Goal: Task Accomplishment & Management: Manage account settings

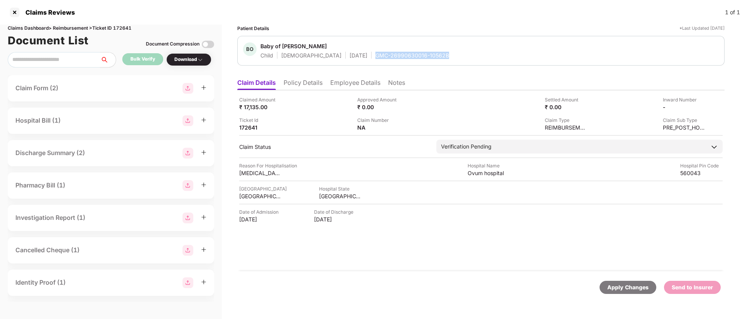
drag, startPoint x: 343, startPoint y: 53, endPoint x: 429, endPoint y: 56, distance: 86.1
click at [429, 56] on div "BO Baby of Bhavya Shree K Child Male 31 July 2025 GMC-26990630016-10562B" at bounding box center [481, 50] width 476 height 17
copy div "GMC-26990630016-10562B"
click at [184, 57] on div "Download" at bounding box center [188, 59] width 29 height 7
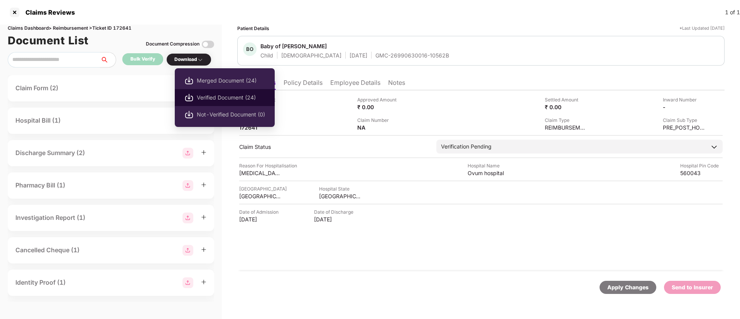
click at [205, 101] on span "Verified Document (24)" at bounding box center [231, 97] width 68 height 8
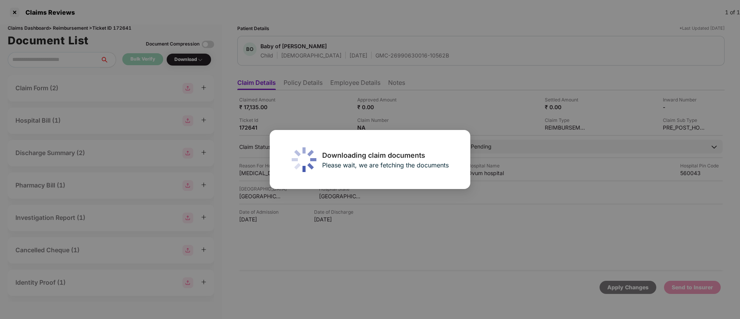
click at [449, 103] on body "Claims Reviews 1 of 1 Claims Dashboard > Reimbursement > Ticket ID 172641 Docum…" at bounding box center [370, 159] width 740 height 319
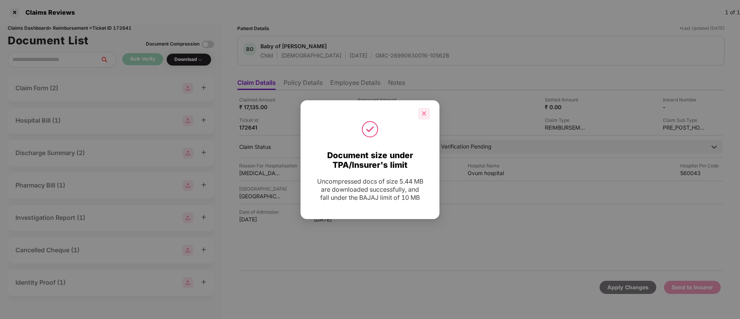
click at [425, 115] on icon "close" at bounding box center [423, 113] width 5 height 5
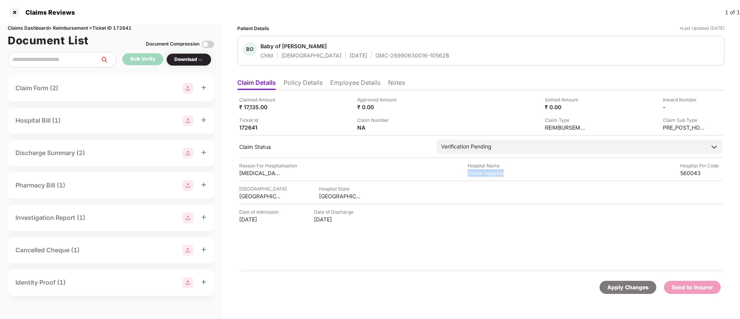
drag, startPoint x: 467, startPoint y: 173, endPoint x: 516, endPoint y: 175, distance: 49.0
click at [516, 175] on div "Reason For Hospitalisation jaundice Hospital Name Ovum hospital Hospital Pin Co…" at bounding box center [481, 169] width 484 height 15
copy div "Ovum hospital"
click at [340, 86] on li "Employee Details" at bounding box center [355, 84] width 50 height 11
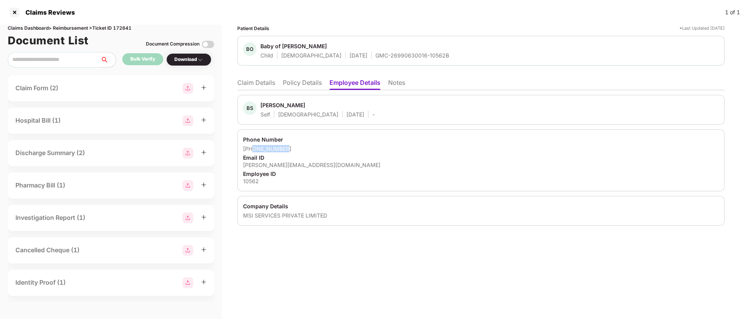
drag, startPoint x: 253, startPoint y: 149, endPoint x: 308, endPoint y: 151, distance: 54.8
click at [308, 151] on div "+918147891086" at bounding box center [481, 148] width 476 height 7
copy div "8147891086"
drag, startPoint x: 242, startPoint y: 165, endPoint x: 338, endPoint y: 166, distance: 96.5
click at [338, 166] on div "Phone Number +918147891086 Email ID bhavyashree.k@msisurfaces.com Employee ID 1…" at bounding box center [480, 160] width 487 height 62
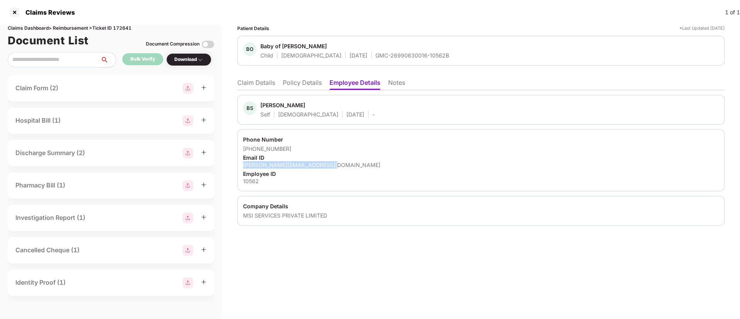
copy div "[PERSON_NAME][EMAIL_ADDRESS][DOMAIN_NAME]"
click at [261, 85] on li "Claim Details" at bounding box center [256, 84] width 38 height 11
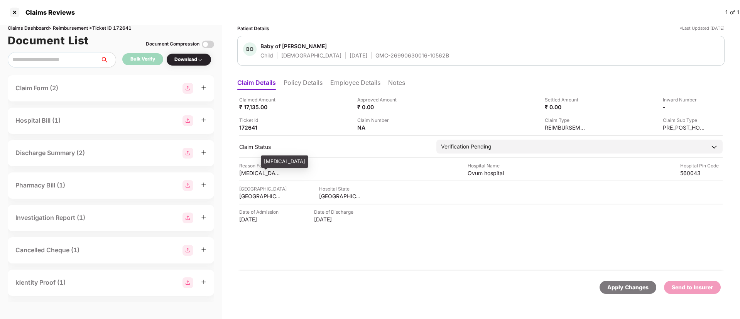
click at [248, 174] on div "jaundice" at bounding box center [260, 172] width 42 height 7
copy div "jaundice"
click at [302, 130] on div "Ticket Id 172641" at bounding box center [295, 124] width 112 height 15
click at [404, 128] on img at bounding box center [405, 127] width 6 height 6
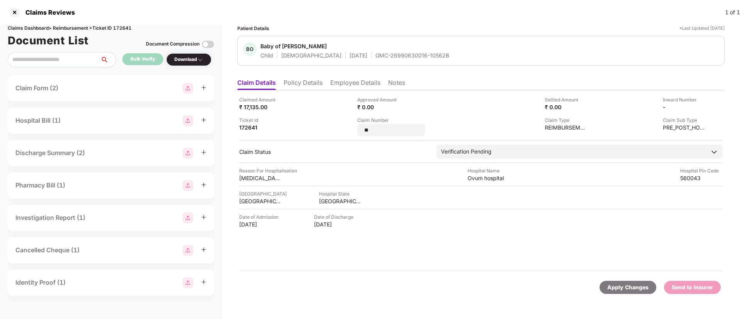
drag, startPoint x: 376, startPoint y: 133, endPoint x: 349, endPoint y: 130, distance: 26.8
click at [349, 130] on div "Claimed Amount ₹ 17,135.00 Approved Amount ₹ 0.00 Settled Amount ₹ 0.00 Inward …" at bounding box center [481, 116] width 484 height 40
type input "**********"
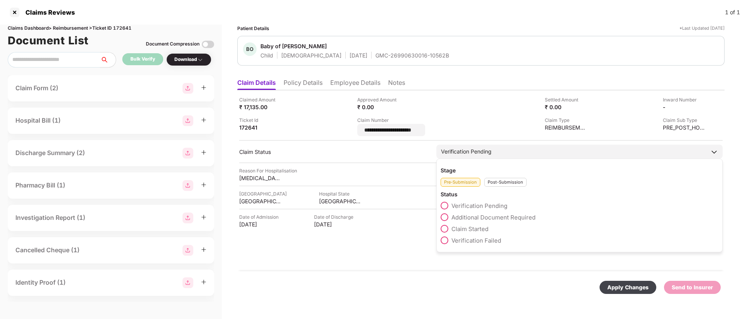
click at [500, 180] on div "Post-Submission" at bounding box center [505, 182] width 42 height 9
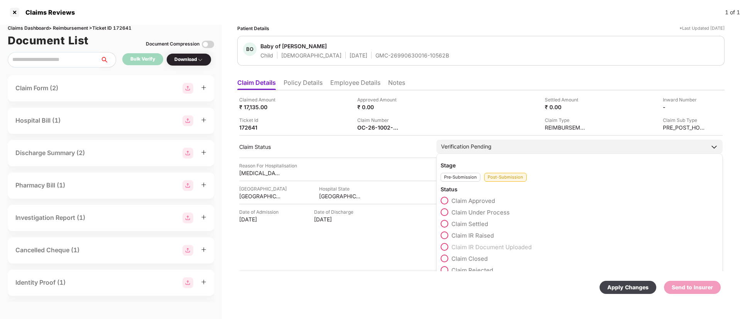
click at [446, 212] on span at bounding box center [445, 212] width 8 height 8
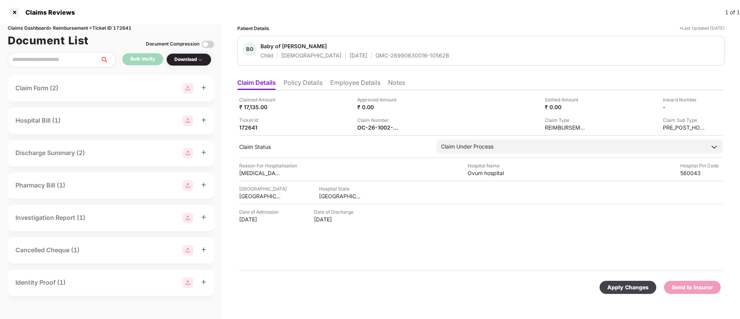
click at [626, 287] on div "Apply Changes" at bounding box center [627, 287] width 41 height 8
click at [720, 284] on icon "close" at bounding box center [719, 281] width 5 height 5
click at [308, 85] on li "Policy Details" at bounding box center [303, 84] width 39 height 11
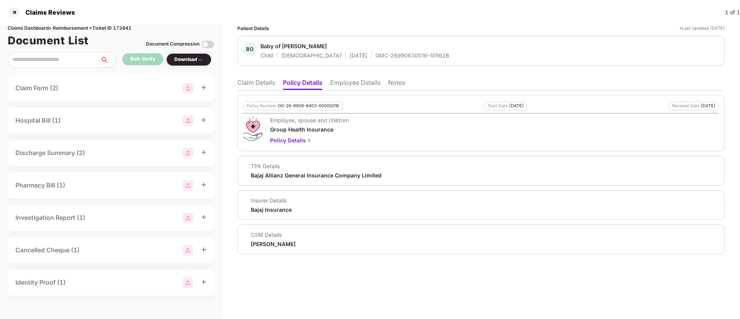
click at [123, 26] on div "Claims Dashboard > Reimbursement > Ticket ID 172641" at bounding box center [111, 28] width 206 height 7
copy div "172641"
click at [245, 89] on li "Claim Details" at bounding box center [256, 84] width 38 height 11
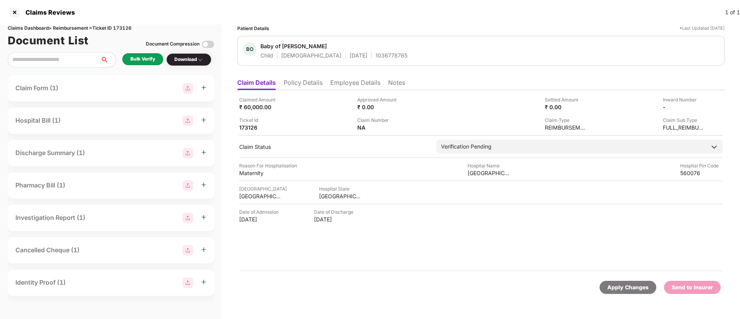
click at [375, 55] on div "1036778765" at bounding box center [391, 55] width 32 height 7
copy div "1036778765"
click at [334, 87] on li "Employee Details" at bounding box center [355, 84] width 50 height 11
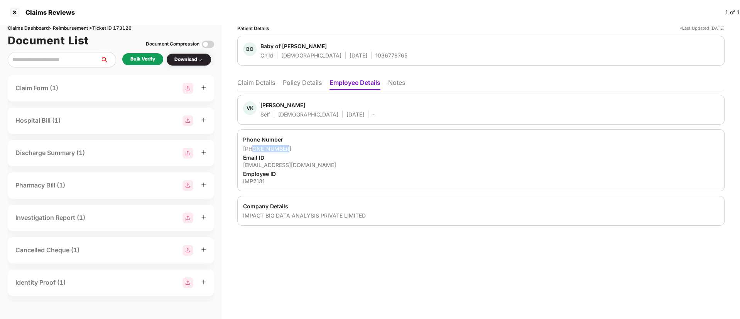
drag, startPoint x: 253, startPoint y: 146, endPoint x: 310, endPoint y: 149, distance: 57.6
click at [310, 149] on div "+918147495082" at bounding box center [481, 148] width 476 height 7
copy div "8147495082"
drag, startPoint x: 242, startPoint y: 166, endPoint x: 339, endPoint y: 166, distance: 97.6
click at [339, 166] on div "Phone Number +918147495082 Email ID vishal.kumar@impactanalytics.co Employee ID…" at bounding box center [480, 160] width 487 height 62
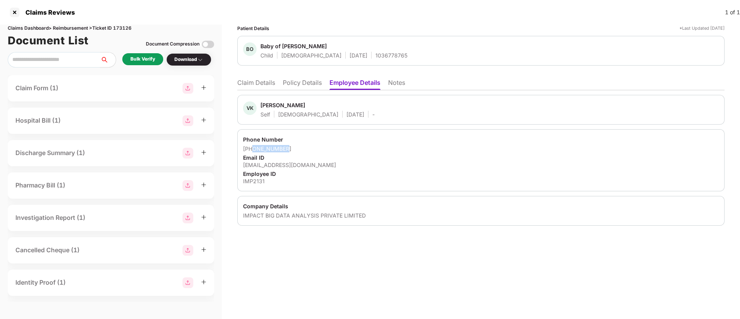
copy div "vishal.kumar@impactanalytics.co"
click at [261, 86] on li "Claim Details" at bounding box center [256, 84] width 38 height 11
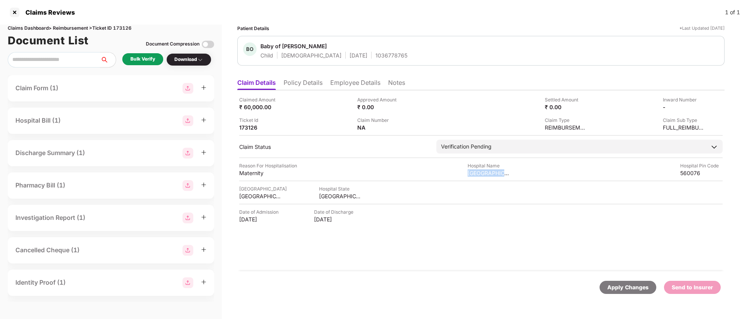
drag, startPoint x: 466, startPoint y: 174, endPoint x: 513, endPoint y: 174, distance: 47.1
click at [513, 174] on div "Reason For Hospitalisation Maternity Hospital Name Rainbow Hospital Hospital Pi…" at bounding box center [481, 169] width 484 height 15
copy div "[GEOGRAPHIC_DATA]"
click at [152, 56] on div "Bulk Verify" at bounding box center [142, 59] width 25 height 7
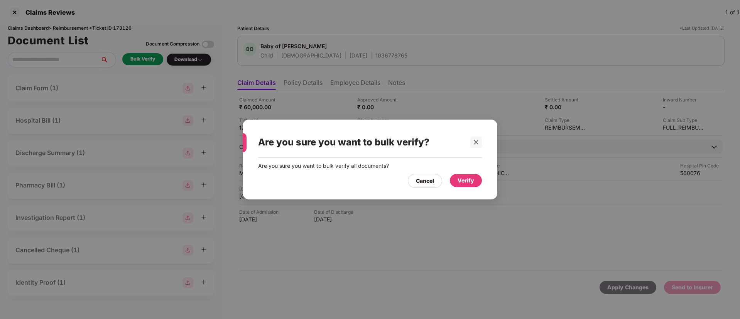
click at [468, 181] on div "Verify" at bounding box center [466, 180] width 17 height 8
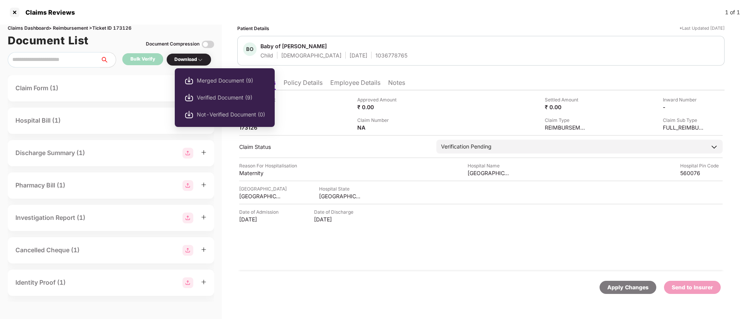
click at [196, 56] on div "Download" at bounding box center [188, 59] width 29 height 7
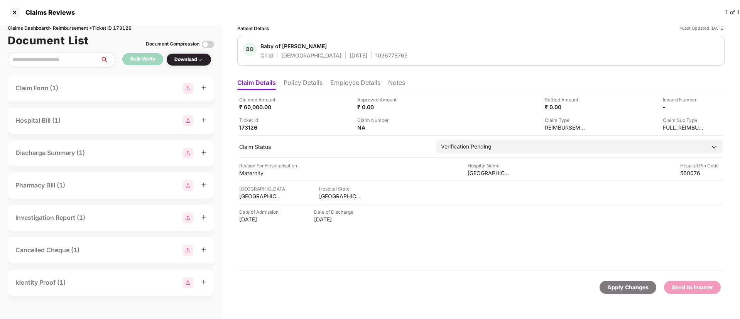
click at [196, 56] on div "Download" at bounding box center [188, 59] width 29 height 7
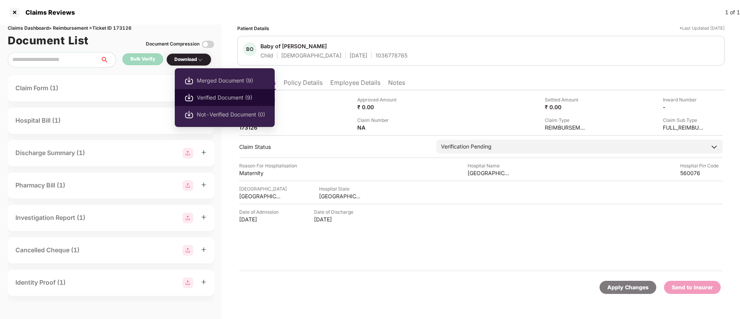
click at [216, 98] on span "Verified Document (9)" at bounding box center [231, 97] width 68 height 8
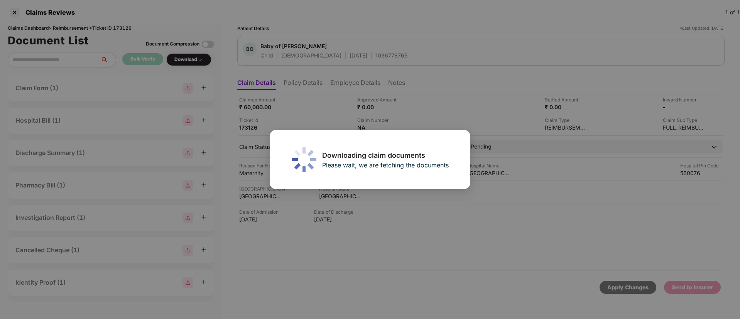
click at [181, 3] on div "Downloading claim documents Please wait, we are fetching the documents" at bounding box center [370, 159] width 740 height 319
click at [221, 46] on div "Downloading claim documents Please wait, we are fetching the documents" at bounding box center [370, 159] width 740 height 319
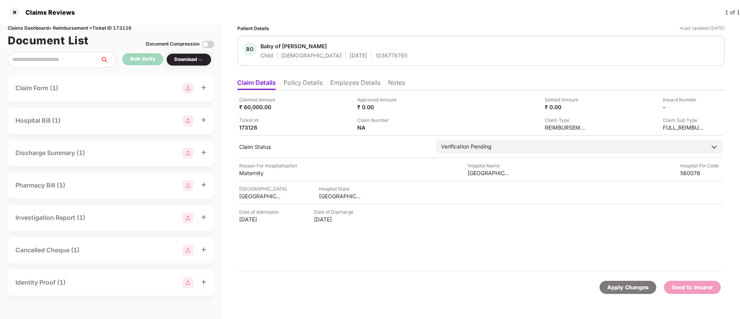
click at [183, 64] on div "Download" at bounding box center [188, 59] width 45 height 13
click at [188, 61] on div "Download" at bounding box center [188, 59] width 29 height 7
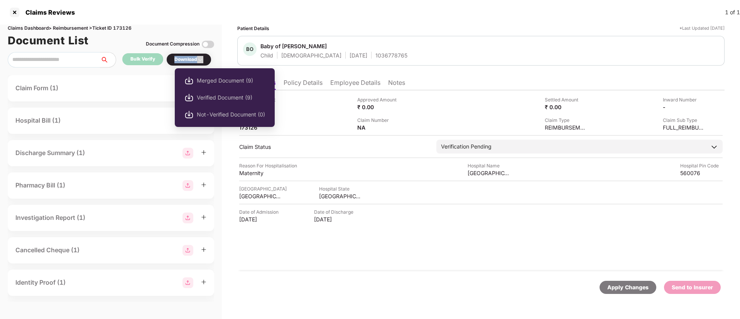
click at [188, 61] on div "Download" at bounding box center [188, 59] width 29 height 7
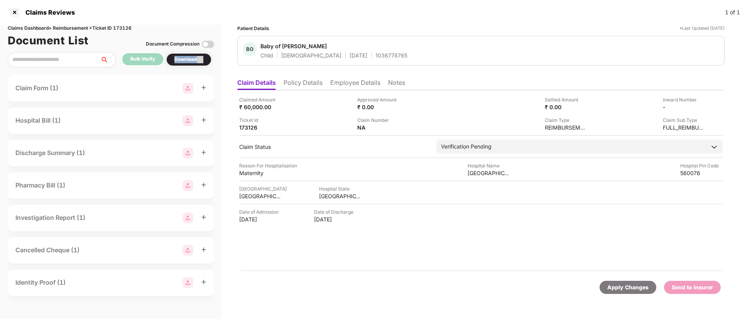
click at [194, 63] on div "Download" at bounding box center [188, 59] width 45 height 13
click at [178, 17] on div "Claims Reviews 1 of 1" at bounding box center [370, 12] width 740 height 25
click at [182, 60] on div "Download" at bounding box center [188, 59] width 29 height 7
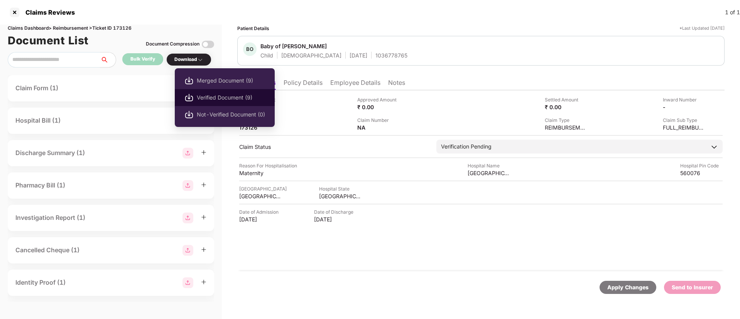
click at [205, 99] on span "Verified Document (9)" at bounding box center [231, 97] width 68 height 8
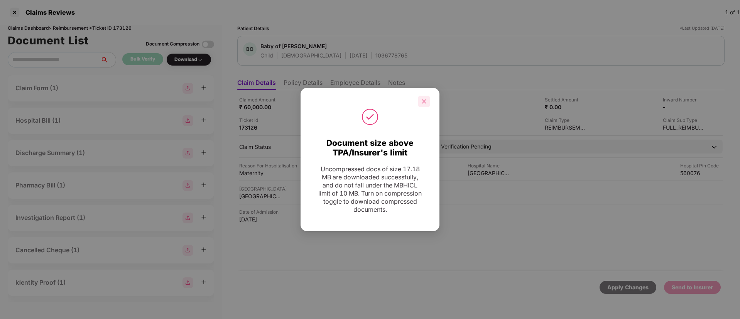
click at [423, 97] on div at bounding box center [424, 102] width 12 height 12
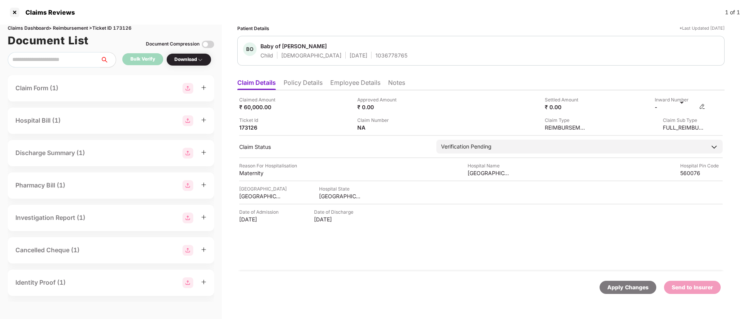
click at [702, 105] on img at bounding box center [702, 106] width 6 height 6
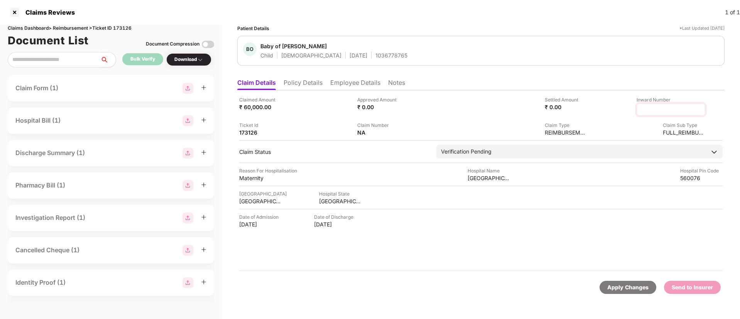
click at [656, 113] on input at bounding box center [671, 110] width 56 height 8
click at [643, 111] on input at bounding box center [671, 110] width 56 height 8
type input "**********"
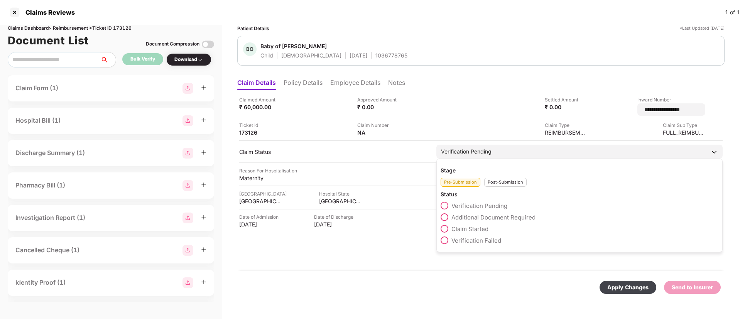
click at [499, 179] on div "Post-Submission" at bounding box center [505, 182] width 42 height 9
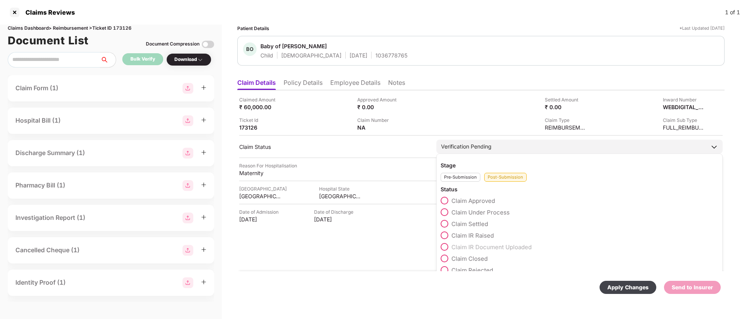
click at [443, 214] on span at bounding box center [445, 212] width 8 height 8
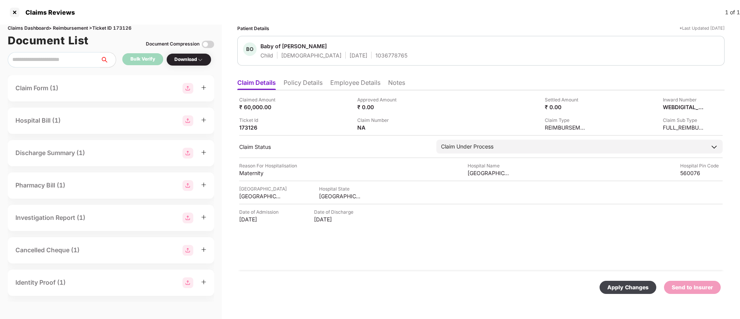
click at [616, 281] on div "Apply Changes" at bounding box center [628, 287] width 57 height 13
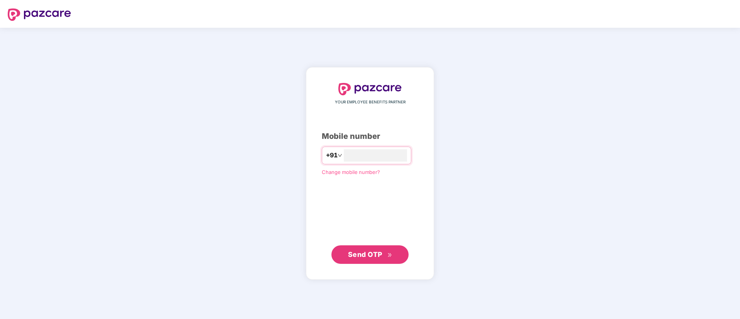
type input "**********"
click at [370, 247] on button "Send OTP" at bounding box center [369, 254] width 77 height 19
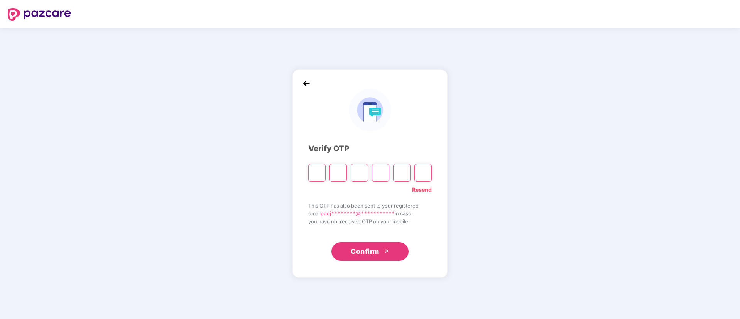
type input "*"
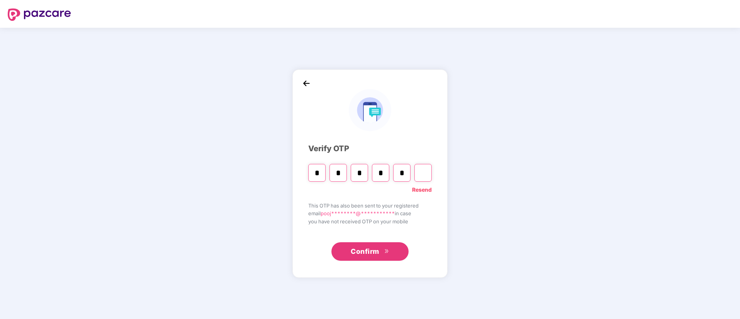
type input "*"
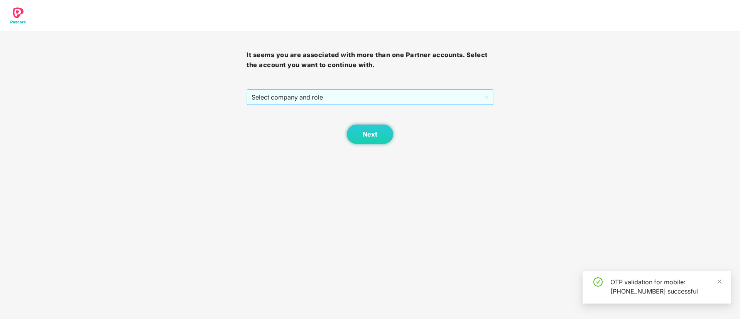
click at [319, 94] on span "Select company and role" at bounding box center [370, 97] width 237 height 15
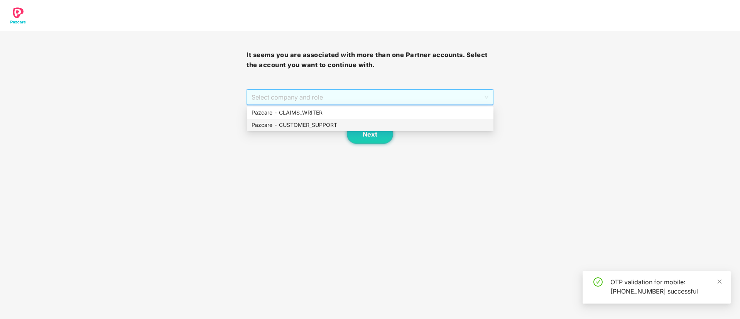
click at [311, 111] on div "Pazcare - CLAIMS_WRITER" at bounding box center [370, 112] width 237 height 8
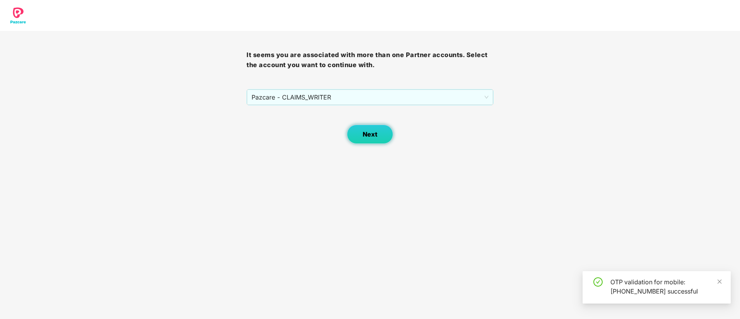
click at [369, 129] on button "Next" at bounding box center [370, 134] width 46 height 19
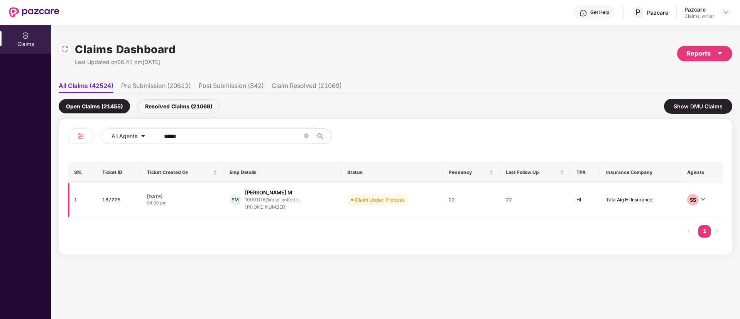
click at [110, 202] on td "167225" at bounding box center [118, 200] width 45 height 35
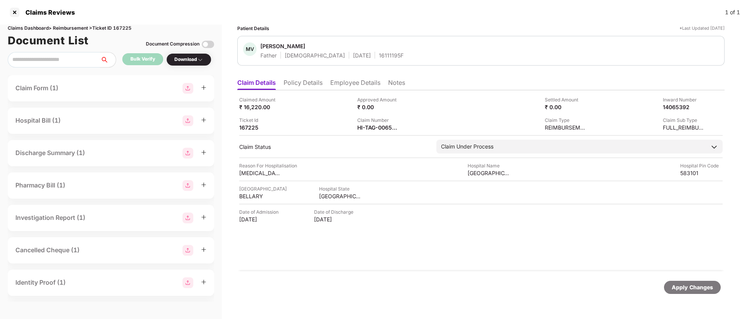
click at [294, 83] on li "Policy Details" at bounding box center [303, 84] width 39 height 11
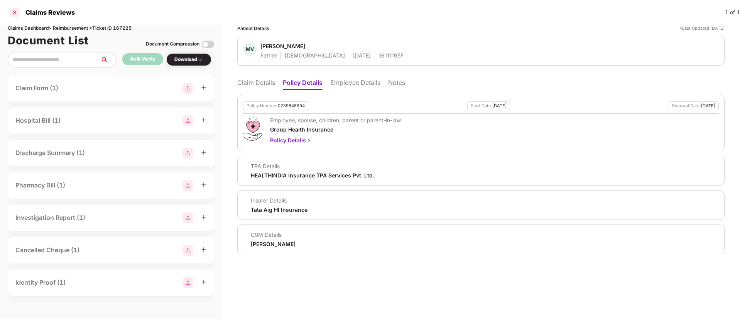
click at [13, 12] on div at bounding box center [14, 12] width 12 height 12
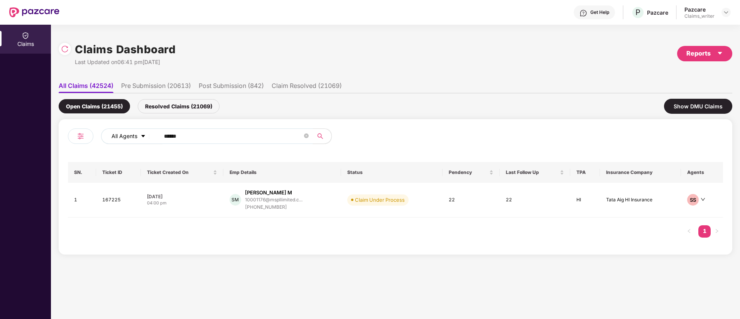
drag, startPoint x: 198, startPoint y: 137, endPoint x: 146, endPoint y: 132, distance: 52.3
click at [146, 132] on div "All Agents ******" at bounding box center [297, 136] width 393 height 15
paste input "text"
type input "******"
click at [113, 200] on td "173126" at bounding box center [118, 200] width 44 height 35
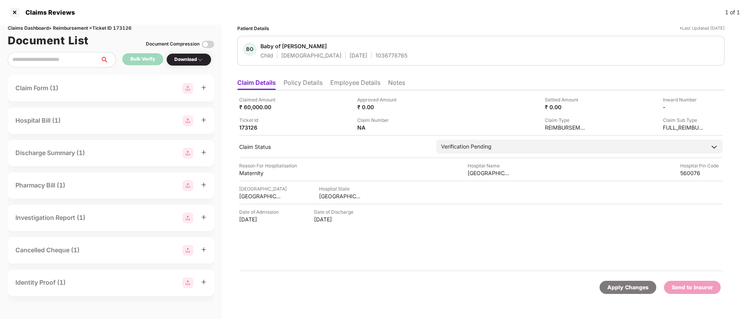
click at [375, 54] on div "1036778765" at bounding box center [391, 55] width 32 height 7
copy div "1036778765"
click at [704, 103] on img at bounding box center [702, 106] width 6 height 6
click at [700, 105] on img at bounding box center [702, 106] width 6 height 6
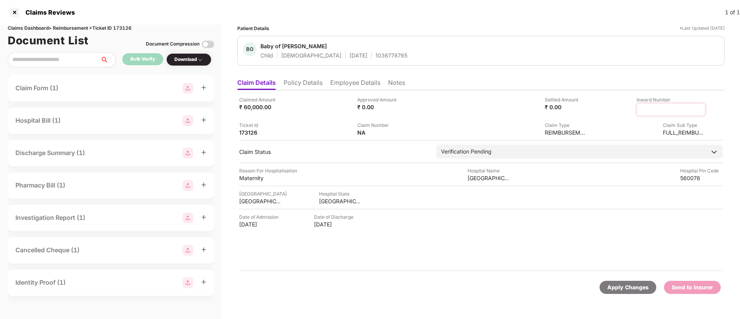
click at [660, 110] on input at bounding box center [671, 110] width 56 height 8
type input "**********"
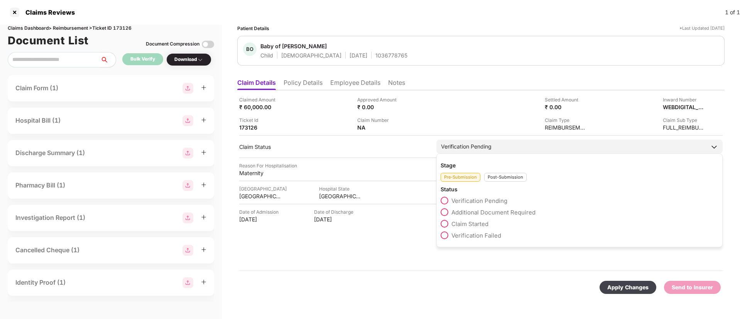
click at [498, 181] on div "Post-Submission" at bounding box center [505, 177] width 42 height 9
click at [445, 213] on span at bounding box center [445, 212] width 8 height 8
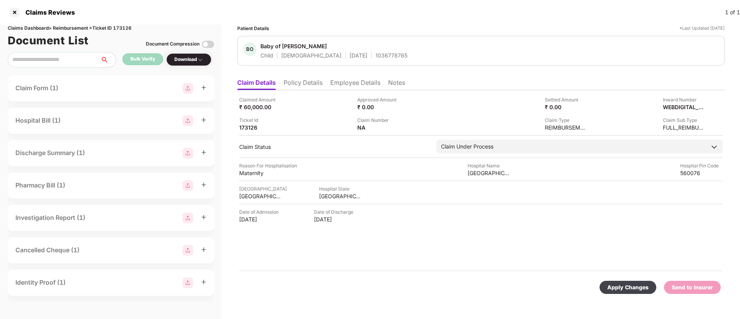
click at [188, 59] on div "Download" at bounding box center [188, 59] width 29 height 7
click at [382, 171] on div "Reason For Hospitalisation Maternity Hospital Name Rainbow Hospital Hospital Pi…" at bounding box center [481, 169] width 484 height 15
click at [625, 289] on div "Apply Changes" at bounding box center [627, 287] width 41 height 8
click at [301, 87] on li "Policy Details" at bounding box center [303, 84] width 39 height 11
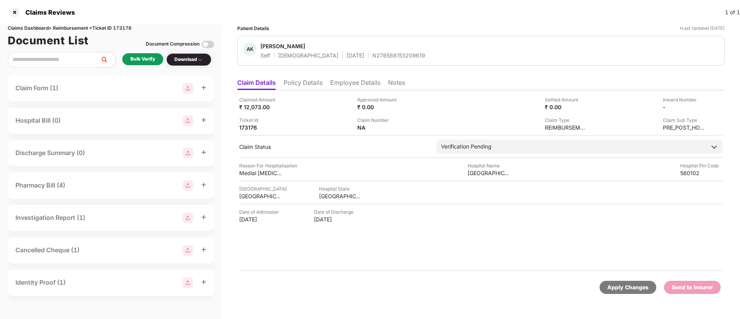
click at [301, 87] on li "Policy Details" at bounding box center [303, 84] width 39 height 11
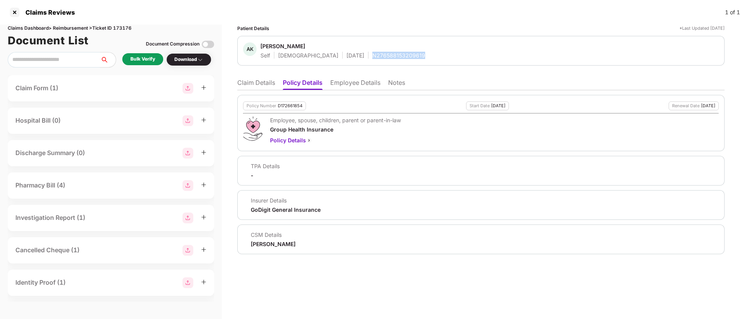
drag, startPoint x: 339, startPoint y: 55, endPoint x: 400, endPoint y: 53, distance: 61.4
click at [400, 53] on div "AK Ashish Kumar Self Male 18 May 1989 N276588153209619" at bounding box center [481, 50] width 476 height 17
copy div "N276588153209619"
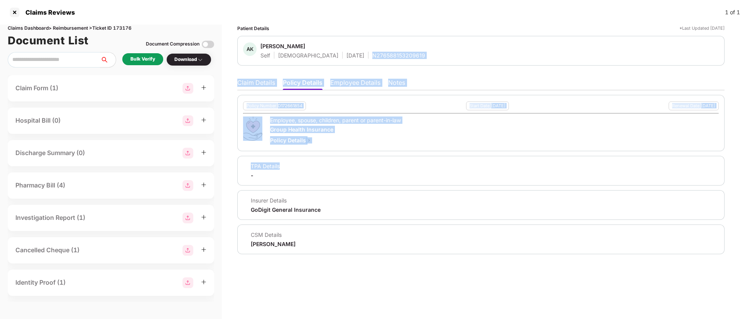
click at [446, 166] on div "TPA Details -" at bounding box center [481, 170] width 476 height 17
click at [337, 75] on ul "Claim Details Policy Details Employee Details Notes" at bounding box center [480, 82] width 487 height 15
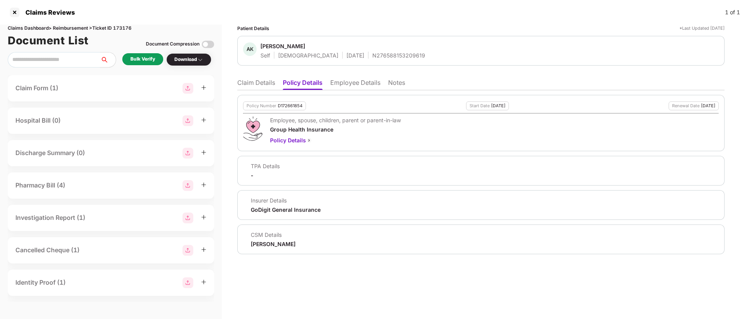
click at [340, 80] on li "Employee Details" at bounding box center [355, 84] width 50 height 11
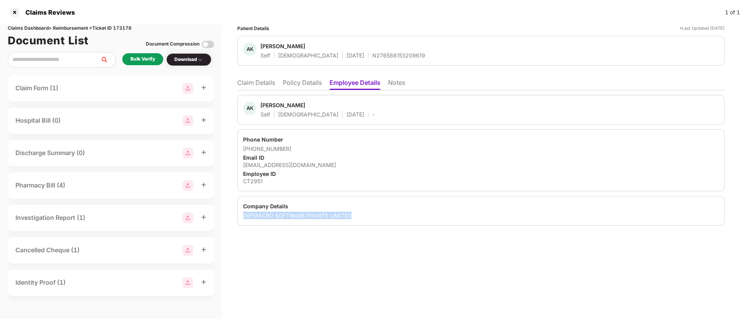
drag, startPoint x: 242, startPoint y: 215, endPoint x: 359, endPoint y: 210, distance: 116.7
click at [359, 210] on div "Company Details DEFMACRO SOFTWARE PRIVATE LIMITED" at bounding box center [480, 211] width 487 height 30
copy div "DEFMACRO SOFTWARE PRIVATE LIMITED"
click at [248, 180] on div "11330" at bounding box center [481, 181] width 476 height 7
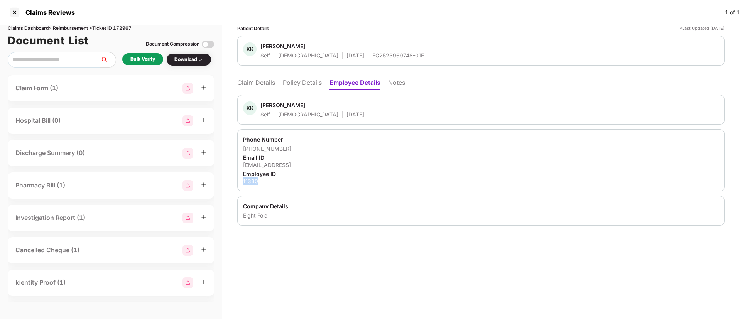
copy div "11330"
click at [265, 83] on li "Claim Details" at bounding box center [256, 84] width 38 height 11
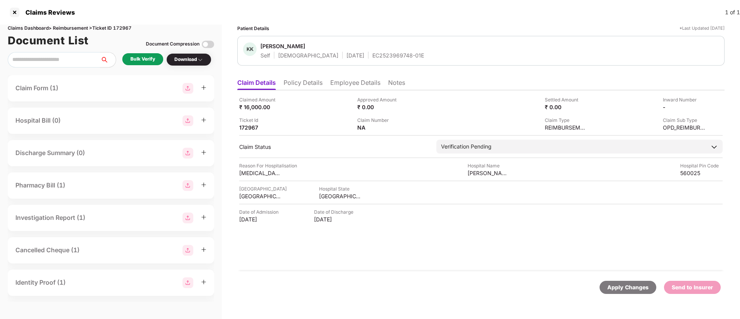
click at [179, 61] on div "Download" at bounding box center [188, 59] width 29 height 7
click at [147, 59] on div "Bulk Verify" at bounding box center [142, 59] width 25 height 7
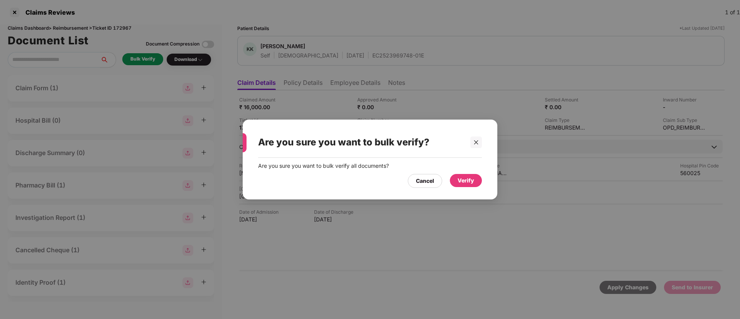
click at [459, 176] on div "Verify" at bounding box center [466, 180] width 17 height 8
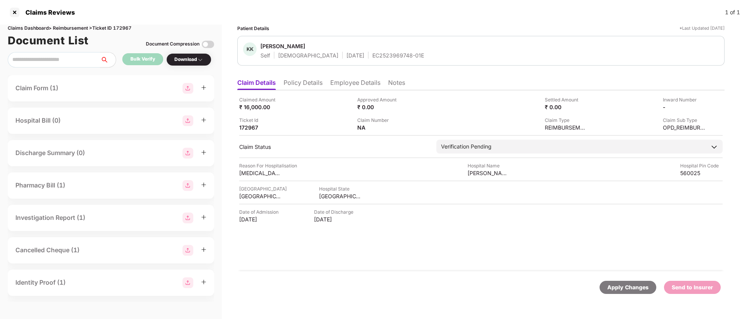
click at [188, 57] on div "Download" at bounding box center [188, 59] width 29 height 7
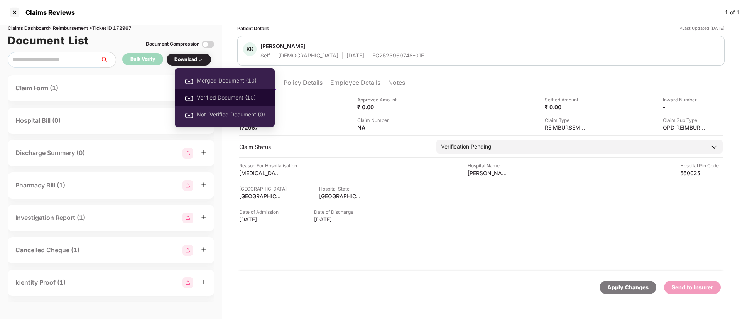
click at [218, 97] on span "Verified Document (10)" at bounding box center [231, 97] width 68 height 8
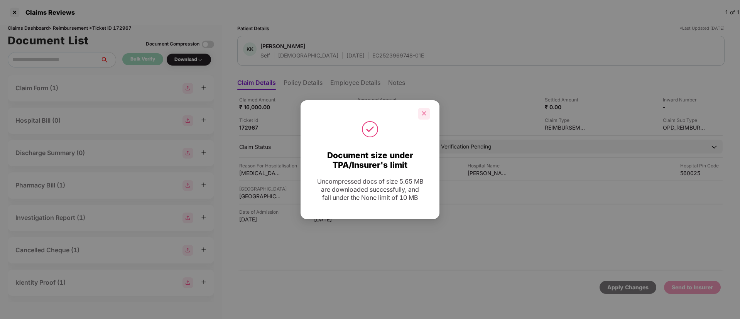
click at [421, 113] on div at bounding box center [424, 114] width 12 height 12
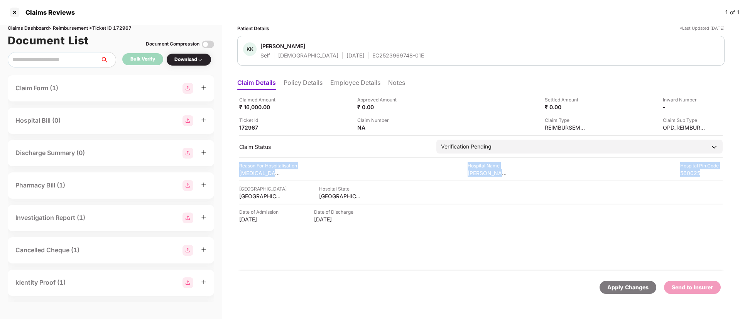
drag, startPoint x: 239, startPoint y: 167, endPoint x: 281, endPoint y: 179, distance: 43.3
click at [281, 179] on div "Claimed Amount ₹ 16,000.00 Approved Amount ₹ 0.00 Settled Amount ₹ 0.00 Inward …" at bounding box center [480, 180] width 487 height 181
click at [284, 168] on div "Reason For Hospitalisation" at bounding box center [268, 165] width 58 height 7
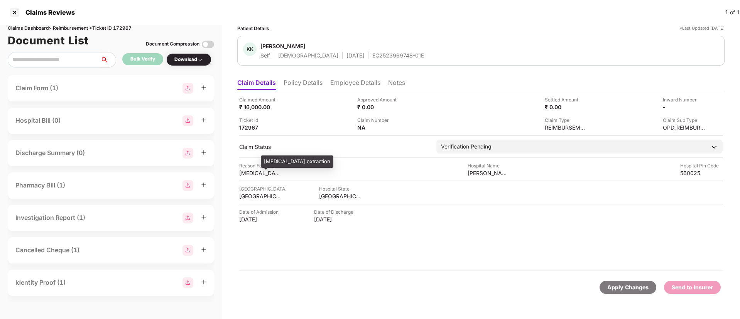
click at [271, 159] on div "Wisdom tooth extraction" at bounding box center [297, 162] width 73 height 12
drag, startPoint x: 240, startPoint y: 173, endPoint x: 291, endPoint y: 173, distance: 50.9
click at [291, 173] on div "Wisdom tooth extraction" at bounding box center [268, 172] width 58 height 7
copy div "Wisdom tooth extra"
drag, startPoint x: 467, startPoint y: 171, endPoint x: 522, endPoint y: 173, distance: 55.2
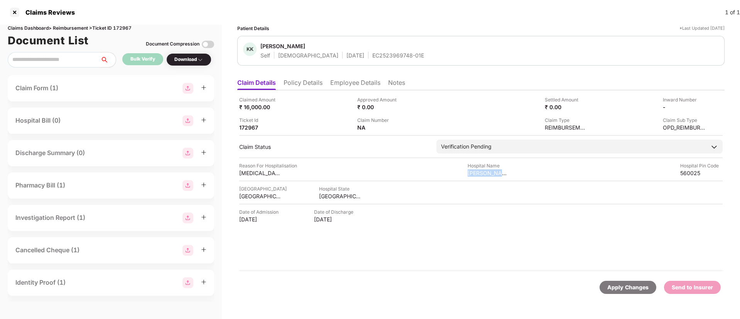
click at [522, 173] on div "Reason For Hospitalisation Wisdom tooth extraction Hospital Name Dr Shantaram d…" at bounding box center [481, 169] width 484 height 15
copy div "Dr Shantaram dental"
click at [687, 176] on div "560025" at bounding box center [701, 172] width 42 height 7
copy div "560025"
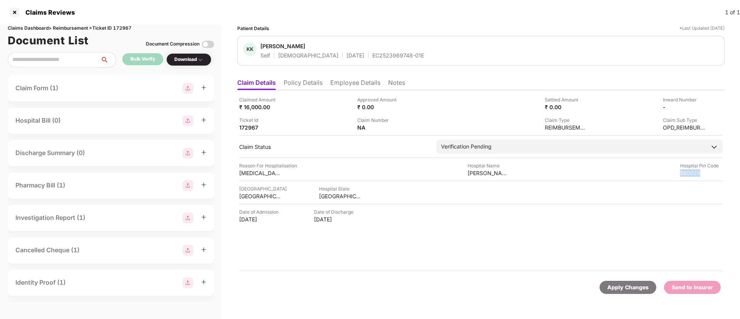
copy div "560025"
drag, startPoint x: 238, startPoint y: 170, endPoint x: 276, endPoint y: 173, distance: 37.2
click at [276, 173] on div "Claimed Amount ₹ 16,000.00 Approved Amount ₹ 0.00 Settled Amount ₹ 0.00 Inward …" at bounding box center [480, 180] width 487 height 181
copy div "Wisdom tooth"
click at [298, 83] on li "Policy Details" at bounding box center [303, 84] width 39 height 11
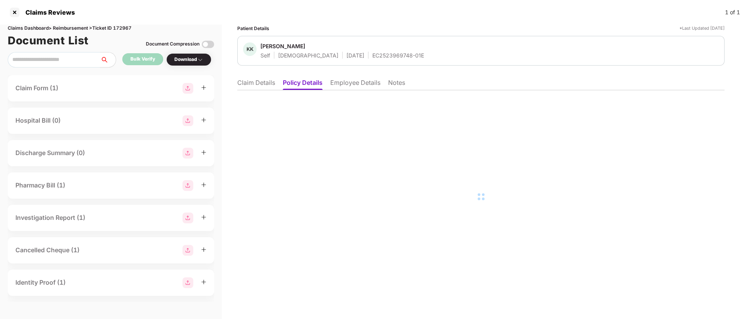
click at [347, 79] on li "Employee Details" at bounding box center [355, 84] width 50 height 11
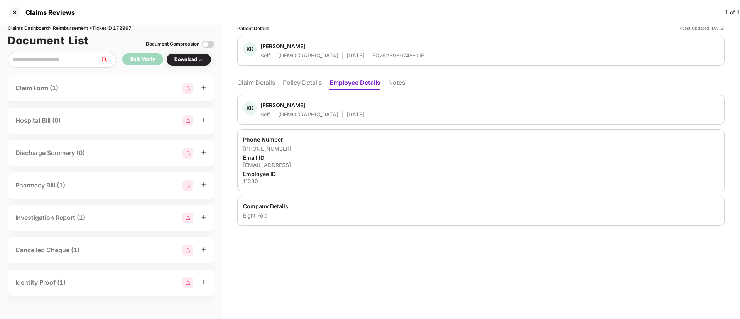
click at [266, 82] on li "Claim Details" at bounding box center [256, 84] width 38 height 11
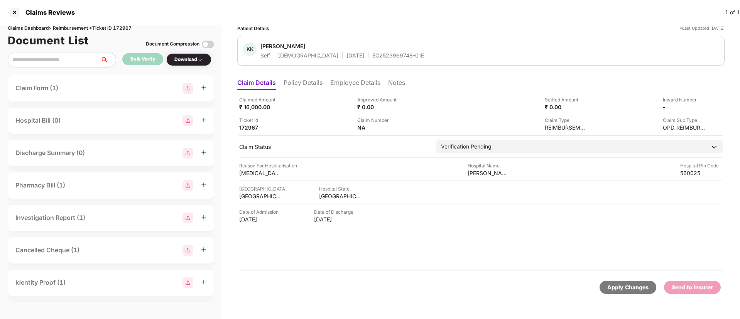
click at [302, 86] on li "Policy Details" at bounding box center [303, 84] width 39 height 11
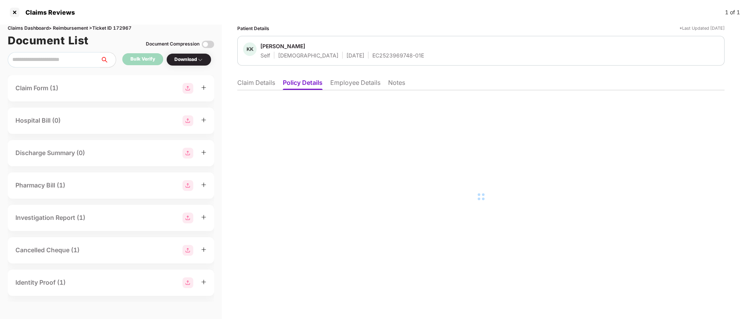
click at [355, 87] on li "Employee Details" at bounding box center [355, 84] width 50 height 11
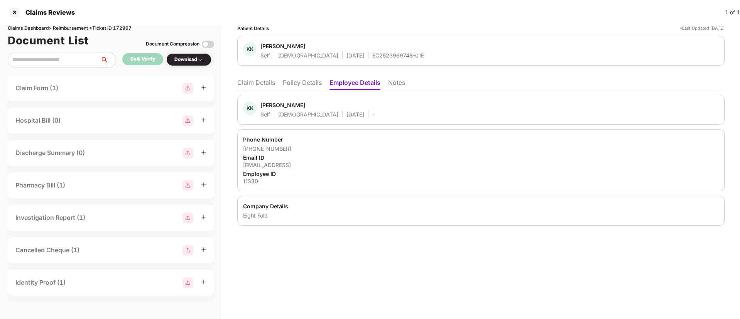
click at [262, 79] on li "Claim Details" at bounding box center [256, 84] width 38 height 11
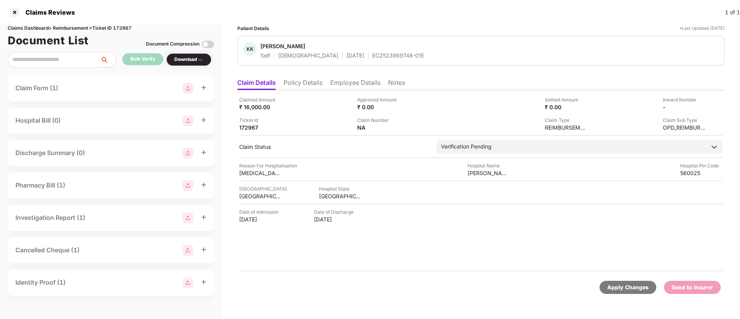
click at [295, 82] on li "Policy Details" at bounding box center [303, 84] width 39 height 11
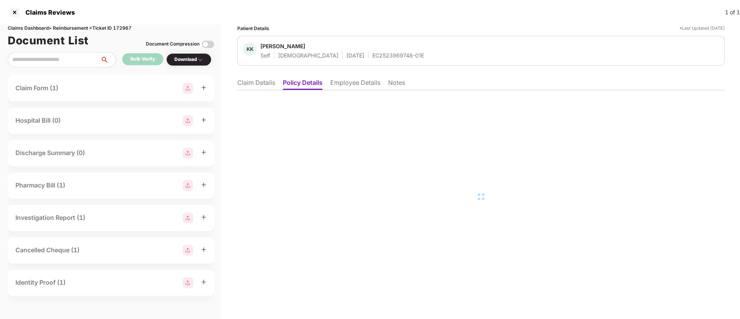
click at [265, 83] on li "Claim Details" at bounding box center [256, 84] width 38 height 11
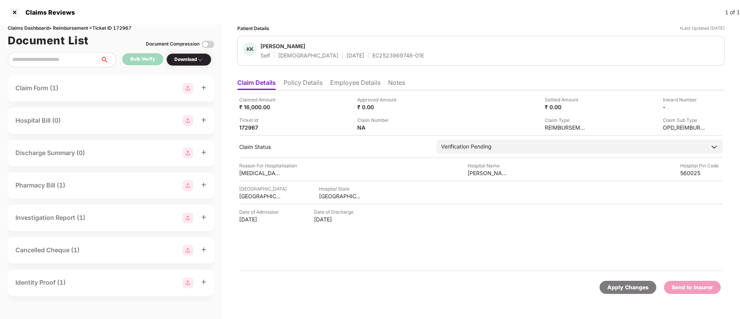
click at [289, 81] on li "Policy Details" at bounding box center [303, 84] width 39 height 11
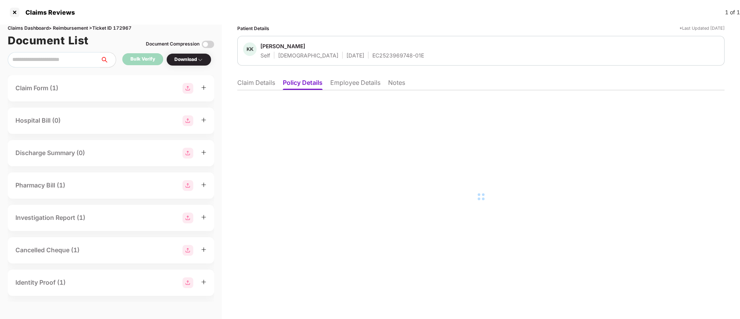
click at [351, 81] on li "Employee Details" at bounding box center [355, 84] width 50 height 11
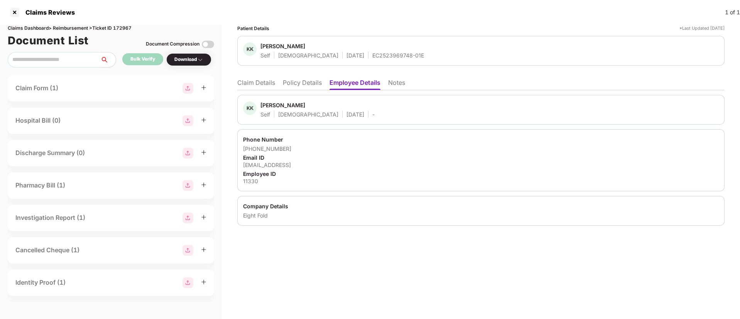
click at [269, 81] on li "Claim Details" at bounding box center [256, 84] width 38 height 11
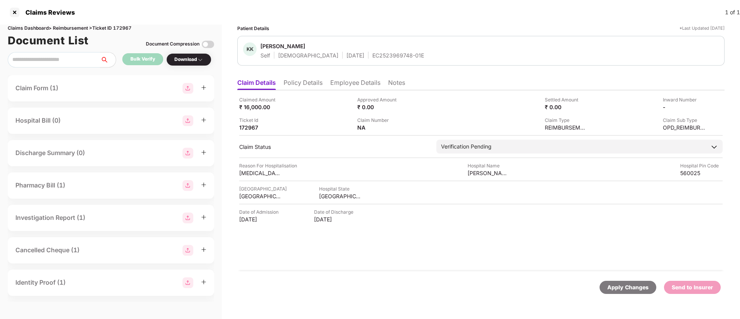
click at [288, 78] on ul "Claim Details Policy Details Employee Details Notes" at bounding box center [480, 82] width 487 height 15
click at [288, 86] on li "Policy Details" at bounding box center [303, 84] width 39 height 11
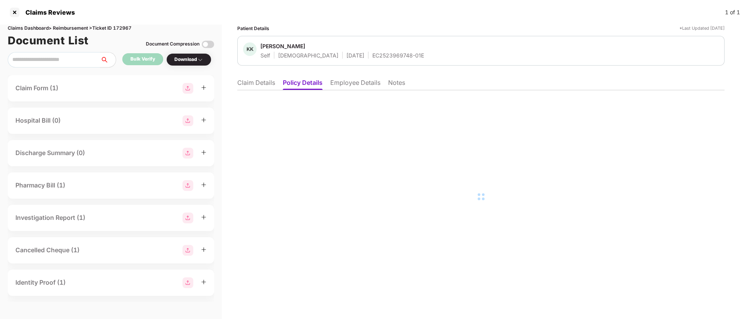
click at [340, 83] on li "Employee Details" at bounding box center [355, 84] width 50 height 11
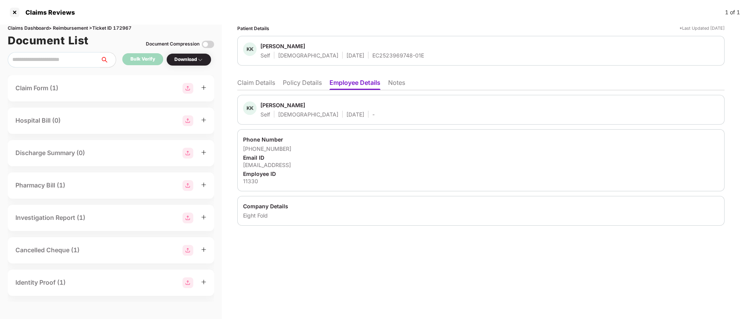
click at [313, 86] on li "Policy Details" at bounding box center [302, 84] width 39 height 11
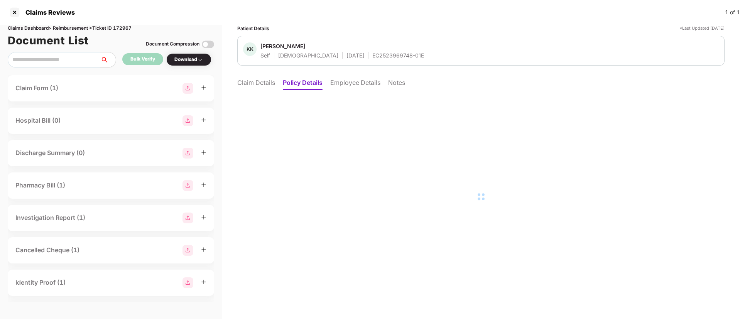
click at [343, 83] on li "Employee Details" at bounding box center [355, 84] width 50 height 11
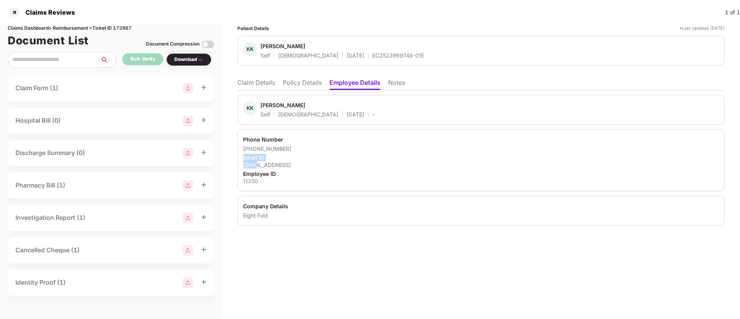
drag, startPoint x: 243, startPoint y: 161, endPoint x: 256, endPoint y: 166, distance: 14.3
click at [257, 166] on div "Phone Number +919008360303 Email ID kkomandur@eightfold.ai Employee ID 11330" at bounding box center [480, 160] width 487 height 62
click at [275, 154] on div "Email ID" at bounding box center [481, 157] width 476 height 7
drag, startPoint x: 241, startPoint y: 163, endPoint x: 309, endPoint y: 164, distance: 67.5
click at [309, 164] on div "Phone Number +919008360303 Email ID kkomandur@eightfold.ai Employee ID 11330" at bounding box center [480, 160] width 487 height 62
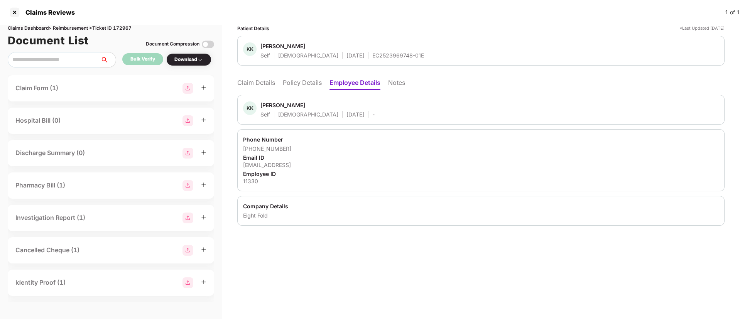
copy div "kkomandur@eightfold.ai"
click at [259, 84] on li "Claim Details" at bounding box center [256, 84] width 38 height 11
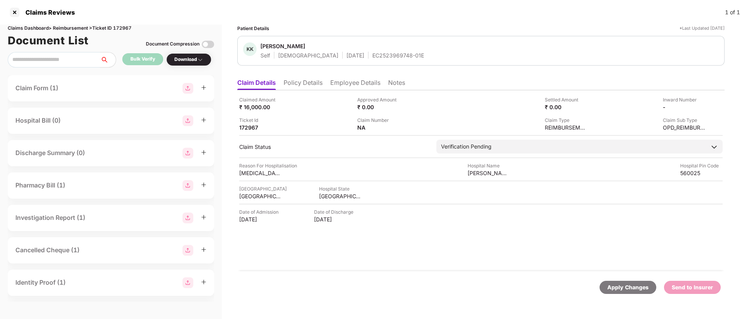
click at [343, 84] on li "Employee Details" at bounding box center [355, 84] width 50 height 11
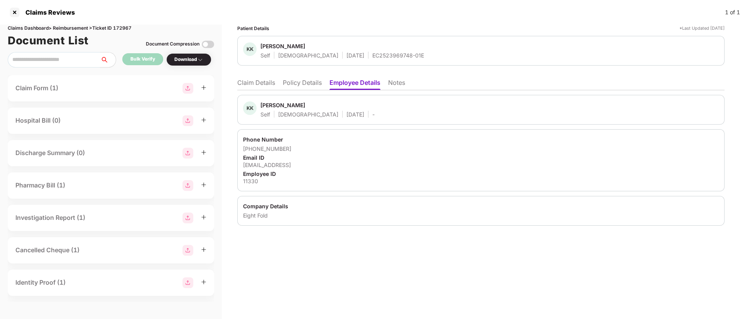
click at [400, 81] on li "Notes" at bounding box center [396, 84] width 17 height 11
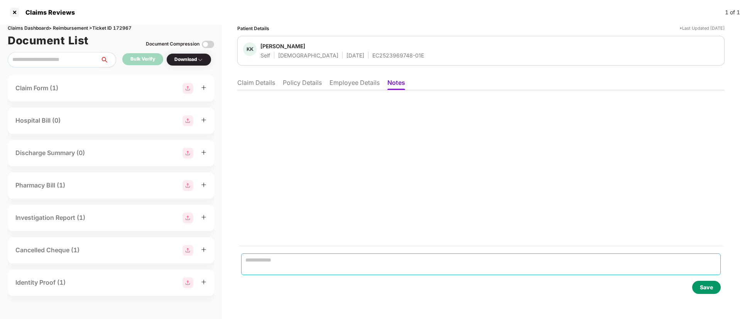
click at [274, 258] on textarea at bounding box center [481, 265] width 480 height 22
paste textarea "**********"
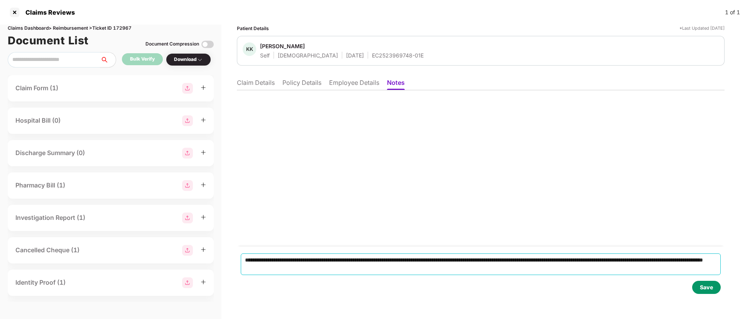
type textarea "**********"
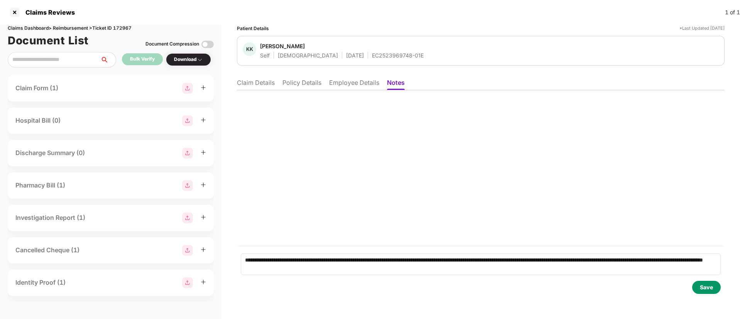
click at [701, 284] on div "Save" at bounding box center [706, 287] width 13 height 8
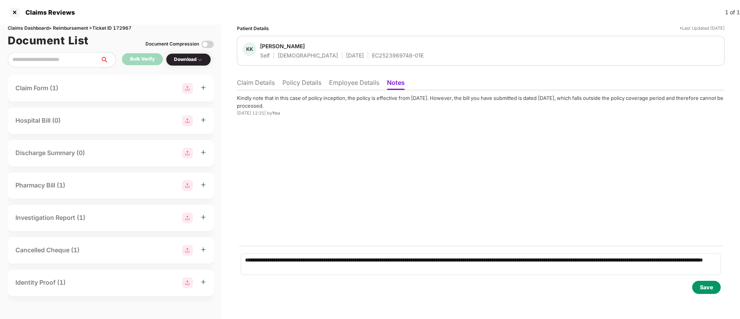
click at [260, 86] on li "Claim Details" at bounding box center [256, 84] width 38 height 11
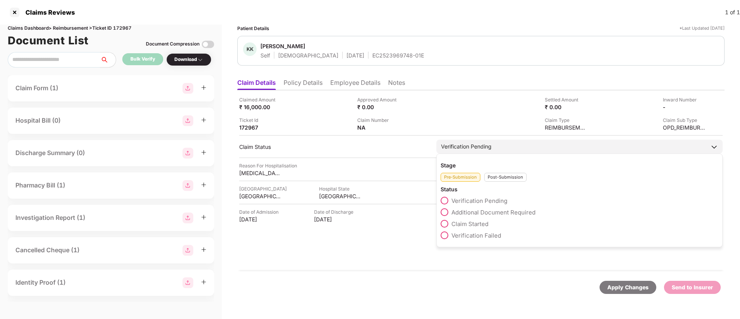
click at [503, 178] on div "Post-Submission" at bounding box center [505, 177] width 42 height 9
click at [448, 259] on span at bounding box center [445, 259] width 8 height 8
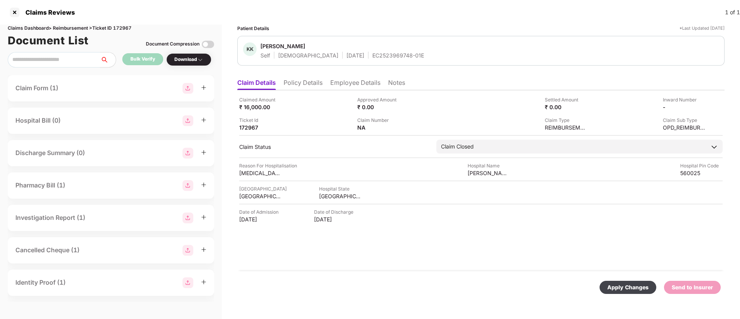
click at [606, 284] on div "Apply Changes" at bounding box center [628, 287] width 57 height 13
click at [306, 82] on li "Policy Details" at bounding box center [303, 84] width 39 height 11
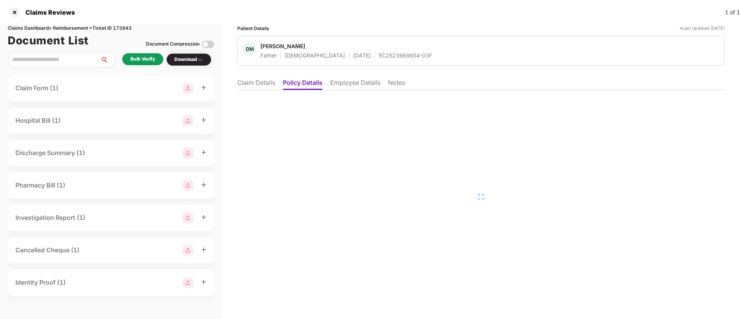
click at [339, 83] on li "Employee Details" at bounding box center [355, 84] width 50 height 11
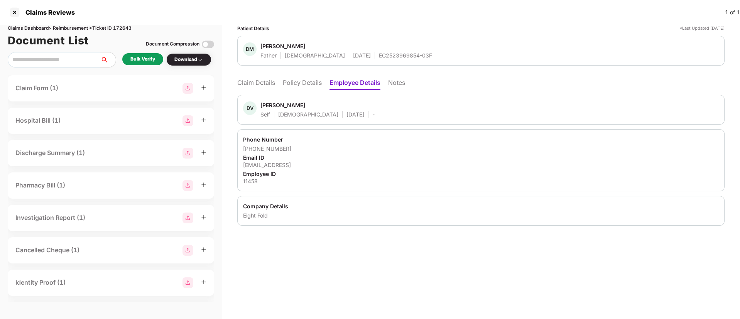
click at [250, 183] on div "11458" at bounding box center [481, 181] width 476 height 7
copy div "11458"
click at [262, 83] on li "Claim Details" at bounding box center [256, 84] width 38 height 11
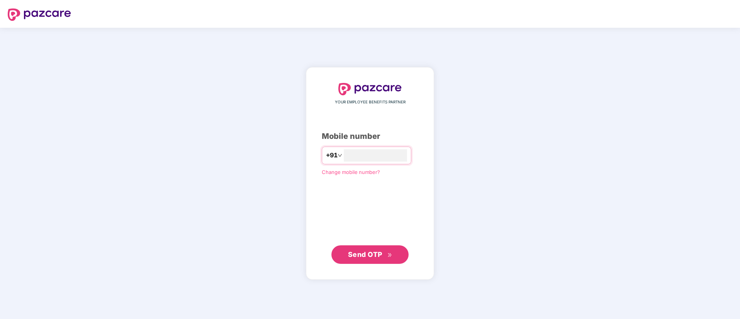
type input "**********"
click at [367, 253] on span "Send OTP" at bounding box center [365, 254] width 34 height 8
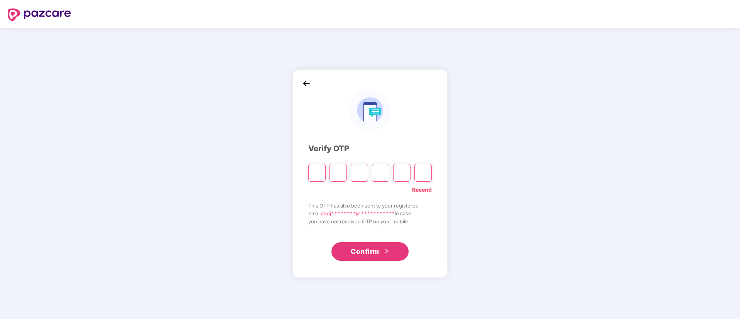
type input "*"
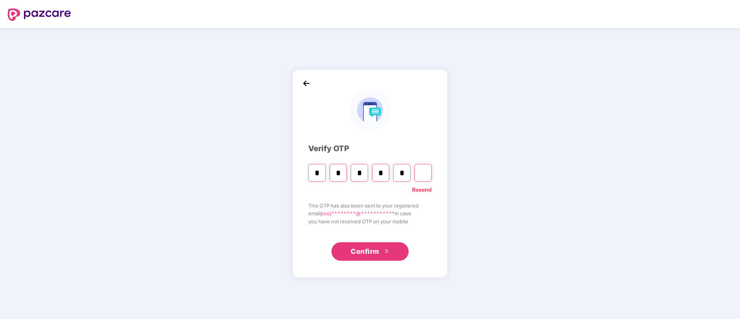
type input "*"
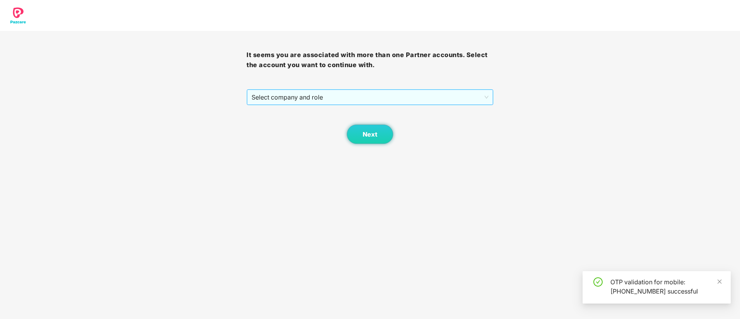
click at [311, 101] on span "Select company and role" at bounding box center [370, 97] width 237 height 15
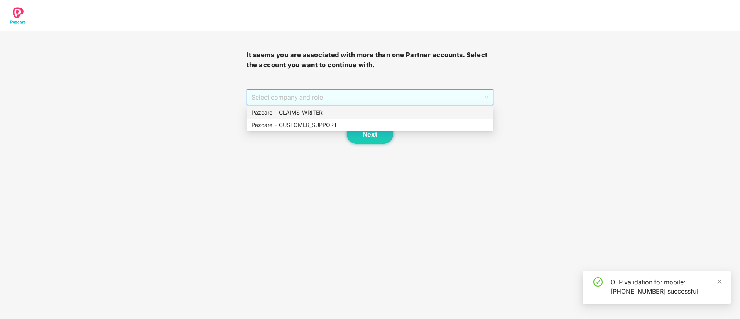
click at [306, 112] on div "Pazcare - CLAIMS_WRITER" at bounding box center [370, 112] width 237 height 8
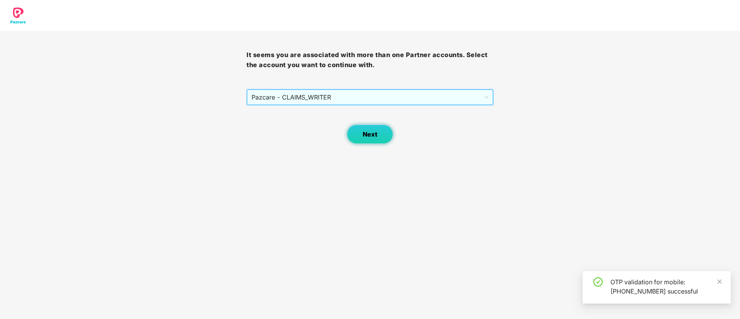
click at [365, 135] on span "Next" at bounding box center [370, 134] width 15 height 7
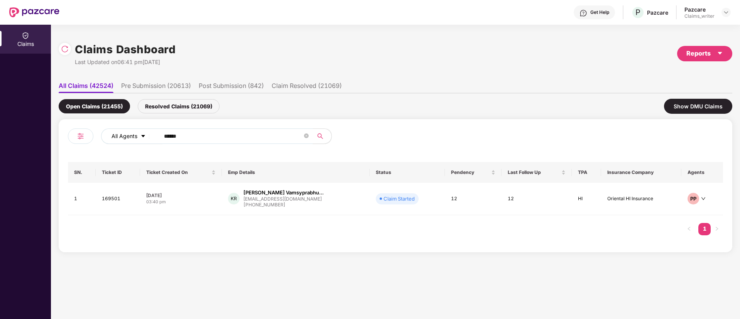
drag, startPoint x: 194, startPoint y: 135, endPoint x: 149, endPoint y: 139, distance: 45.7
click at [149, 139] on div "All Agents ******" at bounding box center [297, 136] width 393 height 15
paste input "text"
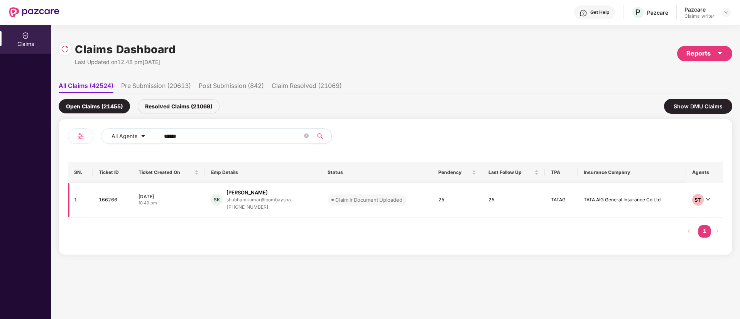
type input "******"
click at [113, 205] on td "166266" at bounding box center [112, 200] width 39 height 35
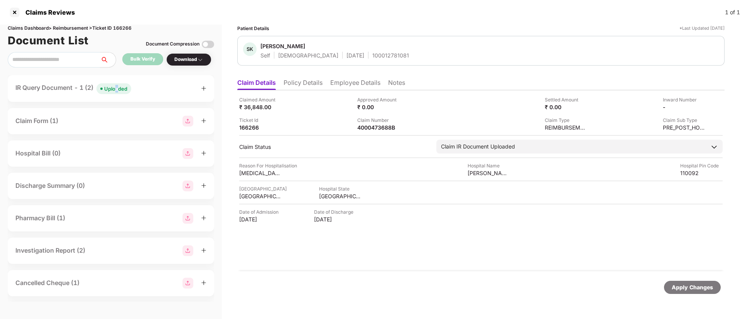
click at [118, 93] on span "Uploaded" at bounding box center [113, 88] width 35 height 11
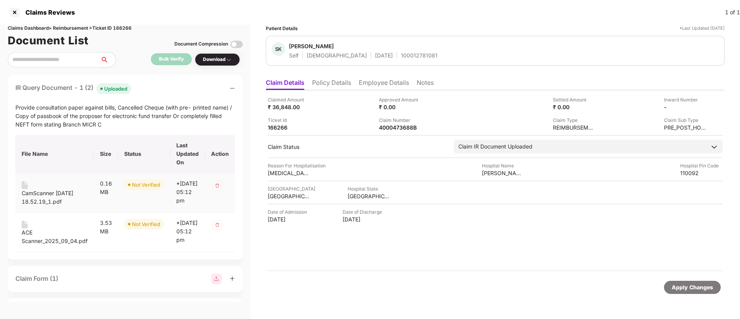
click at [46, 193] on div "CamScanner 10-18-2024 18.52.19_1.pdf" at bounding box center [55, 197] width 66 height 17
click at [29, 241] on div "ACE Scanner_2025_09_04.pdf" at bounding box center [55, 236] width 66 height 17
click at [27, 195] on div "CamScanner 10-18-2024 18.52.19_1.pdf" at bounding box center [55, 197] width 66 height 17
drag, startPoint x: 53, startPoint y: 201, endPoint x: 28, endPoint y: 244, distance: 49.4
click at [52, 201] on div "CamScanner 10-18-2024 18.52.19_1.pdf" at bounding box center [55, 197] width 66 height 17
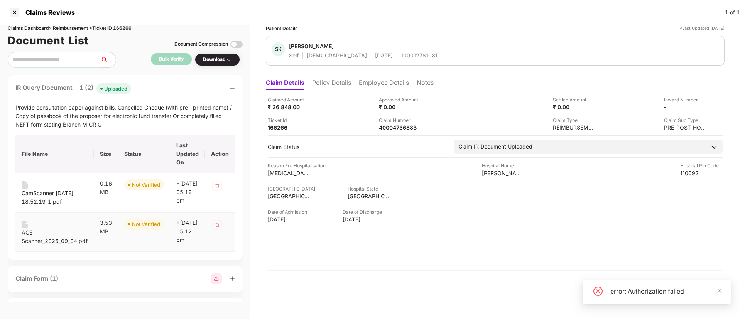
click at [22, 228] on img at bounding box center [25, 225] width 6 height 8
click at [67, 245] on div "ACE Scanner_2025_09_04.pdf" at bounding box center [55, 236] width 66 height 17
click at [107, 236] on div "3.53 MB" at bounding box center [106, 227] width 12 height 17
click at [62, 199] on div "CamScanner [DATE] 18.52.19_1.pdf" at bounding box center [55, 197] width 66 height 17
click at [148, 187] on div "Not Verified" at bounding box center [146, 185] width 28 height 8
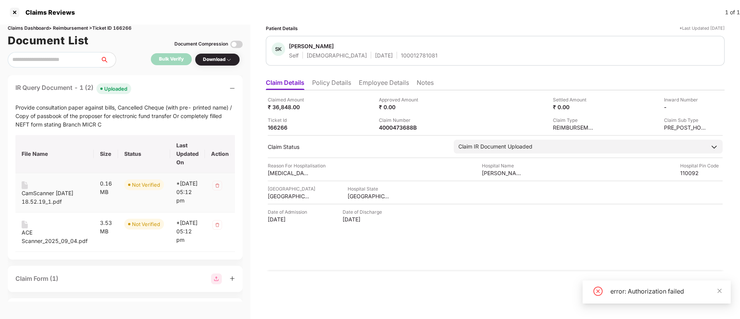
click at [186, 188] on div "*[DATE] 05:12 pm" at bounding box center [187, 191] width 22 height 25
click at [29, 238] on div "ACE Scanner_2025_09_04.pdf" at bounding box center [55, 236] width 66 height 17
click at [28, 245] on div "ACE Scanner_2025_09_04.pdf" at bounding box center [55, 236] width 66 height 17
click at [34, 205] on div "CamScanner [DATE] 18.52.19_1.pdf" at bounding box center [55, 197] width 66 height 17
click at [42, 192] on div "CamScanner [DATE] 18.52.19_1.pdf" at bounding box center [55, 197] width 66 height 17
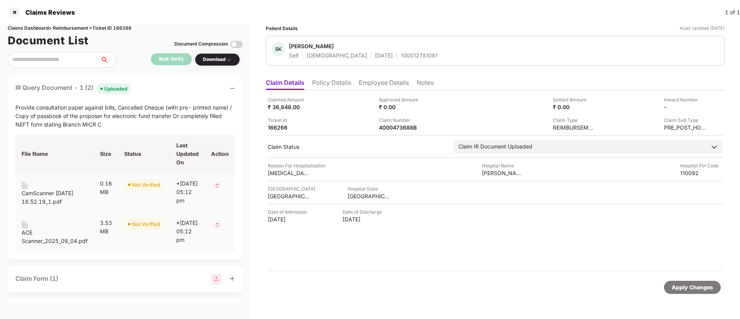
click at [34, 244] on div "ACE Scanner_2025_09_04.pdf" at bounding box center [55, 236] width 66 height 17
click at [49, 252] on td "ACE Scanner_2025_09_04.pdf" at bounding box center [54, 232] width 78 height 39
click at [51, 245] on div "ACE Scanner_2025_09_04.pdf" at bounding box center [55, 236] width 66 height 17
click at [57, 199] on div "CamScanner [DATE] 18.52.19_1.pdf" at bounding box center [55, 197] width 66 height 17
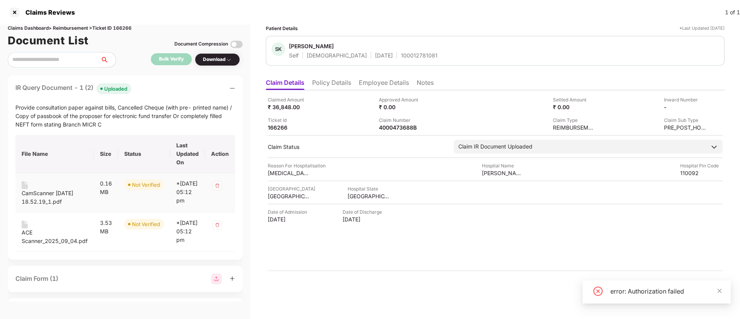
click at [57, 199] on div "CamScanner [DATE] 18.52.19_1.pdf" at bounding box center [55, 197] width 66 height 17
click at [48, 235] on div "ACE Scanner_2025_09_04.pdf" at bounding box center [55, 236] width 66 height 17
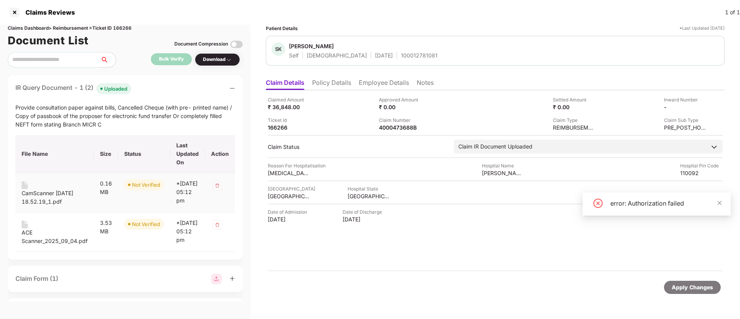
click at [42, 192] on div "CamScanner [DATE] 18.52.19_1.pdf" at bounding box center [55, 197] width 66 height 17
click at [42, 199] on div "CamScanner [DATE] 18.52.19_1.pdf" at bounding box center [55, 197] width 66 height 17
click at [51, 191] on div "CamScanner [DATE] 18.52.19_1.pdf" at bounding box center [55, 197] width 66 height 17
click at [51, 211] on td "CamScanner [DATE] 18.52.19_1.pdf" at bounding box center [54, 192] width 78 height 39
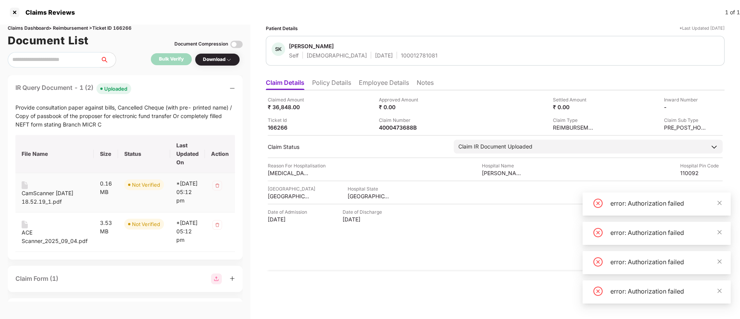
click at [88, 199] on div "CamScanner [DATE] 18.52.19_1.pdf" at bounding box center [55, 197] width 66 height 17
click at [64, 205] on div "CamScanner [DATE] 18.52.19_1.pdf" at bounding box center [55, 197] width 66 height 17
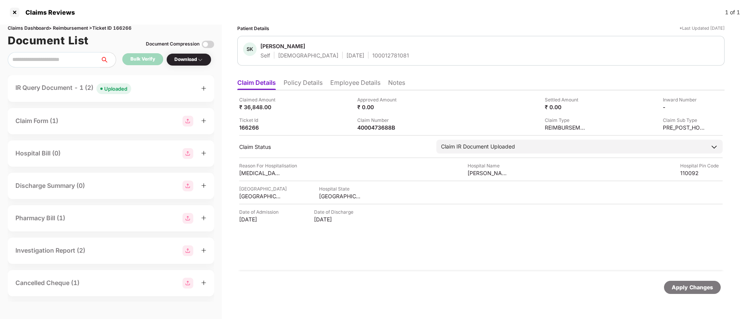
click at [118, 90] on div "Uploaded" at bounding box center [115, 89] width 23 height 8
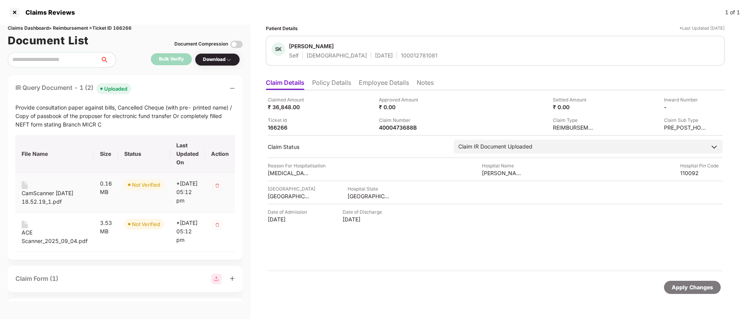
click at [30, 196] on div "CamScanner 10-18-2024 18.52.19_1.pdf" at bounding box center [55, 197] width 66 height 17
click at [24, 242] on div "ACE Scanner_2025_09_04.pdf" at bounding box center [55, 236] width 66 height 17
click at [25, 228] on img at bounding box center [25, 225] width 6 height 8
click at [27, 187] on img at bounding box center [25, 185] width 6 height 8
click at [22, 185] on img at bounding box center [25, 185] width 6 height 8
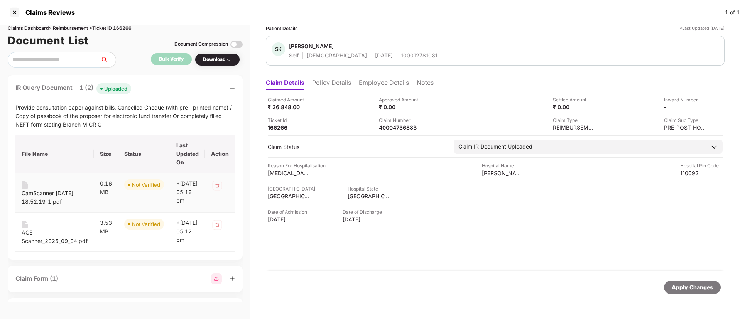
click at [22, 185] on img at bounding box center [25, 185] width 6 height 8
click at [26, 228] on img at bounding box center [25, 225] width 6 height 8
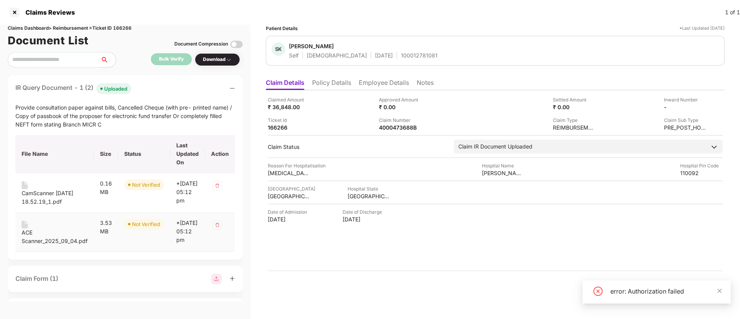
click at [25, 228] on img at bounding box center [25, 225] width 6 height 8
click at [722, 263] on icon "close" at bounding box center [719, 261] width 5 height 5
click at [720, 292] on icon "close" at bounding box center [719, 290] width 5 height 5
click at [324, 80] on li "Policy Details" at bounding box center [331, 84] width 39 height 11
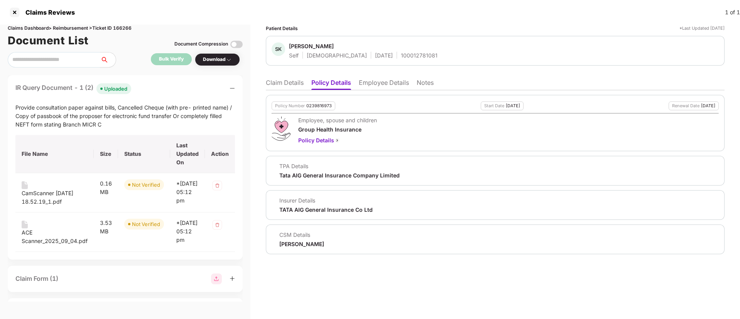
click at [368, 85] on li "Employee Details" at bounding box center [384, 84] width 50 height 11
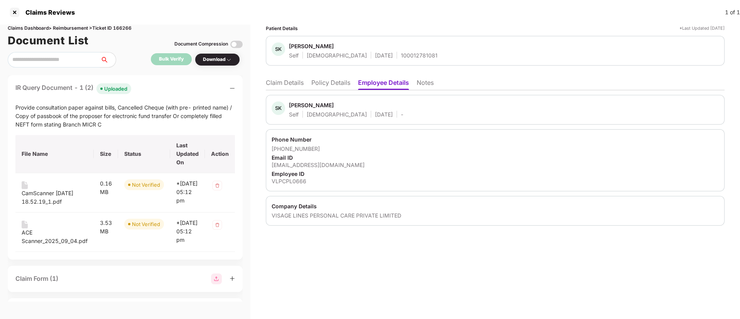
click at [326, 82] on li "Policy Details" at bounding box center [330, 84] width 39 height 11
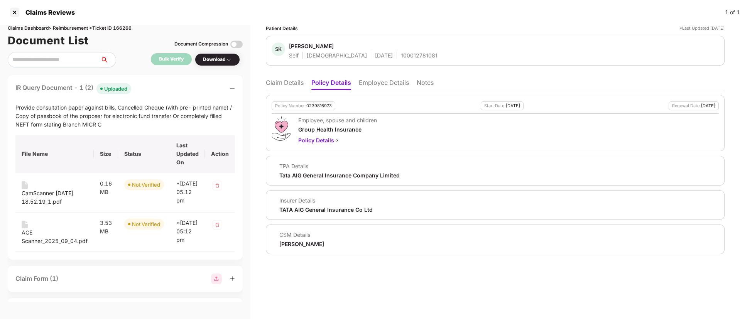
click at [288, 77] on ul "Claim Details Policy Details Employee Details Notes" at bounding box center [495, 82] width 459 height 15
click at [288, 81] on li "Claim Details" at bounding box center [285, 84] width 38 height 11
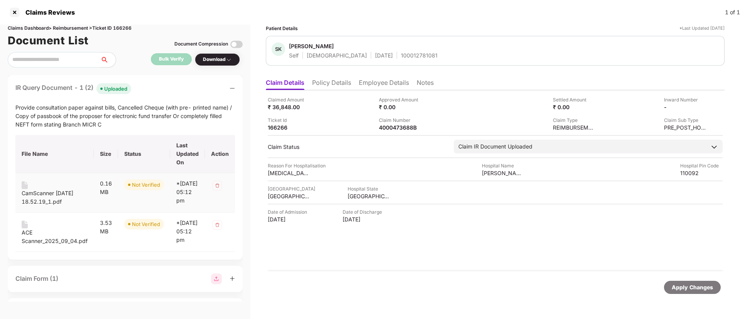
scroll to position [58, 0]
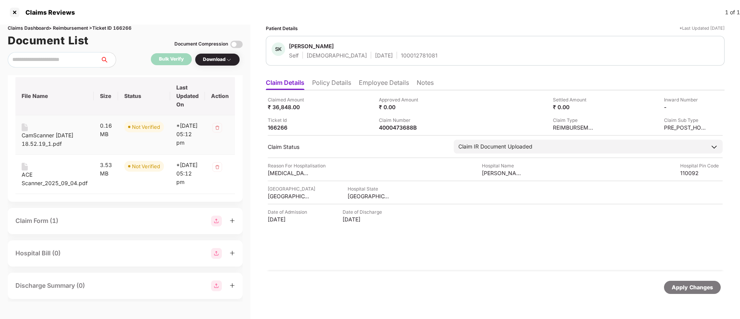
click at [42, 137] on div "CamScanner 10-18-2024 18.52.19_1.pdf" at bounding box center [55, 139] width 66 height 17
click at [185, 132] on div "*04 Sep 2025 | 05:12 pm" at bounding box center [187, 134] width 22 height 25
click at [34, 134] on div "CamScanner 10-18-2024 18.52.19_1.pdf" at bounding box center [55, 139] width 66 height 17
click at [34, 140] on div "CamScanner 10-18-2024 18.52.19_1.pdf" at bounding box center [55, 139] width 66 height 17
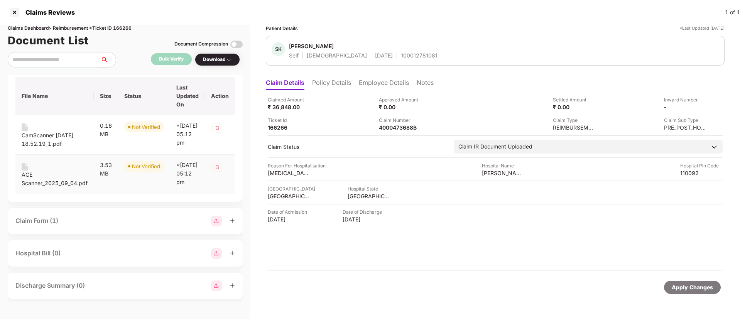
click at [35, 186] on div "ACE Scanner_2025_09_04.pdf" at bounding box center [55, 179] width 66 height 17
click at [39, 188] on div "ACE Scanner_2025_09_04.pdf" at bounding box center [55, 179] width 66 height 17
click at [68, 188] on div "ACE Scanner_2025_09_04.pdf" at bounding box center [55, 179] width 66 height 17
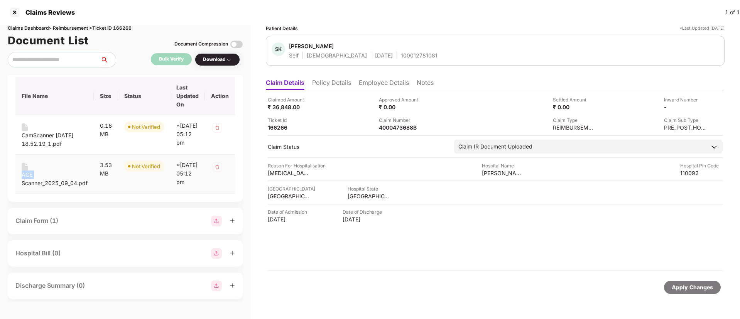
click at [37, 179] on div "ACE Scanner_2025_09_04.pdf" at bounding box center [55, 179] width 66 height 17
click at [24, 181] on div "ACE Scanner_2025_09_04.pdf" at bounding box center [55, 179] width 66 height 17
click at [58, 188] on div "ACE Scanner_2025_09_04.pdf" at bounding box center [55, 179] width 66 height 17
click at [27, 178] on div "ACE Scanner_2025_09_04.pdf" at bounding box center [55, 179] width 66 height 17
click at [37, 136] on div "CamScanner 10-18-2024 18.52.19_1.pdf" at bounding box center [55, 139] width 66 height 17
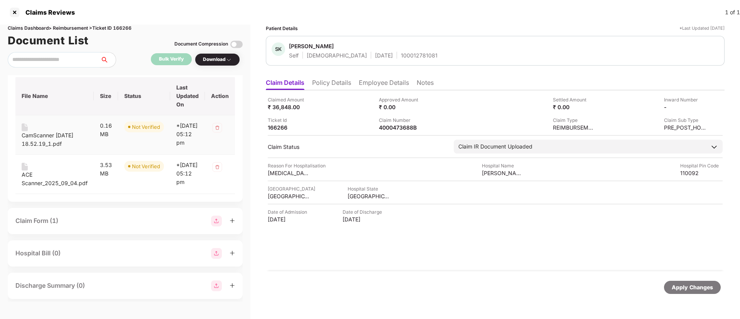
click at [37, 136] on div "CamScanner 10-18-2024 18.52.19_1.pdf" at bounding box center [55, 139] width 66 height 17
click at [45, 188] on div "ACE Scanner_2025_09_04.pdf" at bounding box center [55, 179] width 66 height 17
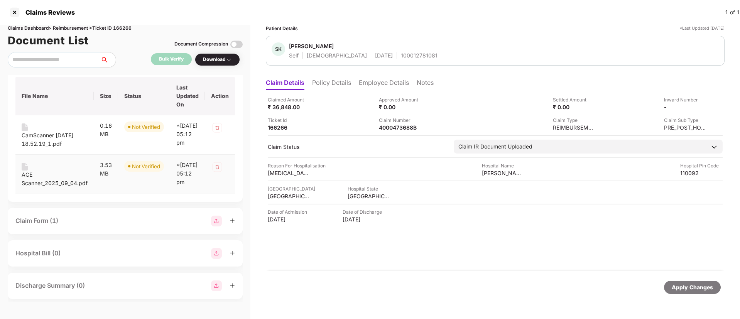
click at [45, 188] on div "ACE Scanner_2025_09_04.pdf" at bounding box center [55, 179] width 66 height 17
click at [28, 185] on div "ACE Scanner_2025_09_04.pdf" at bounding box center [55, 179] width 66 height 17
click at [41, 137] on div "CamScanner 10-18-2024 18.52.19_1.pdf" at bounding box center [55, 139] width 66 height 17
click at [475, 188] on div "Hospital City EAST DELHI Hospital State DELHI" at bounding box center [495, 192] width 455 height 15
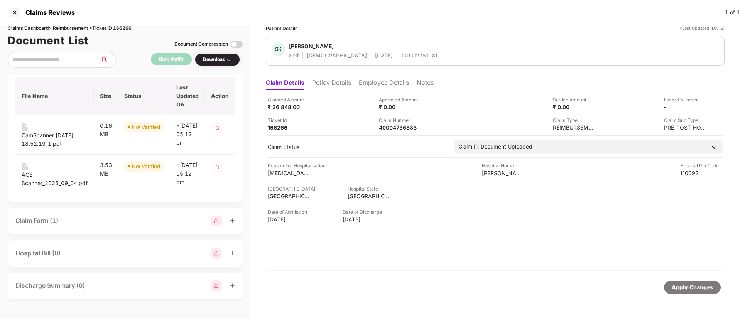
click at [374, 140] on div "Claim Status Claim IR Document Uploaded Stage Pre-Submission Post-Submission St…" at bounding box center [495, 147] width 455 height 14
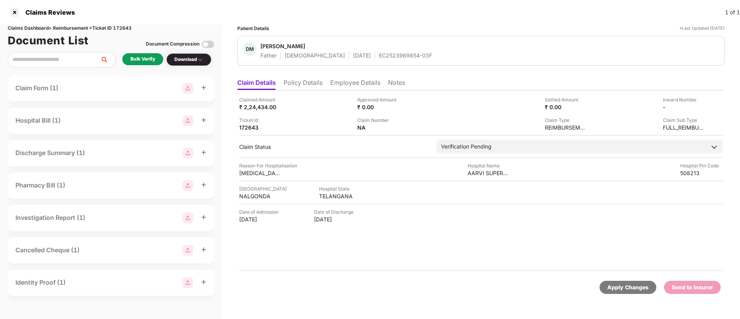
click at [138, 56] on div "Bulk Verify" at bounding box center [142, 59] width 25 height 7
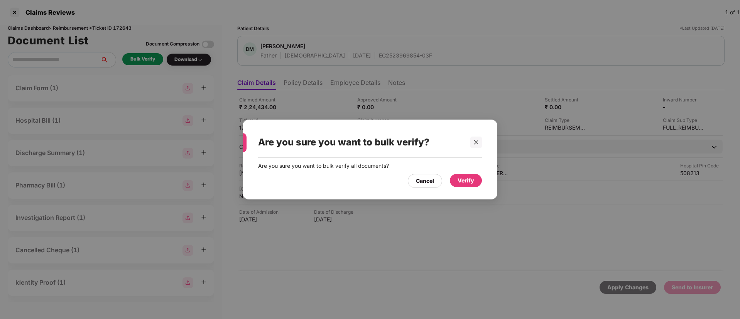
click at [458, 183] on div "Verify" at bounding box center [466, 180] width 17 height 8
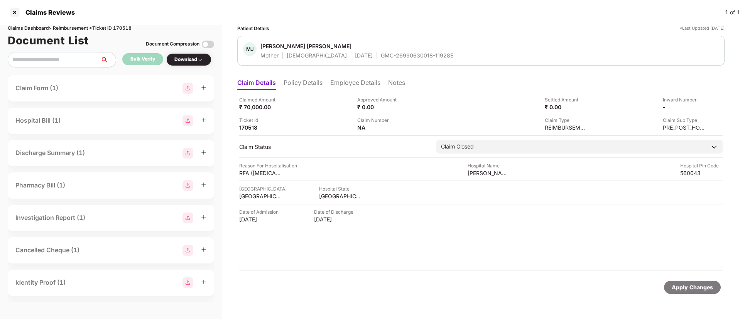
click at [15, 14] on div at bounding box center [14, 12] width 12 height 12
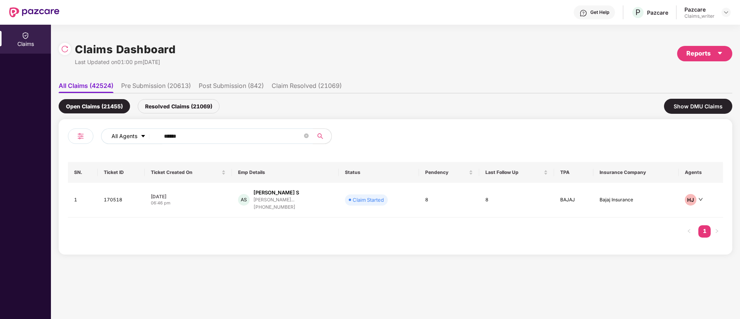
drag, startPoint x: 191, startPoint y: 136, endPoint x: 139, endPoint y: 141, distance: 52.0
click at [139, 141] on div "All Agents ******" at bounding box center [297, 136] width 393 height 15
paste input "text"
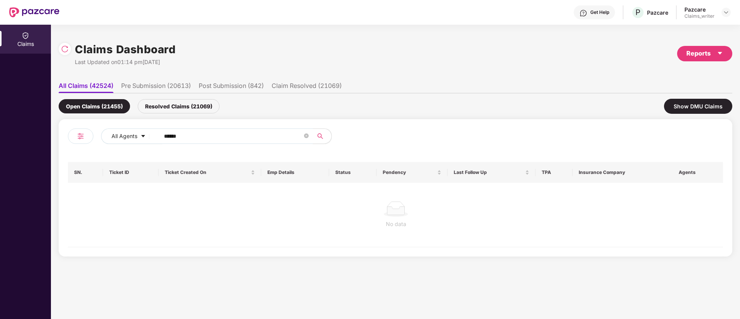
type input "******"
click at [171, 110] on div "Resolved Claims (21069)" at bounding box center [179, 106] width 82 height 14
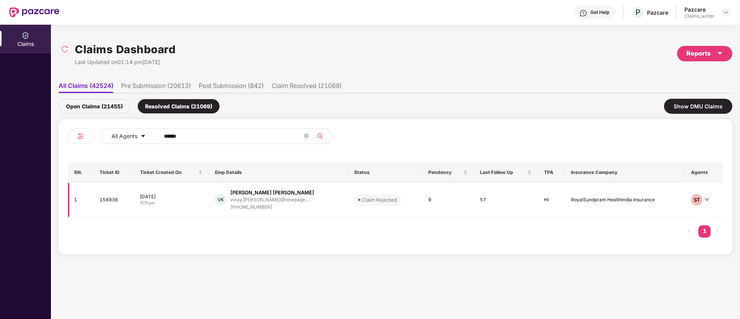
click at [115, 201] on td "158936" at bounding box center [113, 200] width 41 height 35
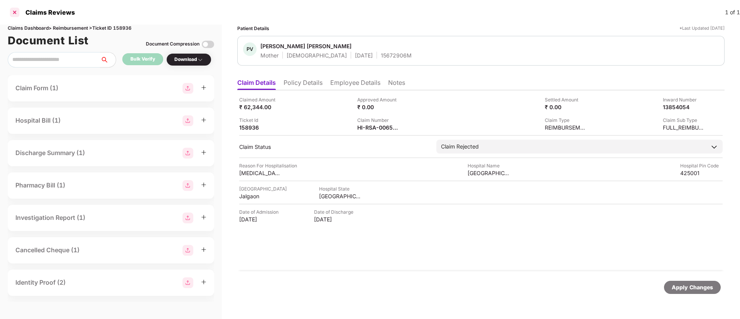
click at [14, 11] on div at bounding box center [14, 12] width 12 height 12
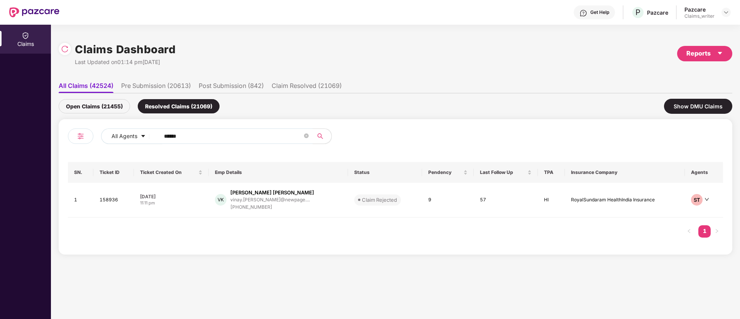
click at [118, 103] on div "Open Claims (21455)" at bounding box center [94, 106] width 71 height 14
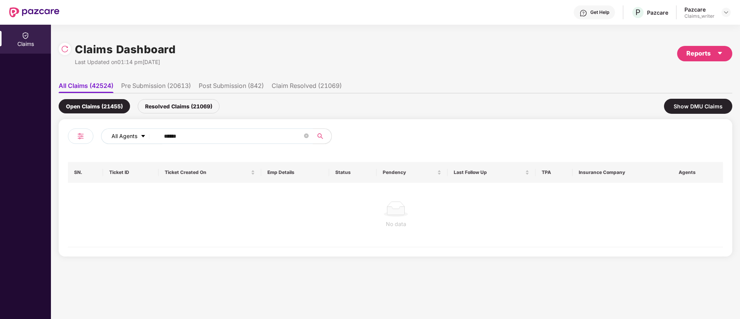
drag, startPoint x: 191, startPoint y: 135, endPoint x: 145, endPoint y: 129, distance: 47.0
click at [145, 129] on div "All Agents ******" at bounding box center [297, 136] width 393 height 15
paste input "text"
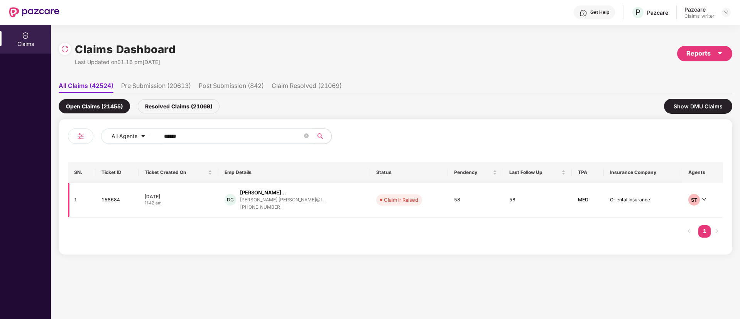
type input "******"
click at [110, 201] on td "158684" at bounding box center [116, 200] width 43 height 35
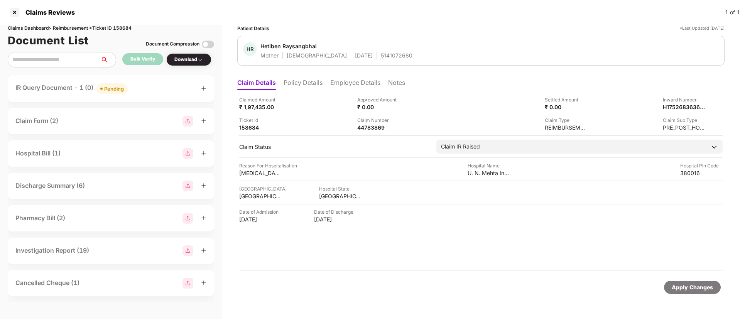
click at [390, 86] on li "Notes" at bounding box center [396, 84] width 17 height 11
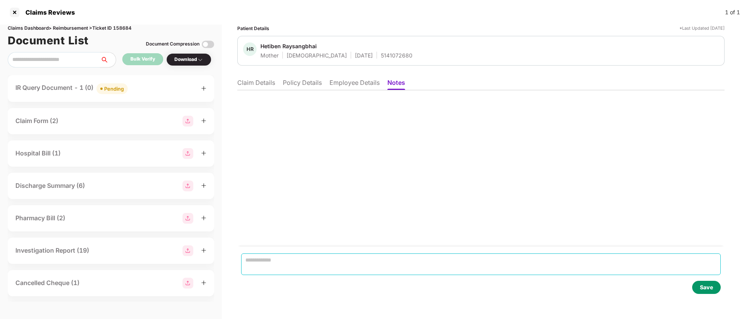
click at [311, 256] on textarea at bounding box center [481, 265] width 480 height 22
paste textarea "**********"
type textarea "**********"
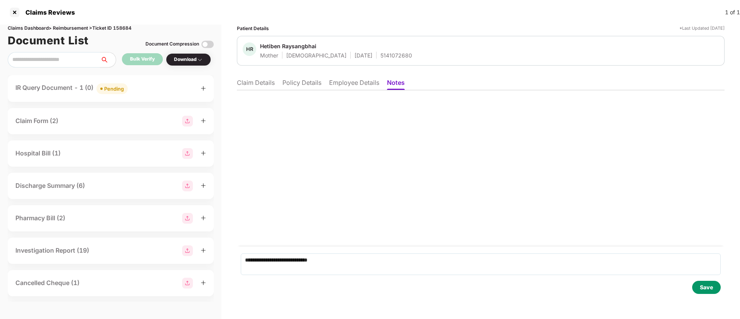
click at [705, 286] on div "Save" at bounding box center [706, 287] width 13 height 8
click at [265, 85] on li "Claim Details" at bounding box center [256, 84] width 38 height 11
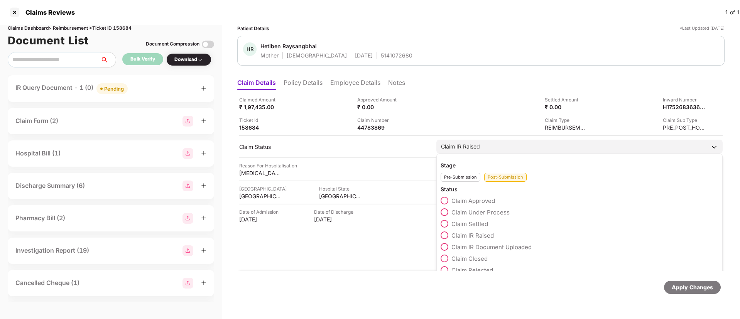
click at [448, 255] on span at bounding box center [445, 259] width 8 height 8
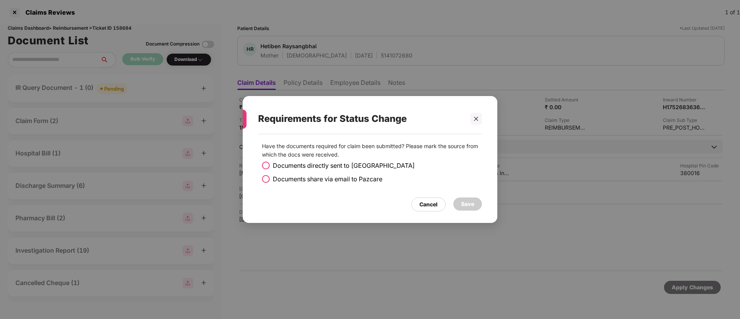
click at [261, 165] on div "Have the documents required for claim been submitted? Please mark the source fr…" at bounding box center [370, 166] width 224 height 56
click at [263, 164] on span at bounding box center [266, 166] width 8 height 8
click at [475, 206] on div "Save" at bounding box center [467, 204] width 29 height 13
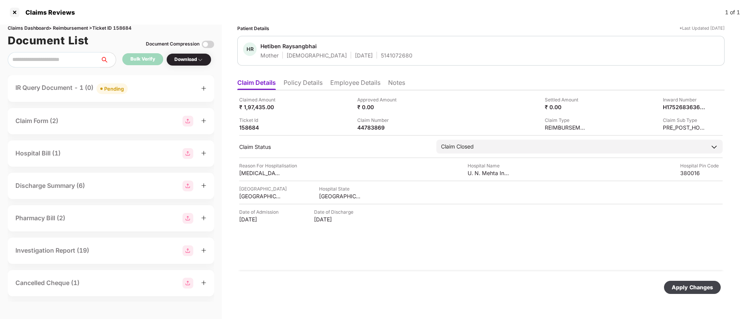
click at [695, 291] on div "Apply Changes" at bounding box center [692, 287] width 41 height 8
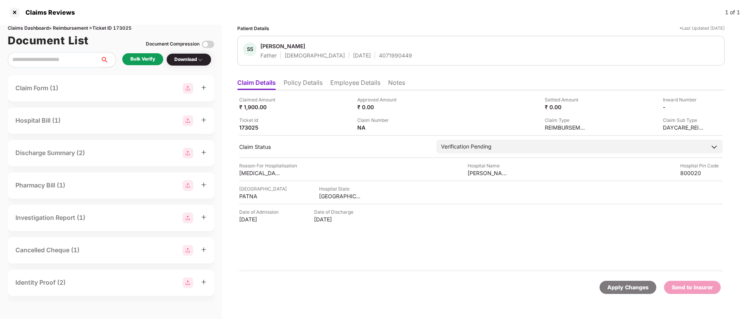
click at [152, 58] on div "Bulk Verify" at bounding box center [142, 59] width 25 height 7
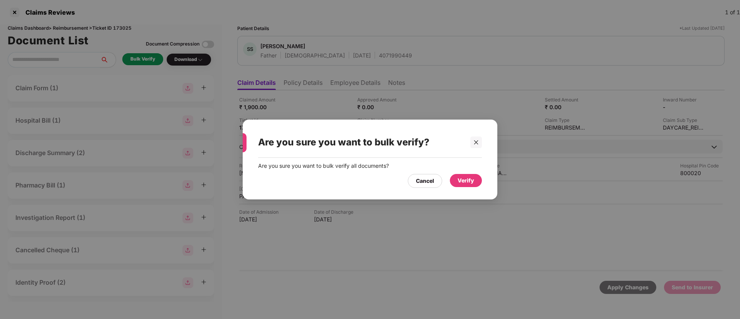
click at [466, 182] on div "Verify" at bounding box center [466, 180] width 17 height 8
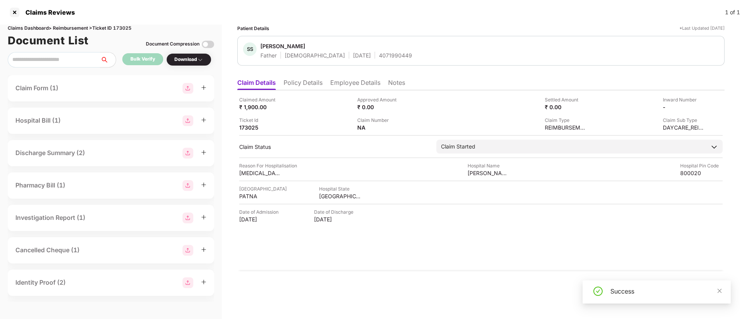
click at [198, 58] on div "Download" at bounding box center [188, 59] width 29 height 7
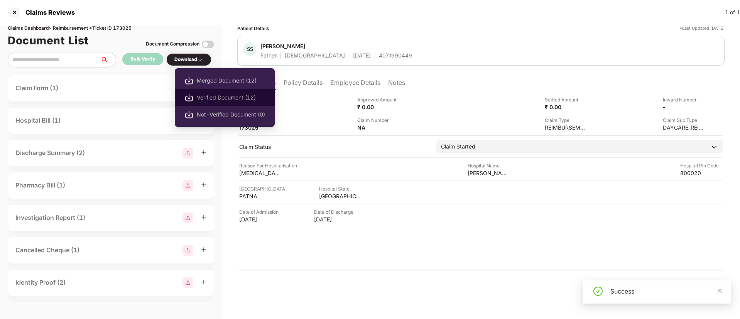
click at [213, 96] on span "Verified Document (12)" at bounding box center [231, 97] width 68 height 8
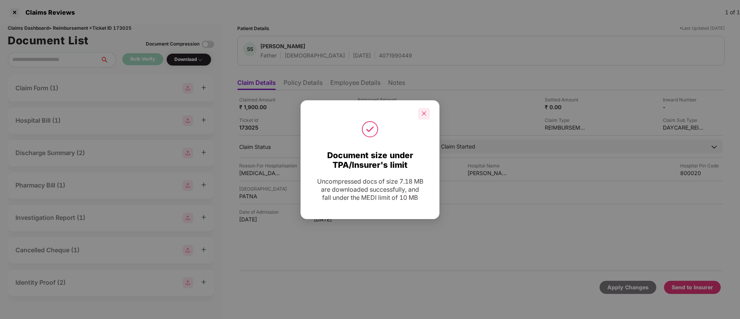
click at [426, 113] on icon "close" at bounding box center [423, 113] width 5 height 5
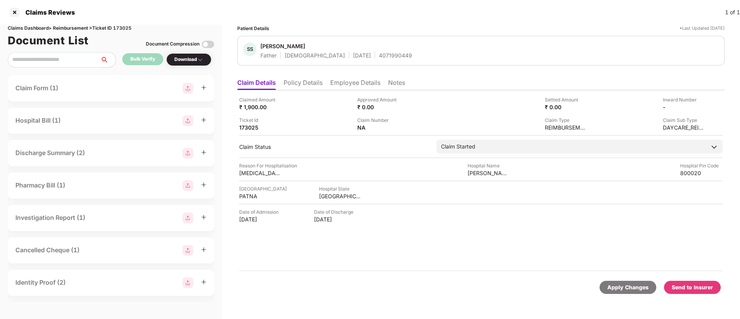
click at [690, 289] on div "Send to Insurer" at bounding box center [692, 287] width 41 height 8
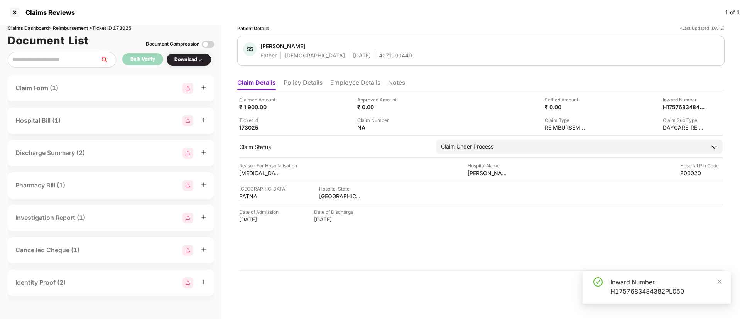
click at [300, 83] on li "Policy Details" at bounding box center [303, 84] width 39 height 11
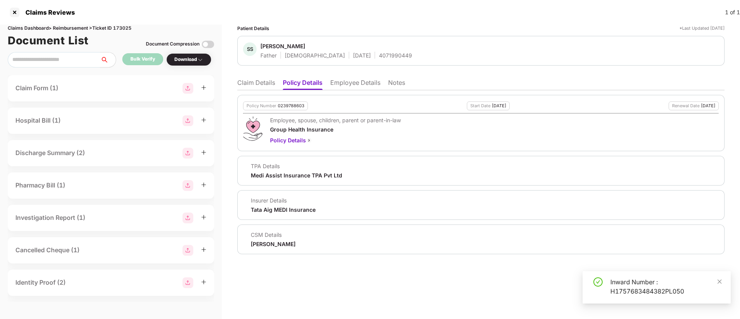
click at [338, 81] on li "Employee Details" at bounding box center [355, 84] width 50 height 11
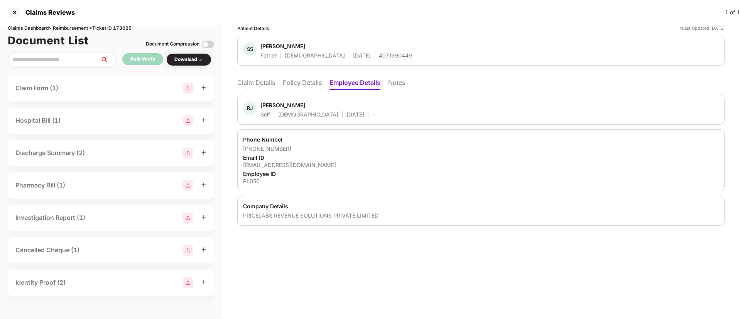
click at [263, 84] on li "Claim Details" at bounding box center [256, 84] width 38 height 11
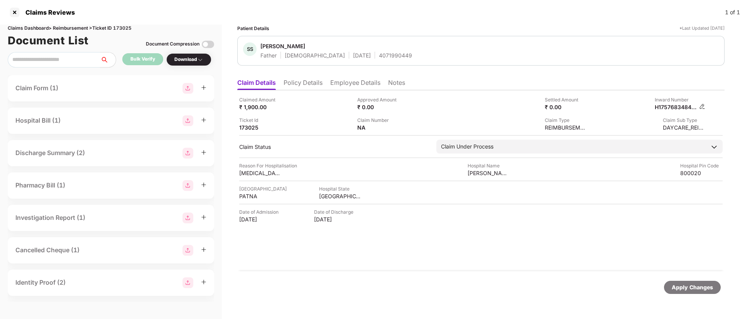
click at [702, 105] on img at bounding box center [702, 106] width 6 height 6
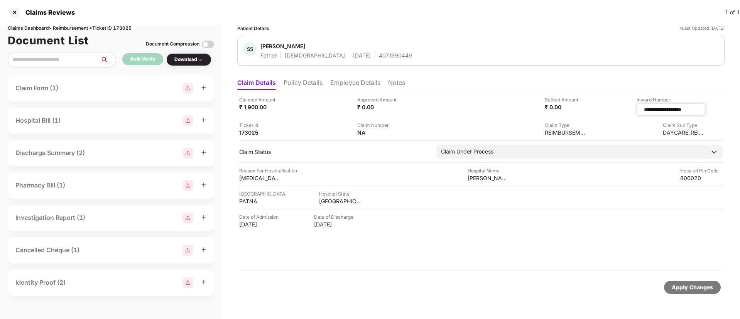
drag, startPoint x: 675, startPoint y: 108, endPoint x: 625, endPoint y: 108, distance: 50.2
click at [643, 108] on input "**********" at bounding box center [671, 110] width 56 height 8
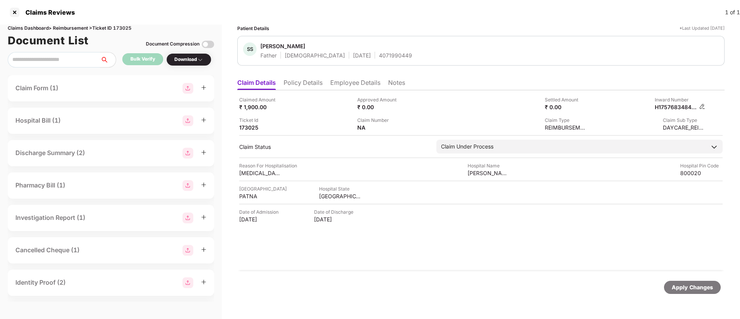
click at [705, 105] on img at bounding box center [702, 106] width 6 height 6
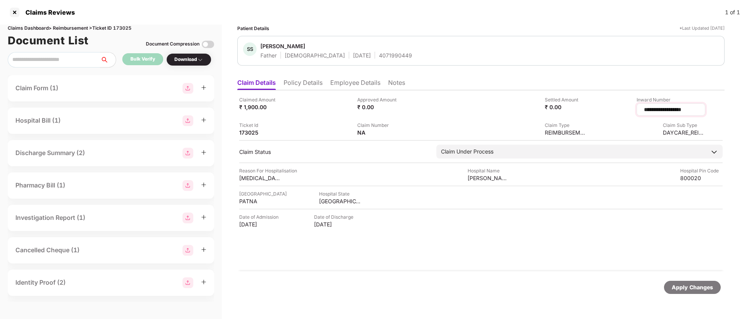
drag, startPoint x: 692, startPoint y: 110, endPoint x: 621, endPoint y: 109, distance: 71.4
click at [637, 109] on div "**********" at bounding box center [671, 109] width 69 height 12
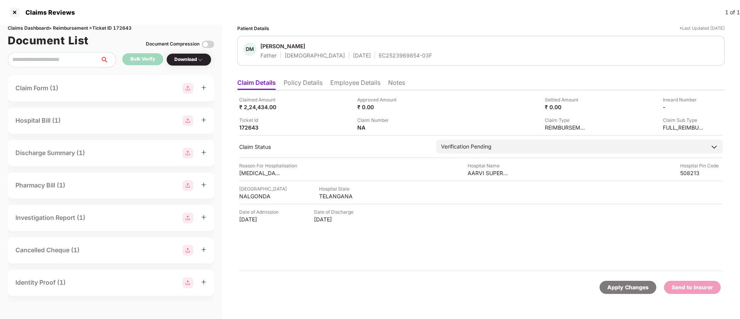
click at [184, 58] on div "Download" at bounding box center [188, 59] width 29 height 7
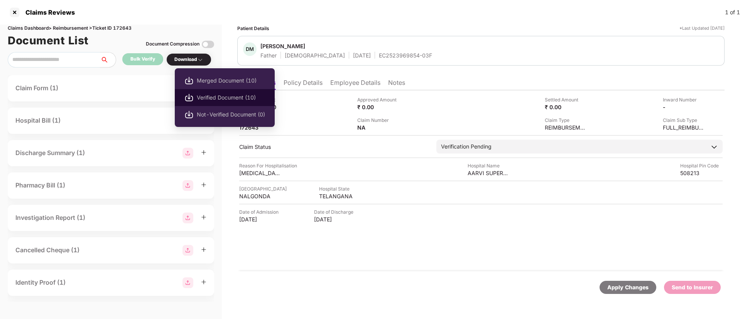
click at [211, 100] on span "Verified Document (10)" at bounding box center [231, 97] width 68 height 8
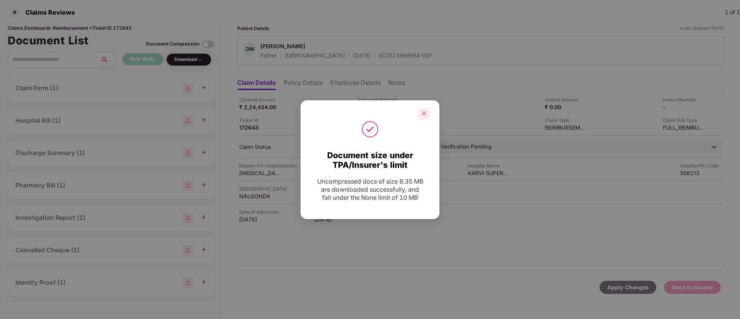
click at [424, 115] on icon "close" at bounding box center [423, 113] width 5 height 5
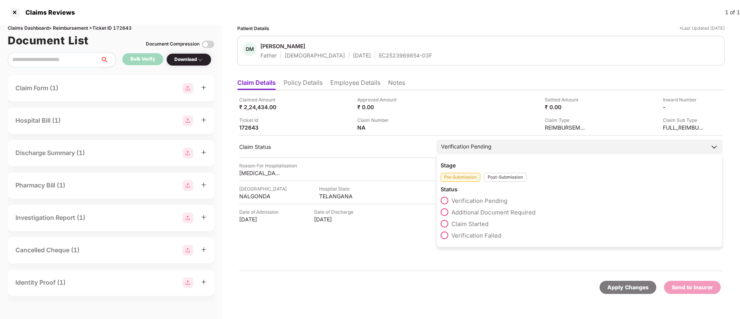
click at [466, 151] on div "Verification Pending" at bounding box center [579, 147] width 286 height 14
click at [442, 225] on span at bounding box center [445, 224] width 8 height 8
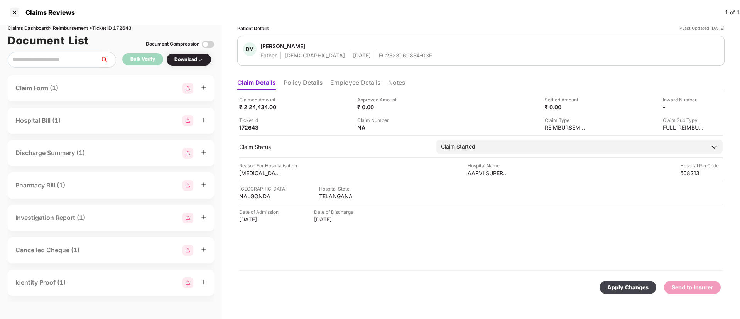
click at [613, 292] on div "Apply Changes" at bounding box center [628, 287] width 57 height 13
click at [721, 283] on icon "close" at bounding box center [720, 281] width 4 height 4
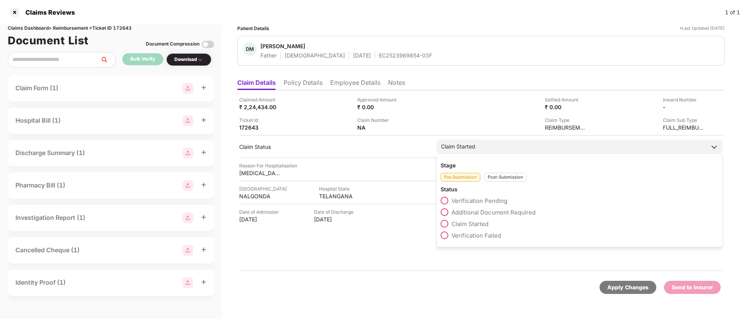
click at [458, 148] on div "Claim Started" at bounding box center [458, 146] width 34 height 8
click at [444, 201] on span at bounding box center [445, 201] width 8 height 8
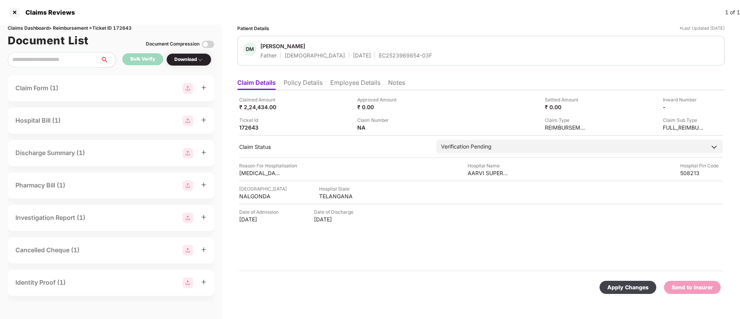
click at [614, 290] on div "Apply Changes" at bounding box center [627, 287] width 41 height 8
click at [372, 55] on div "1031988857" at bounding box center [388, 55] width 32 height 7
copy div "1031988857"
click at [341, 84] on li "Employee Details" at bounding box center [355, 84] width 50 height 11
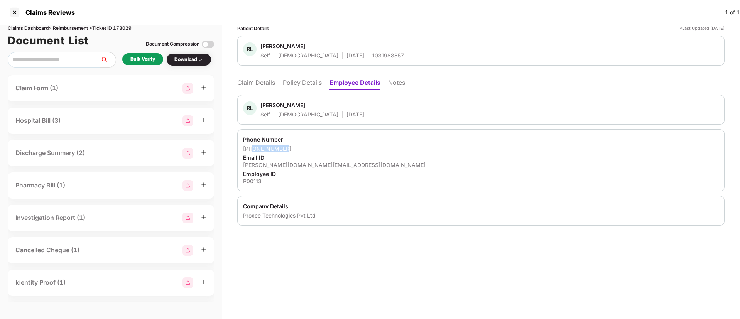
drag, startPoint x: 253, startPoint y: 148, endPoint x: 294, endPoint y: 150, distance: 41.0
click at [294, 150] on div "+917353345650" at bounding box center [481, 148] width 476 height 7
copy div "7353345650"
drag, startPoint x: 242, startPoint y: 162, endPoint x: 301, endPoint y: 162, distance: 58.7
click at [301, 162] on div "Phone Number +917353345650 Email ID rangaiah.lr@oloid.ai Employee ID P00113" at bounding box center [480, 160] width 487 height 62
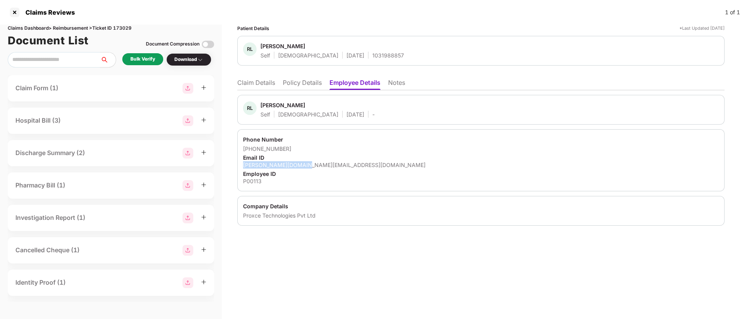
copy div "rangaiah.lr@oloid.ai"
click at [260, 81] on li "Claim Details" at bounding box center [256, 84] width 38 height 11
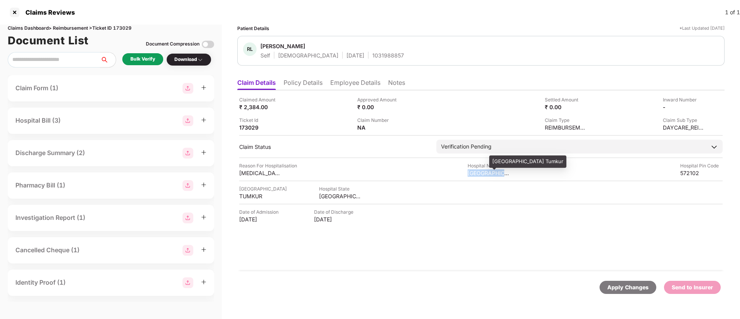
drag, startPoint x: 467, startPoint y: 175, endPoint x: 509, endPoint y: 176, distance: 42.1
click at [509, 176] on div "Reason For Hospitalisation Treadmill Stress test Hospital Name Siddaganga Hospi…" at bounding box center [481, 169] width 484 height 15
copy div "Siddaganga Hos"
click at [311, 120] on div "Ticket Id 173029" at bounding box center [295, 124] width 112 height 15
click at [146, 59] on div "Bulk Verify" at bounding box center [142, 59] width 25 height 7
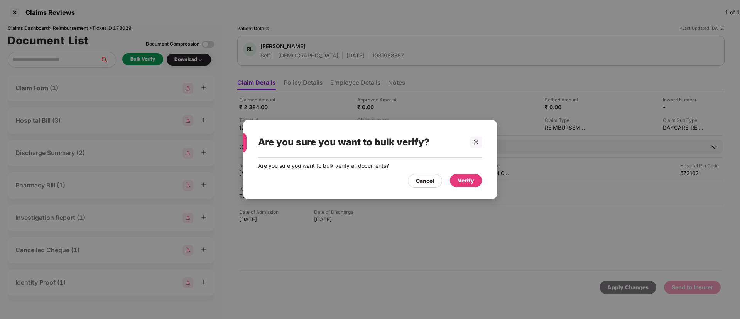
click at [460, 175] on div "Verify" at bounding box center [466, 180] width 32 height 13
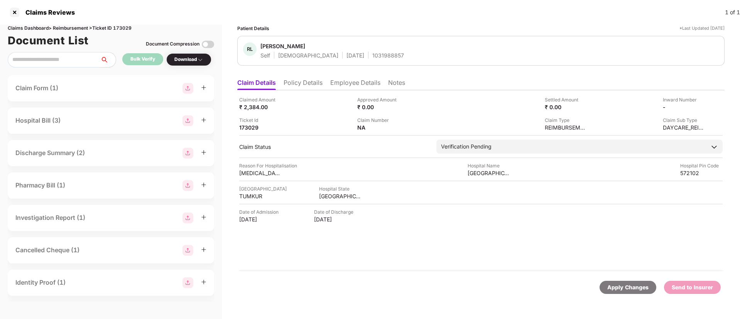
click at [193, 58] on div "Download" at bounding box center [188, 59] width 29 height 7
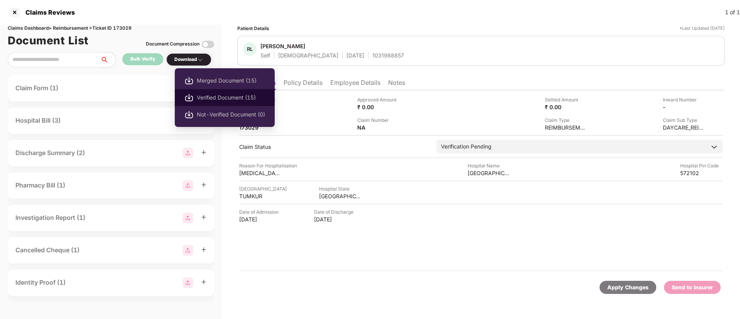
click at [209, 95] on span "Verified Document (15)" at bounding box center [231, 97] width 68 height 8
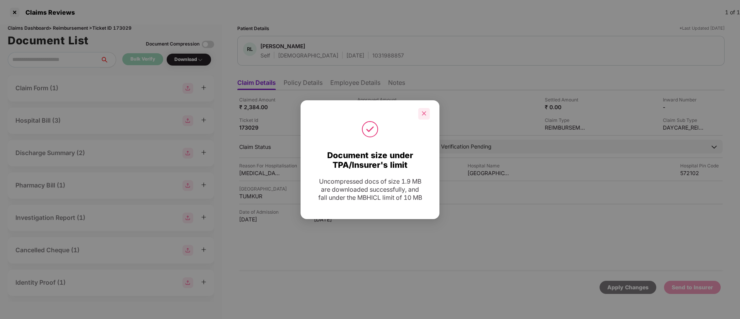
click at [426, 112] on icon "close" at bounding box center [424, 114] width 4 height 4
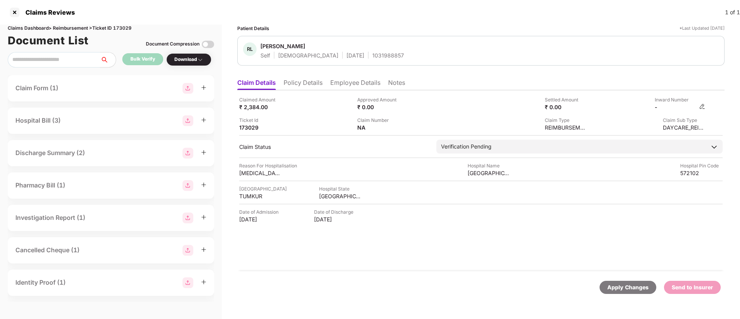
click at [704, 106] on img at bounding box center [702, 106] width 6 height 6
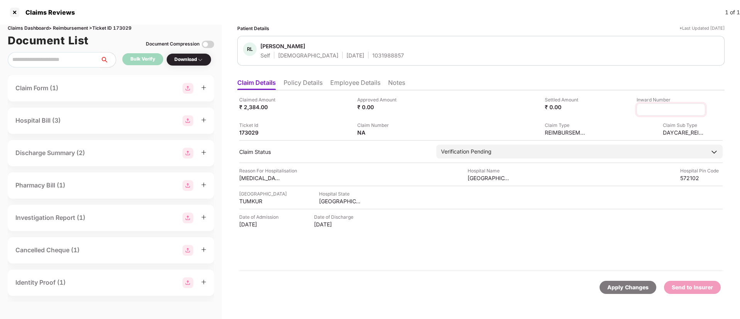
click at [665, 108] on input at bounding box center [671, 110] width 56 height 8
type input "**********"
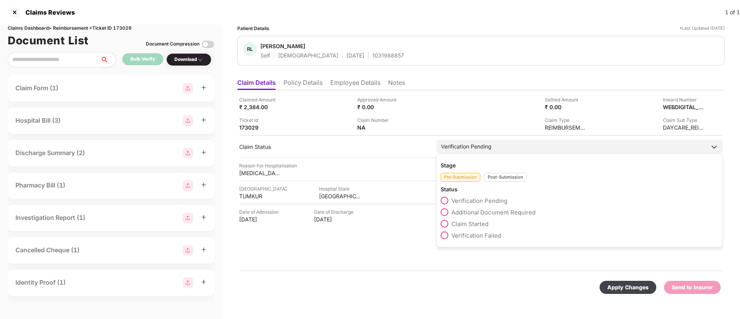
click at [492, 182] on div "Stage Pre-Submission Post-Submission Status Verification Pending Additional Doc…" at bounding box center [579, 201] width 286 height 94
click at [495, 178] on div "Post-Submission" at bounding box center [505, 177] width 42 height 9
click at [446, 212] on span at bounding box center [445, 212] width 8 height 8
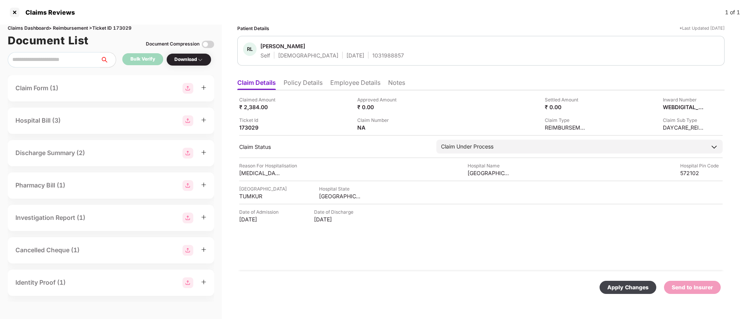
click at [617, 285] on div "Apply Changes" at bounding box center [627, 287] width 41 height 8
click at [372, 56] on div "1031988857" at bounding box center [388, 55] width 32 height 7
copy div "1031988857"
click at [146, 57] on div "Bulk Verify" at bounding box center [142, 59] width 25 height 7
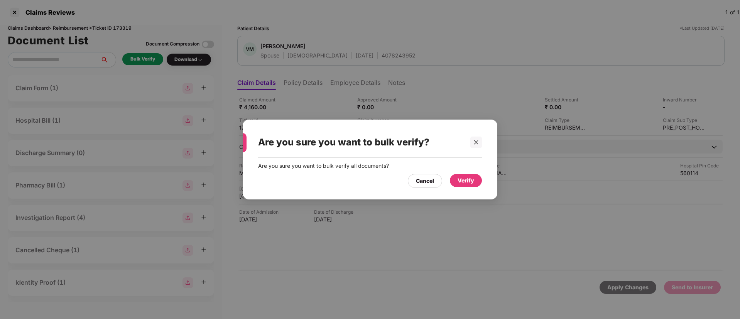
click at [468, 184] on div "Verify" at bounding box center [466, 180] width 17 height 8
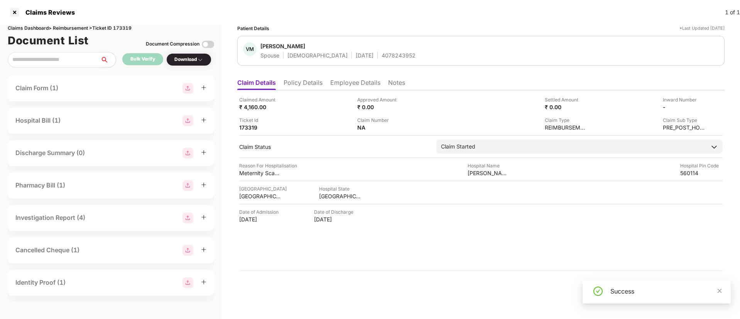
click at [189, 55] on div "Download" at bounding box center [188, 59] width 45 height 13
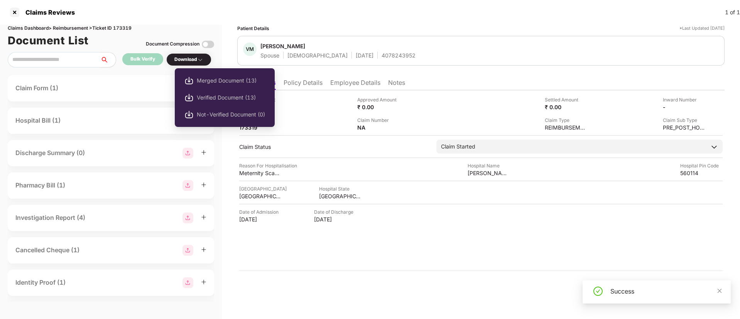
click at [186, 60] on div "Download" at bounding box center [188, 59] width 29 height 7
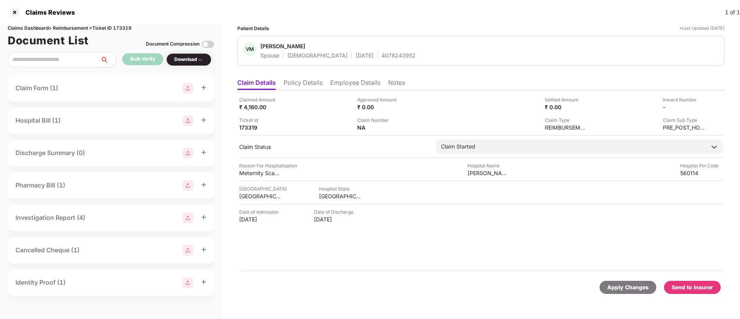
click at [186, 60] on div "Download" at bounding box center [188, 59] width 29 height 7
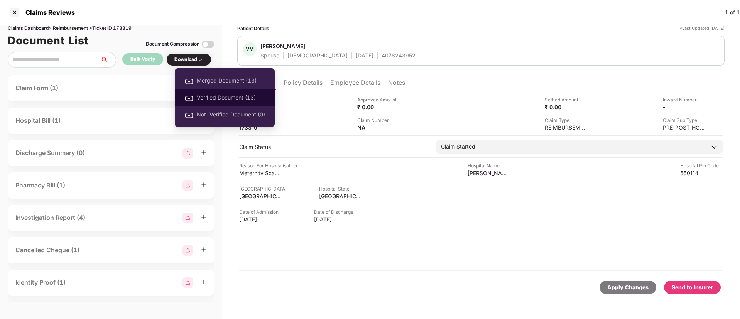
click at [203, 95] on span "Verified Document (13)" at bounding box center [231, 97] width 68 height 8
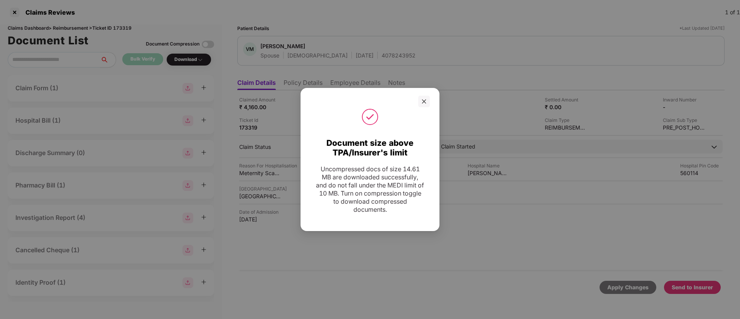
drag, startPoint x: 427, startPoint y: 104, endPoint x: 441, endPoint y: 131, distance: 29.9
click at [427, 104] on div at bounding box center [424, 102] width 12 height 12
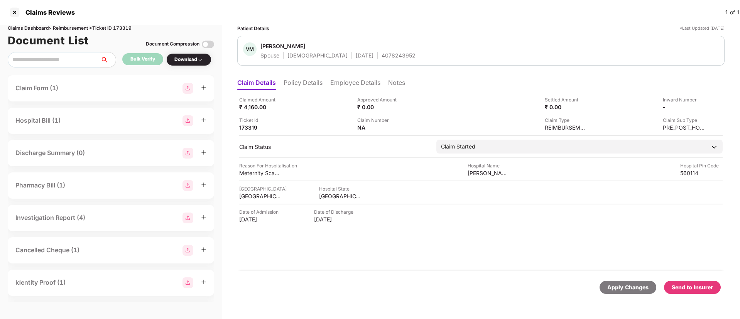
click at [709, 285] on div "Send to Insurer" at bounding box center [692, 287] width 41 height 8
click at [305, 82] on li "Policy Details" at bounding box center [303, 84] width 39 height 11
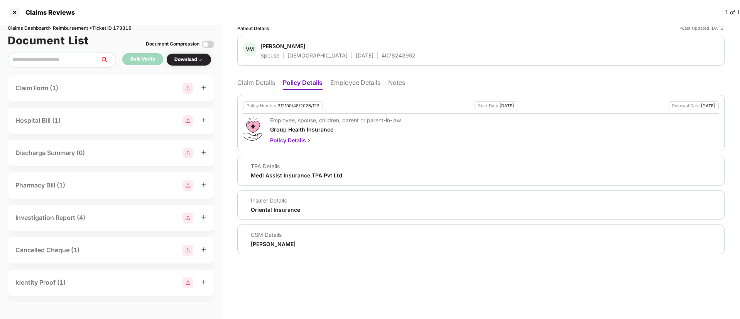
click at [350, 79] on li "Employee Details" at bounding box center [355, 84] width 50 height 11
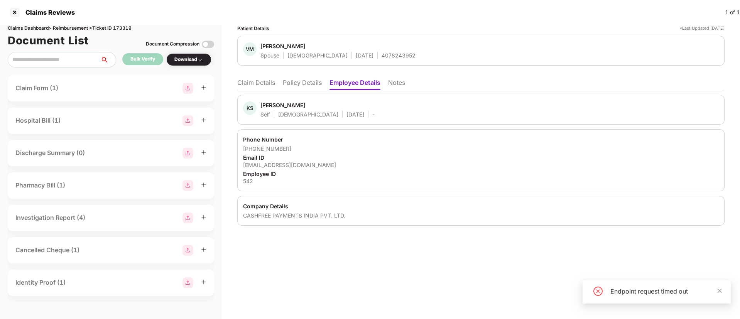
click at [309, 85] on li "Policy Details" at bounding box center [302, 84] width 39 height 11
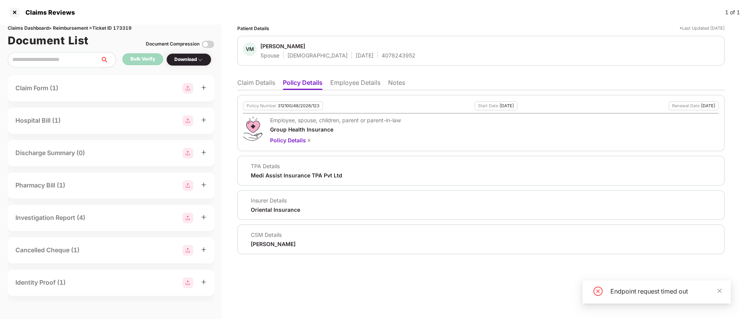
click at [715, 291] on div "Endpoint request timed out" at bounding box center [666, 291] width 111 height 9
click at [716, 291] on div "Endpoint request timed out" at bounding box center [666, 291] width 111 height 9
click at [347, 90] on div "Policy Number 312100/48/2026/123 Start Date 28 Jul 2025 Renewal Date 27 Jul 202…" at bounding box center [480, 172] width 487 height 164
click at [345, 83] on li "Employee Details" at bounding box center [355, 84] width 50 height 11
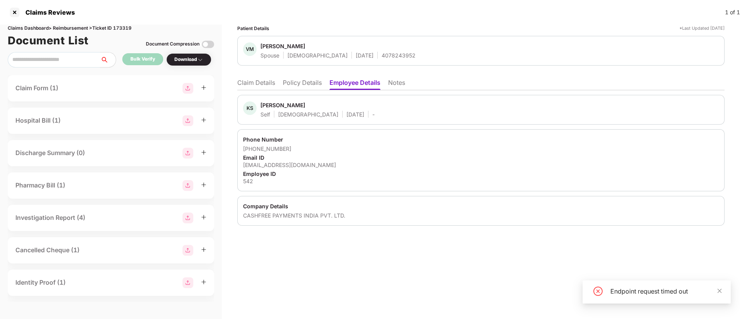
click at [260, 85] on li "Claim Details" at bounding box center [256, 84] width 38 height 11
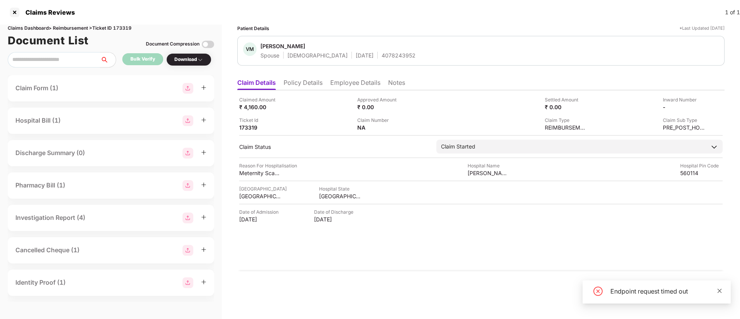
click at [718, 290] on icon "close" at bounding box center [719, 290] width 5 height 5
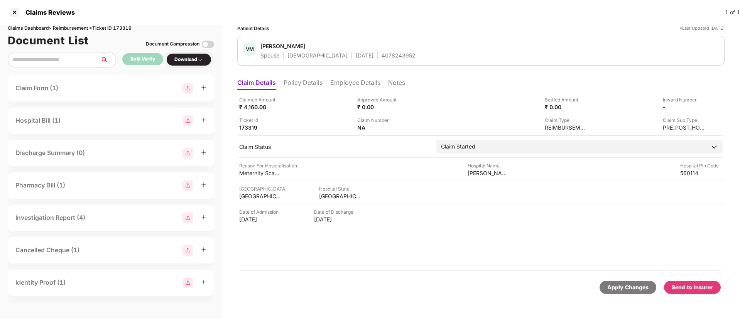
click at [686, 291] on div "Send to Insurer" at bounding box center [692, 287] width 41 height 8
click at [701, 104] on img at bounding box center [702, 106] width 6 height 6
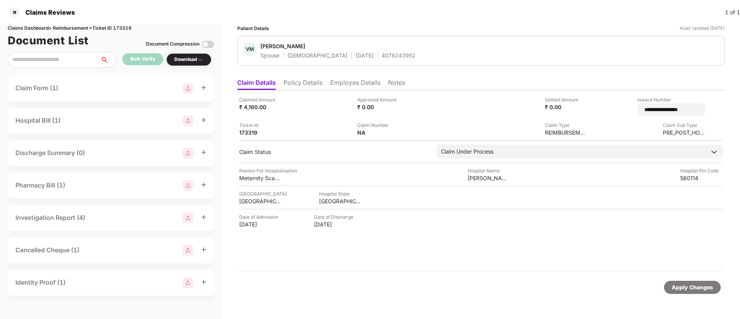
drag, startPoint x: 683, startPoint y: 110, endPoint x: 594, endPoint y: 110, distance: 89.1
click at [594, 110] on div "**********" at bounding box center [649, 106] width 112 height 20
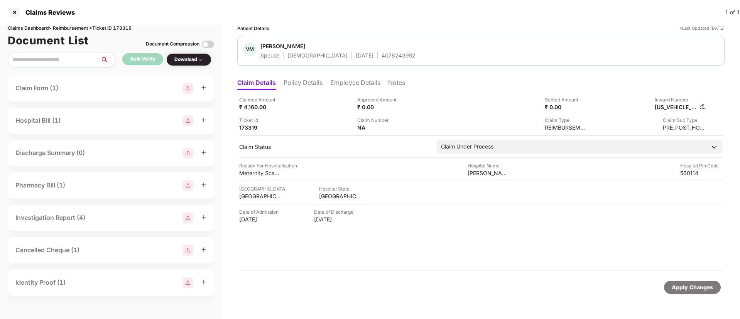
click at [702, 105] on img at bounding box center [702, 106] width 6 height 6
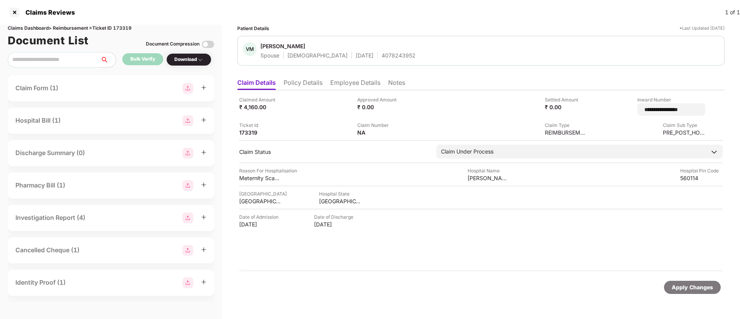
drag, startPoint x: 692, startPoint y: 108, endPoint x: 597, endPoint y: 112, distance: 94.6
click at [597, 112] on div "**********" at bounding box center [649, 106] width 112 height 20
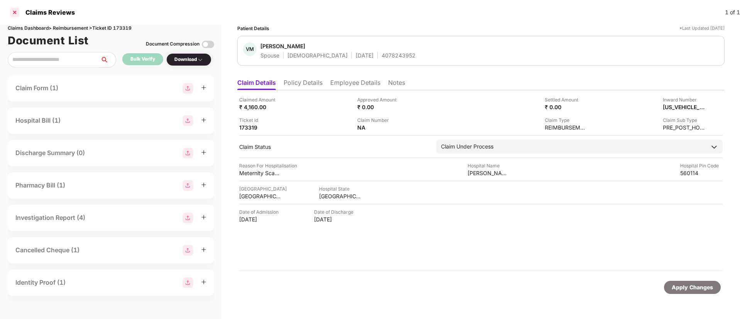
click at [17, 14] on div at bounding box center [14, 12] width 12 height 12
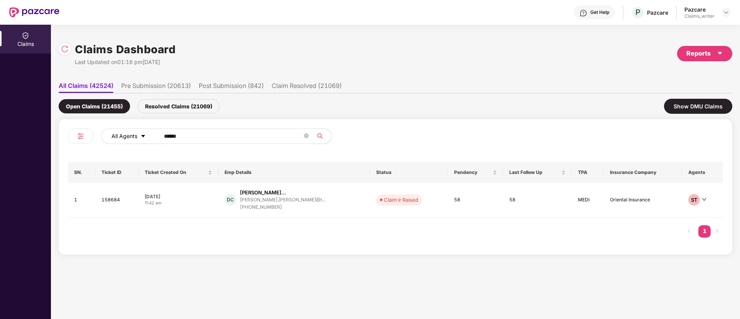
drag, startPoint x: 196, startPoint y: 130, endPoint x: 142, endPoint y: 135, distance: 55.1
click at [139, 129] on div "All Agents ******" at bounding box center [297, 136] width 393 height 15
drag, startPoint x: 187, startPoint y: 135, endPoint x: 150, endPoint y: 134, distance: 36.7
click at [150, 134] on div "All Agents ******" at bounding box center [297, 136] width 393 height 15
paste input "text"
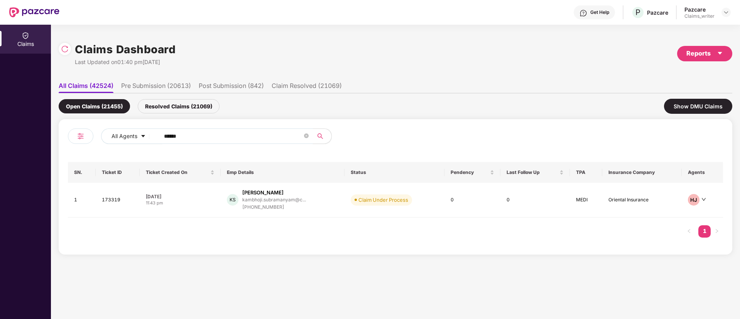
type input "******"
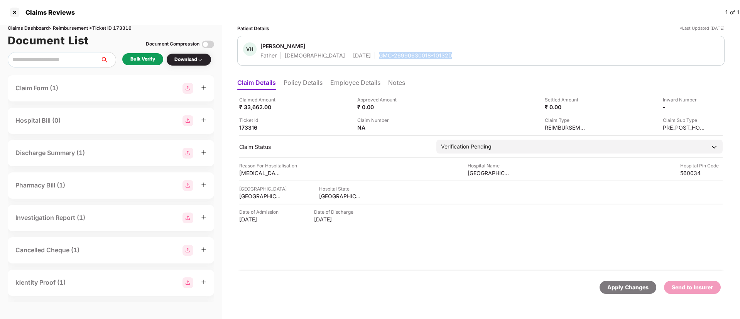
drag, startPoint x: 345, startPoint y: 56, endPoint x: 421, endPoint y: 59, distance: 76.8
click at [421, 59] on div "[PERSON_NAME] [PERSON_NAME] Father [DEMOGRAPHIC_DATA] [DATE] GMC-26990630018-10…" at bounding box center [481, 50] width 476 height 17
copy div "GMC-26990630018-10132D"
drag, startPoint x: 467, startPoint y: 173, endPoint x: 515, endPoint y: 174, distance: 48.2
click at [522, 177] on div "Claimed Amount ₹ 33,662.00 Approved Amount ₹ 0.00 Settled Amount ₹ 0.00 Inward …" at bounding box center [480, 180] width 487 height 181
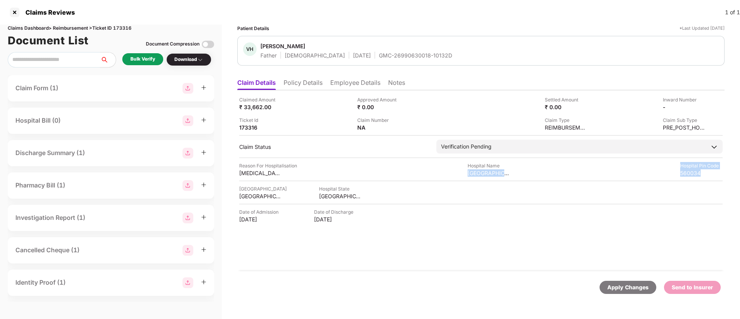
click at [515, 174] on div "Reason For Hospitalisation [MEDICAL_DATA] Hospital Name [GEOGRAPHIC_DATA][PERSO…" at bounding box center [481, 169] width 484 height 15
click at [501, 203] on div "Claimed Amount ₹ 33,662.00 Approved Amount ₹ 0.00 Settled Amount ₹ 0.00 Inward …" at bounding box center [480, 180] width 487 height 181
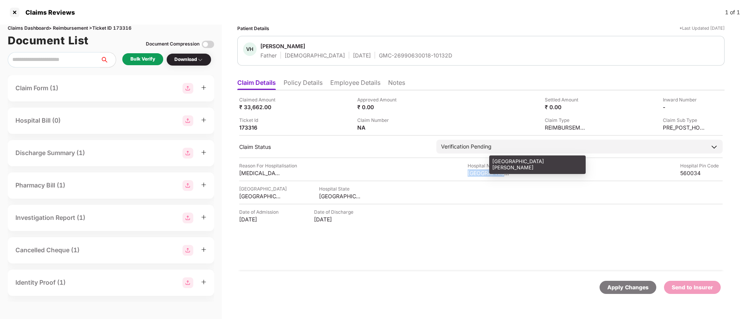
drag, startPoint x: 475, startPoint y: 173, endPoint x: 506, endPoint y: 174, distance: 30.9
click at [506, 174] on div "Reason For Hospitalisation [MEDICAL_DATA] Hospital Name [GEOGRAPHIC_DATA][PERSO…" at bounding box center [481, 169] width 484 height 15
copy div "Saint [PERSON_NAME] me"
click at [339, 79] on li "Employee Details" at bounding box center [355, 84] width 50 height 11
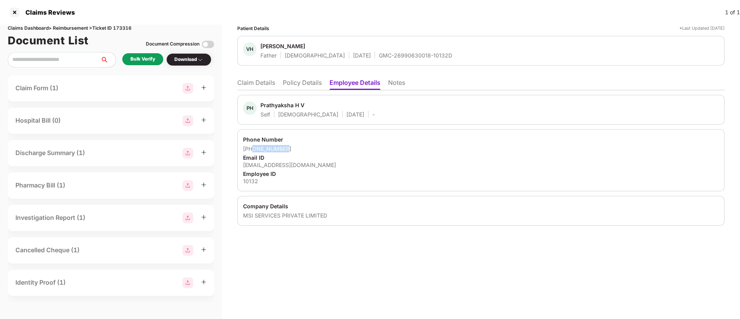
drag, startPoint x: 253, startPoint y: 149, endPoint x: 297, endPoint y: 147, distance: 43.6
click at [297, 147] on div "[PHONE_NUMBER]" at bounding box center [481, 148] width 476 height 7
copy div "9449975680"
drag, startPoint x: 243, startPoint y: 165, endPoint x: 347, endPoint y: 168, distance: 104.2
click at [347, 168] on div "Phone Number [PHONE_NUMBER] Email ID [EMAIL_ADDRESS][DOMAIN_NAME] Employee ID 1…" at bounding box center [480, 160] width 487 height 62
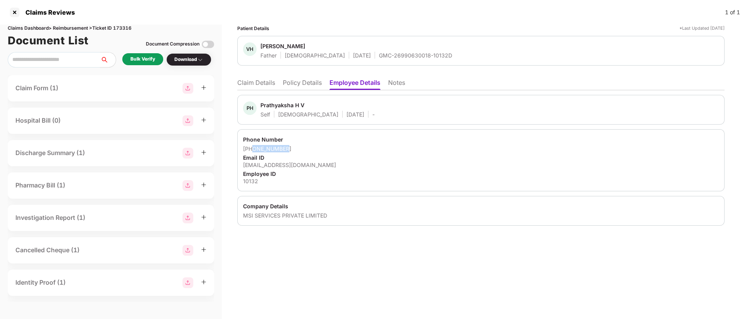
copy div "[EMAIL_ADDRESS][DOMAIN_NAME]"
click at [257, 85] on li "Claim Details" at bounding box center [256, 84] width 38 height 11
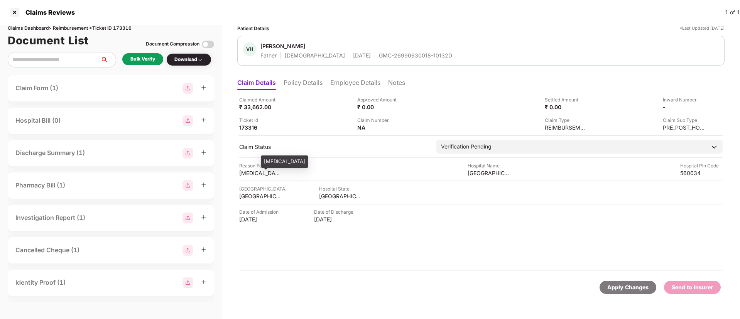
click at [251, 173] on div "[MEDICAL_DATA]" at bounding box center [260, 172] width 42 height 7
copy div "[MEDICAL_DATA]"
click at [140, 54] on div "Bulk Verify" at bounding box center [142, 59] width 41 height 12
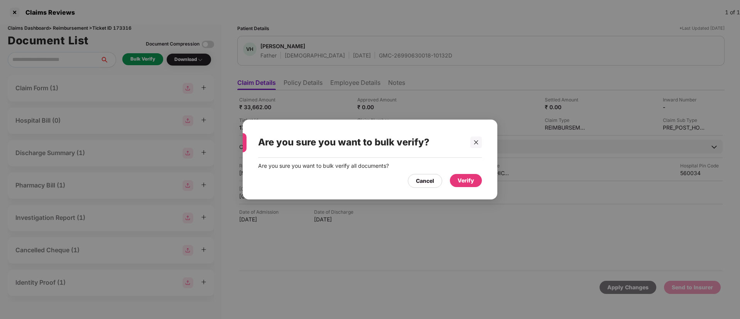
click at [465, 185] on div "Verify" at bounding box center [466, 180] width 32 height 13
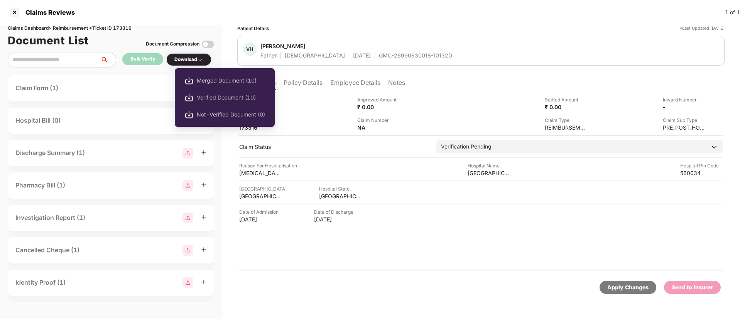
click at [178, 56] on div "Download" at bounding box center [188, 59] width 29 height 7
click at [213, 97] on span "Verified Document (10)" at bounding box center [231, 97] width 68 height 8
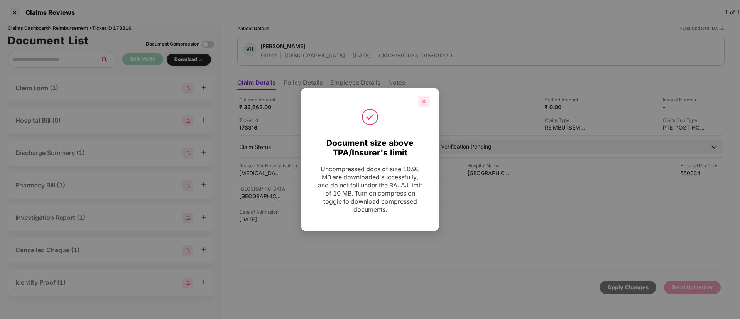
click at [424, 104] on icon "close" at bounding box center [423, 101] width 5 height 5
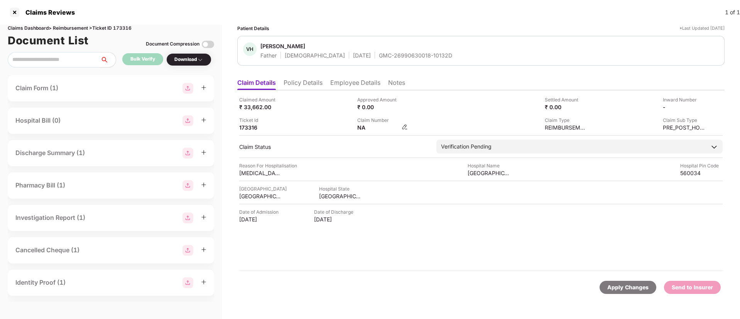
click at [403, 127] on img at bounding box center [405, 127] width 6 height 6
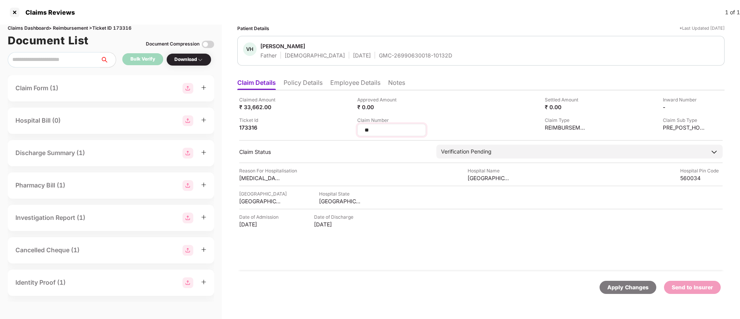
drag, startPoint x: 375, startPoint y: 130, endPoint x: 362, endPoint y: 129, distance: 12.8
click at [362, 129] on div "**" at bounding box center [391, 130] width 69 height 12
type input "**********"
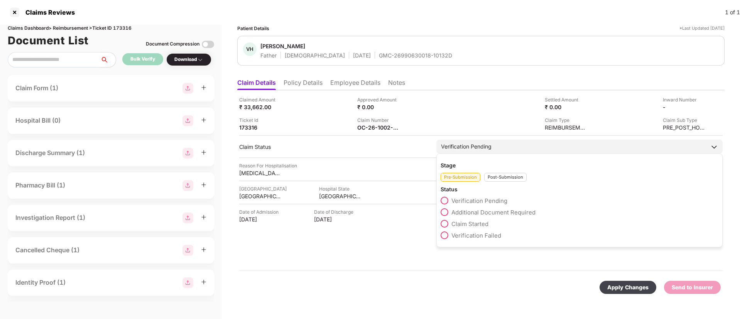
click at [490, 180] on div "Post-Submission" at bounding box center [505, 177] width 42 height 9
click at [443, 213] on span at bounding box center [445, 212] width 8 height 8
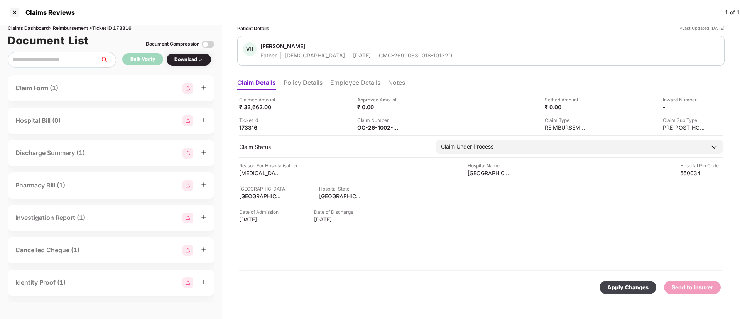
click at [628, 293] on div "Apply Changes" at bounding box center [628, 287] width 57 height 13
drag, startPoint x: 356, startPoint y: 54, endPoint x: 438, endPoint y: 56, distance: 82.2
click at [438, 56] on div "[PERSON_NAME] [PERSON_NAME] Spouse [DEMOGRAPHIC_DATA] [DATE] GMC-25990630301-65…" at bounding box center [481, 50] width 476 height 17
copy div "GMC-25990630301-651A"
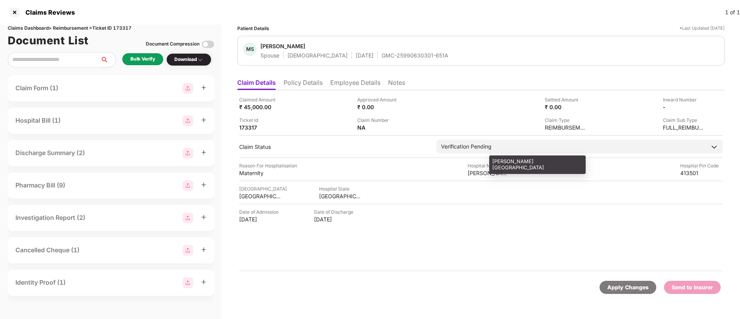
click at [469, 171] on div "Parveen Hospital" at bounding box center [489, 172] width 42 height 7
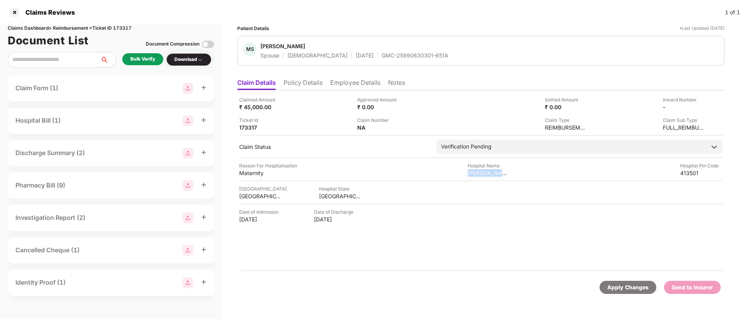
drag, startPoint x: 466, startPoint y: 173, endPoint x: 512, endPoint y: 172, distance: 45.9
click at [512, 172] on div "Reason For Hospitalisation Maternity Hospital Name Parveen Hospital Hospital Pi…" at bounding box center [481, 169] width 484 height 15
copy div "Parveen Hospital"
click at [253, 198] on div "OSMANABAD" at bounding box center [260, 196] width 42 height 7
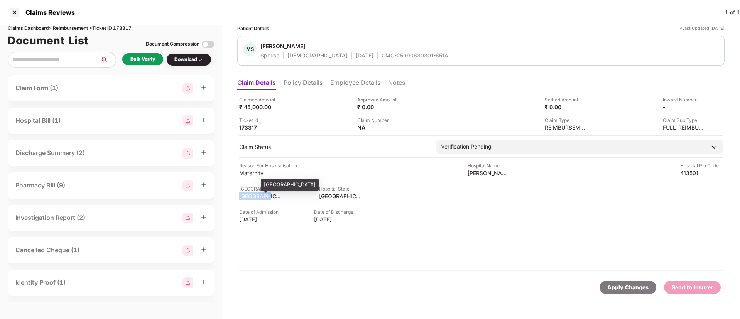
copy div "OSMANABAD"
click at [351, 83] on li "Employee Details" at bounding box center [355, 84] width 50 height 11
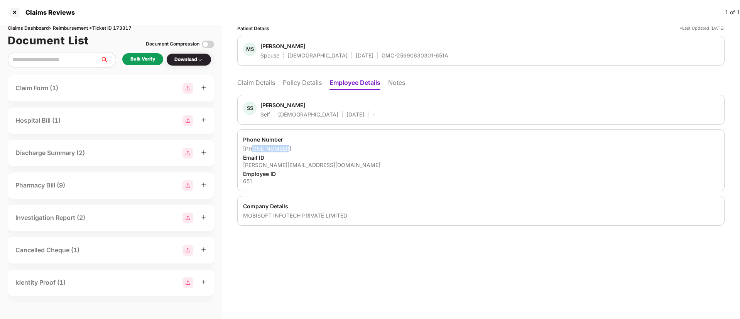
drag, startPoint x: 253, startPoint y: 149, endPoint x: 296, endPoint y: 148, distance: 43.2
click at [296, 148] on div "+917058679992" at bounding box center [481, 148] width 476 height 7
copy div "7058679992"
drag, startPoint x: 244, startPoint y: 166, endPoint x: 355, endPoint y: 162, distance: 111.6
click at [355, 162] on div "saifali.sayyed@mobisoftinfotech.com" at bounding box center [481, 164] width 476 height 7
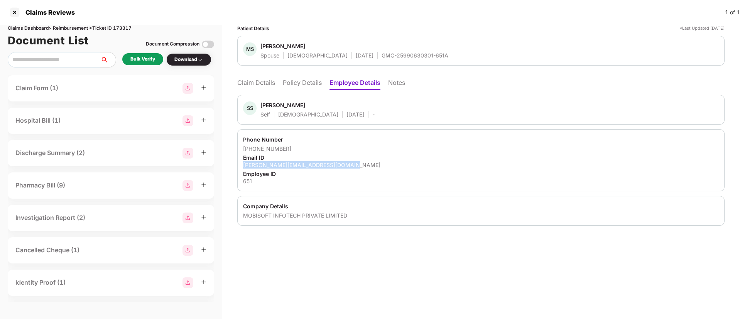
copy div "saifali.sayyed@mobisoftinfotech.com"
click at [259, 85] on li "Claim Details" at bounding box center [256, 84] width 38 height 11
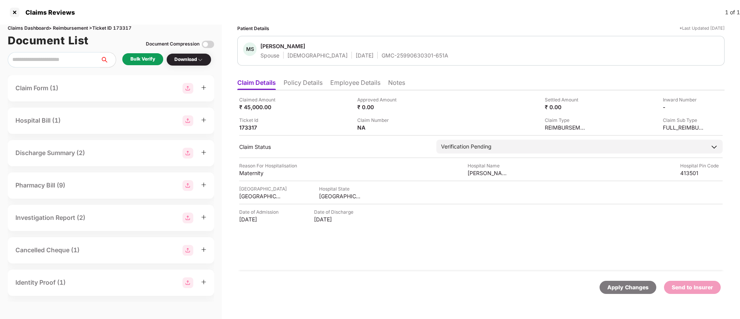
click at [250, 168] on div "Reason For Hospitalisation" at bounding box center [268, 165] width 58 height 7
click at [249, 173] on div "Maternity" at bounding box center [260, 172] width 42 height 7
copy div "Maternity"
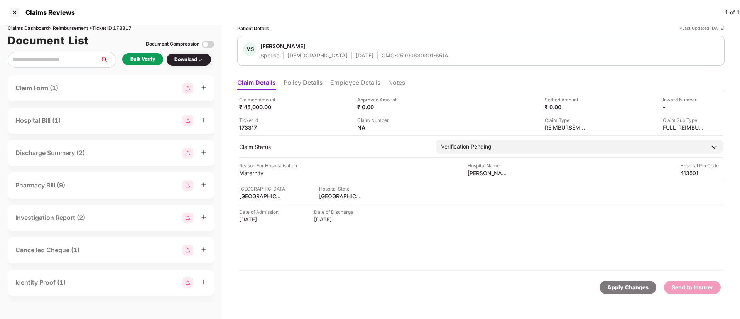
click at [151, 61] on div "Bulk Verify" at bounding box center [142, 59] width 25 height 7
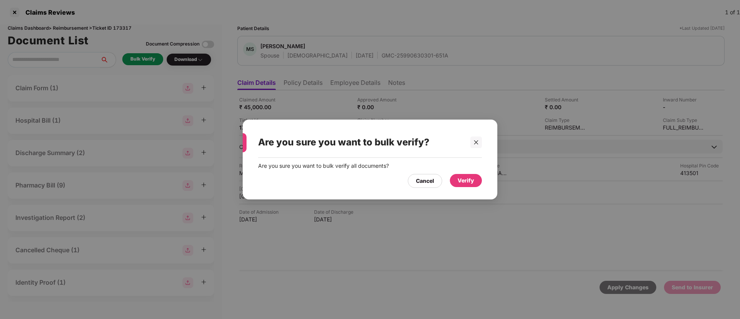
click at [465, 182] on div "Verify" at bounding box center [466, 180] width 17 height 8
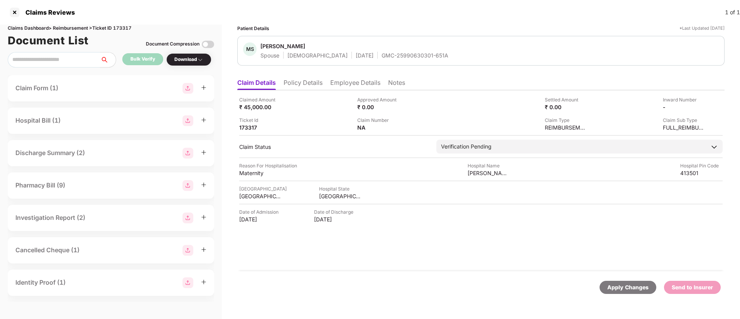
click at [188, 62] on div "Download" at bounding box center [188, 59] width 29 height 7
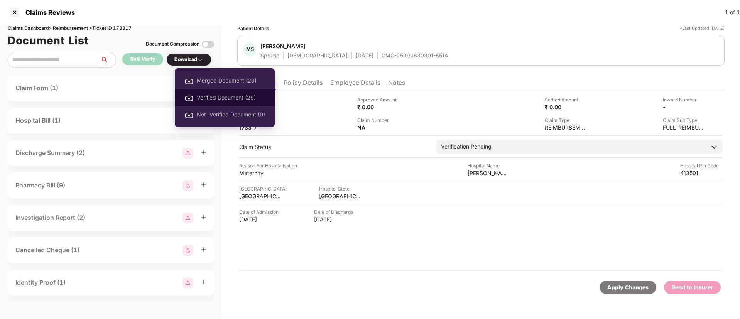
click at [205, 95] on span "Verified Document (29)" at bounding box center [231, 97] width 68 height 8
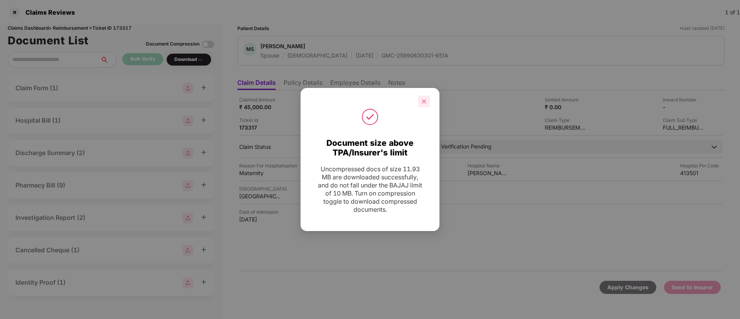
click at [423, 103] on icon "close" at bounding box center [424, 101] width 4 height 4
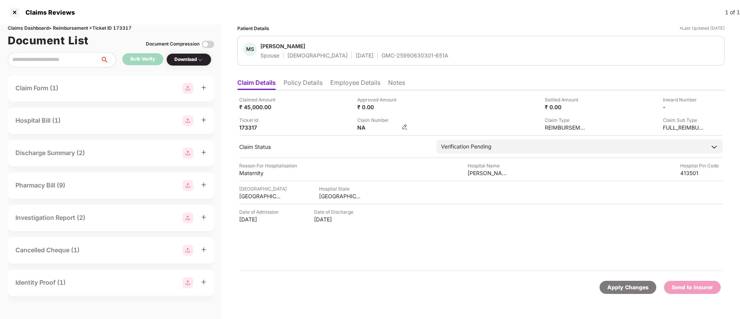
click at [404, 125] on img at bounding box center [405, 127] width 6 height 6
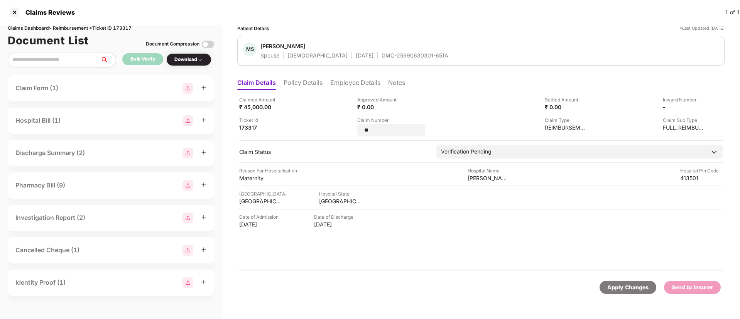
drag, startPoint x: 373, startPoint y: 129, endPoint x: 347, endPoint y: 130, distance: 25.9
click at [347, 130] on div "Claimed Amount ₹ 45,000.00 Approved Amount ₹ 0.00 Settled Amount ₹ 0.00 Inward …" at bounding box center [481, 116] width 484 height 40
type input "**********"
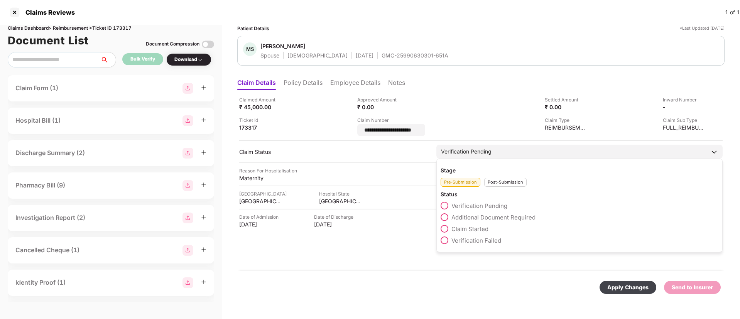
click at [507, 186] on div "Stage Pre-Submission Post-Submission Status Verification Pending Additional Doc…" at bounding box center [579, 206] width 286 height 94
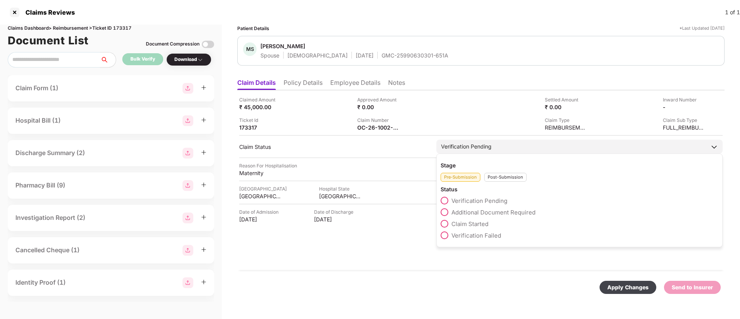
click at [499, 177] on div "Post-Submission" at bounding box center [505, 177] width 42 height 9
click at [448, 213] on span at bounding box center [445, 212] width 8 height 8
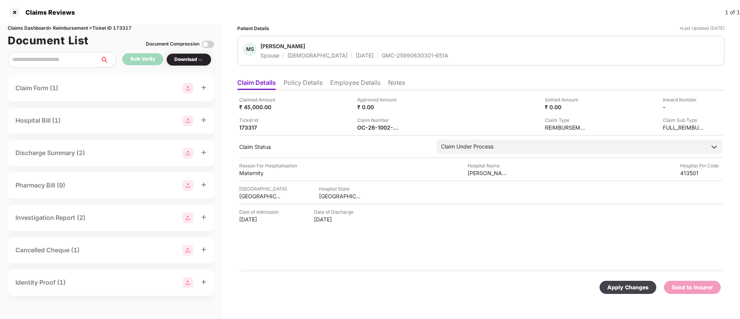
click at [625, 288] on div "Apply Changes" at bounding box center [627, 287] width 41 height 8
click at [139, 61] on div "Bulk Verify" at bounding box center [142, 59] width 25 height 7
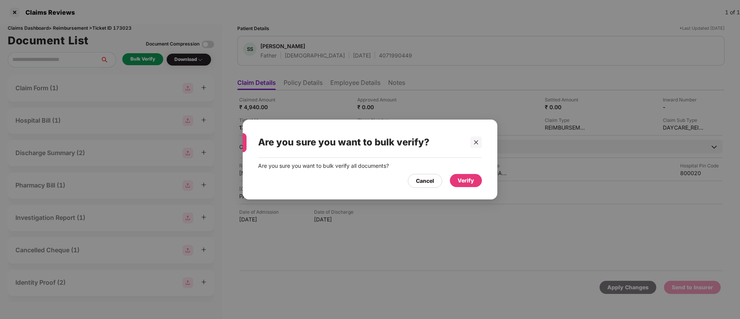
click at [466, 182] on div "Verify" at bounding box center [466, 180] width 17 height 8
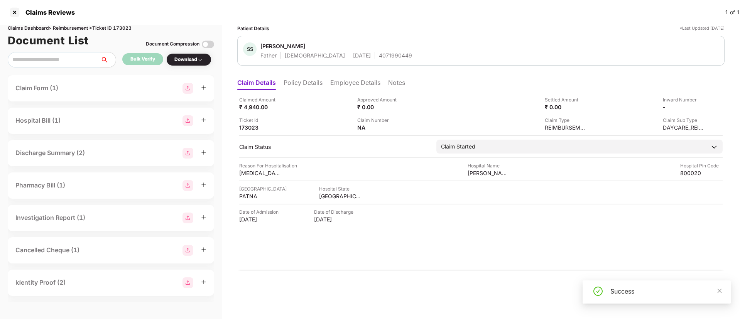
click at [196, 64] on div "Download" at bounding box center [188, 59] width 45 height 13
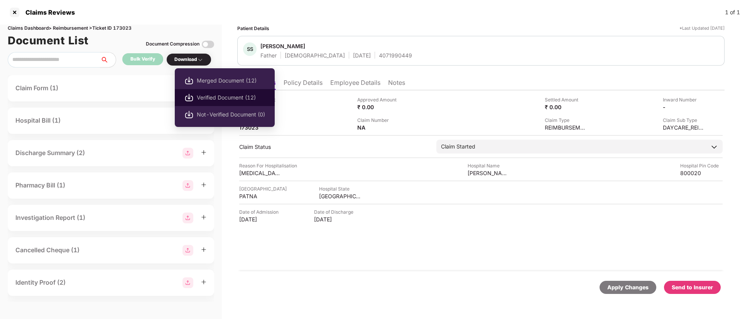
click at [218, 95] on span "Verified Document (12)" at bounding box center [231, 97] width 68 height 8
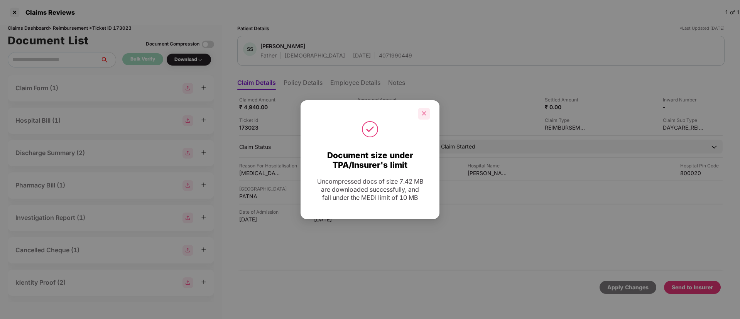
click at [425, 118] on div at bounding box center [424, 114] width 12 height 12
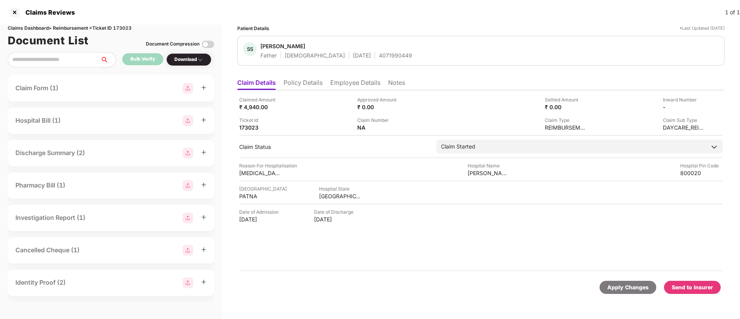
click at [694, 286] on div "Send to Insurer" at bounding box center [692, 287] width 41 height 8
click at [338, 87] on li "Employee Details" at bounding box center [355, 84] width 50 height 11
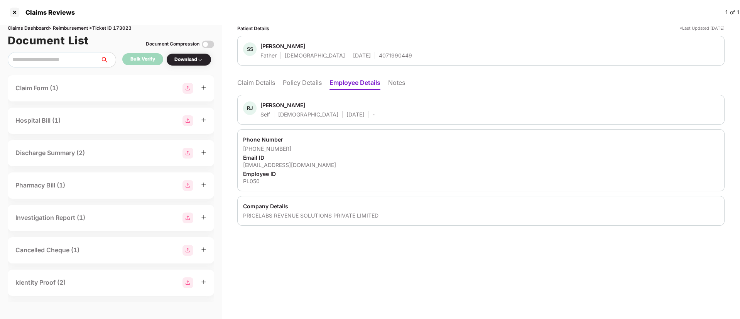
click at [302, 85] on li "Policy Details" at bounding box center [302, 84] width 39 height 11
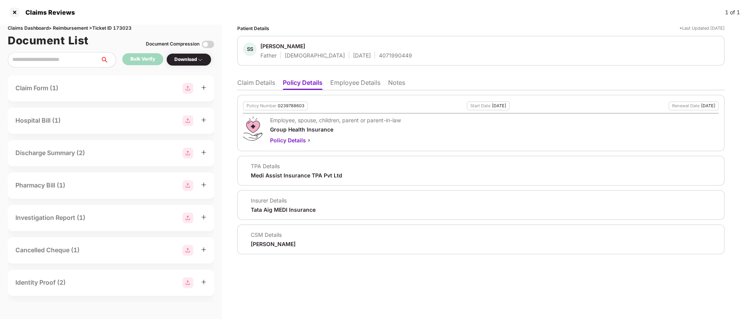
click at [340, 85] on li "Employee Details" at bounding box center [355, 84] width 50 height 11
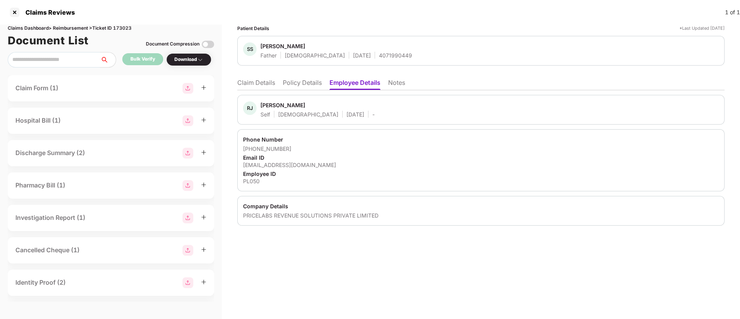
click at [293, 83] on li "Policy Details" at bounding box center [302, 84] width 39 height 11
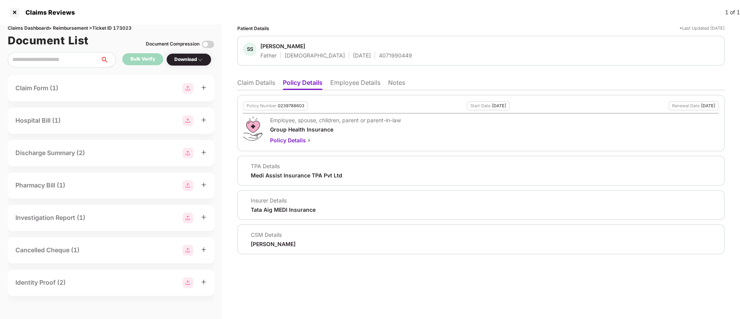
click at [263, 81] on li "Claim Details" at bounding box center [256, 84] width 38 height 11
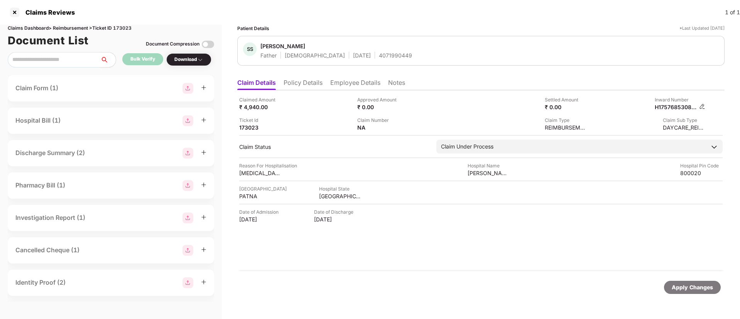
click at [701, 107] on img at bounding box center [702, 106] width 6 height 6
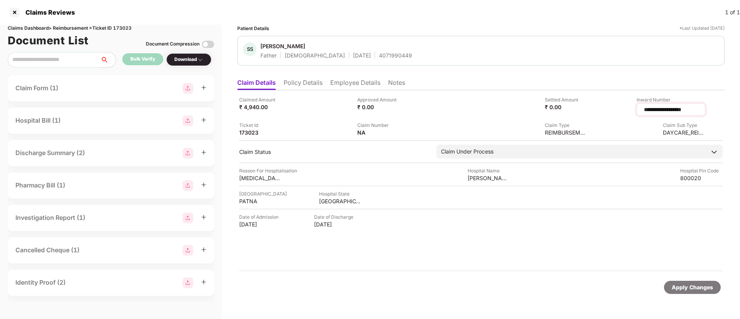
drag, startPoint x: 687, startPoint y: 109, endPoint x: 619, endPoint y: 111, distance: 68.7
click at [637, 111] on div "**********" at bounding box center [671, 109] width 69 height 12
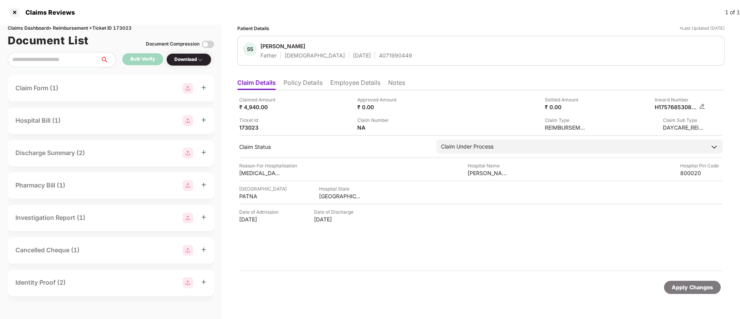
click at [703, 107] on img at bounding box center [702, 106] width 6 height 6
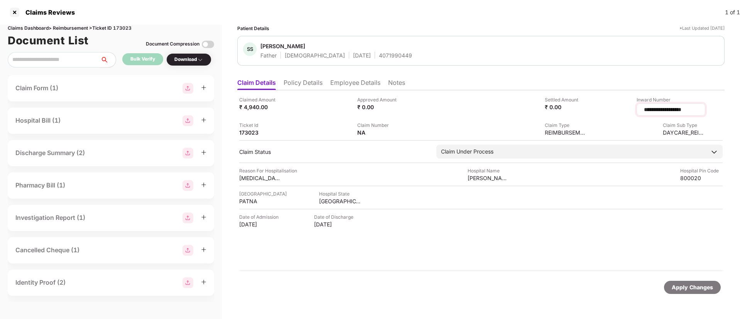
drag, startPoint x: 691, startPoint y: 108, endPoint x: 622, endPoint y: 112, distance: 68.4
click at [637, 112] on div "**********" at bounding box center [671, 109] width 69 height 12
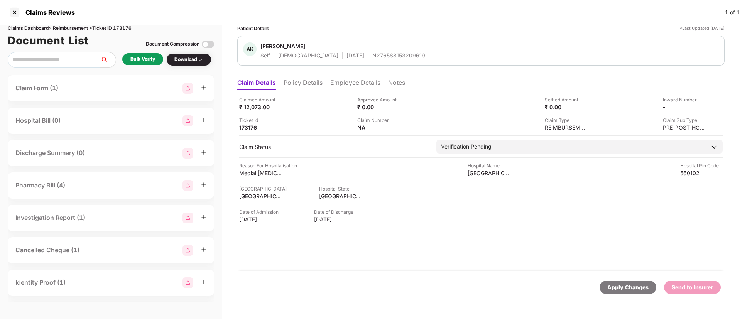
click at [298, 83] on li "Policy Details" at bounding box center [303, 84] width 39 height 11
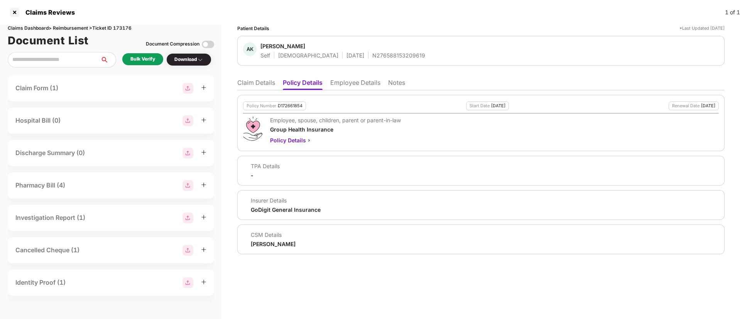
click at [341, 76] on ul "Claim Details Policy Details Employee Details Notes" at bounding box center [480, 82] width 487 height 15
click at [337, 85] on li "Employee Details" at bounding box center [355, 84] width 50 height 11
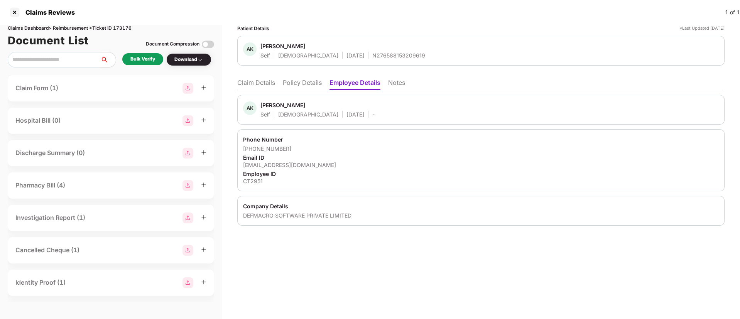
click at [147, 61] on div "Bulk Verify" at bounding box center [142, 59] width 25 height 7
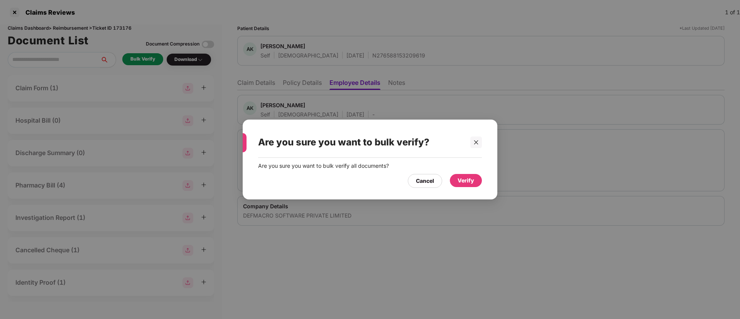
click at [460, 180] on div "Verify" at bounding box center [466, 180] width 17 height 8
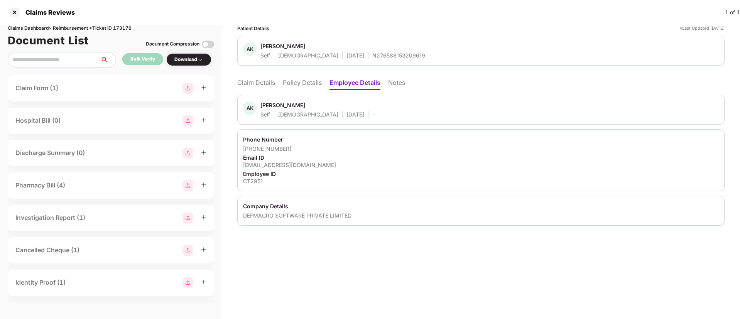
click at [304, 86] on li "Policy Details" at bounding box center [302, 84] width 39 height 11
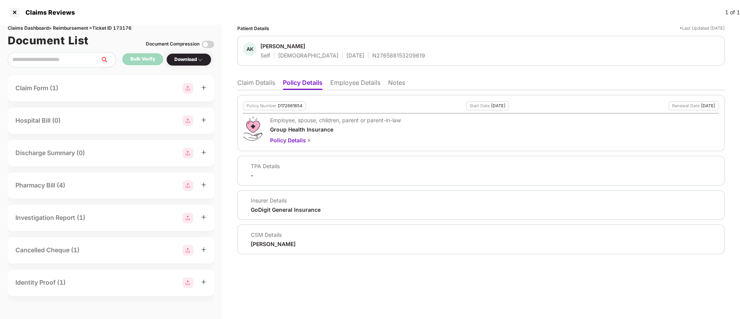
click at [284, 105] on div "D172661854" at bounding box center [290, 105] width 25 height 5
copy div "D172661854"
click at [372, 58] on div "N276588153209619" at bounding box center [398, 55] width 53 height 7
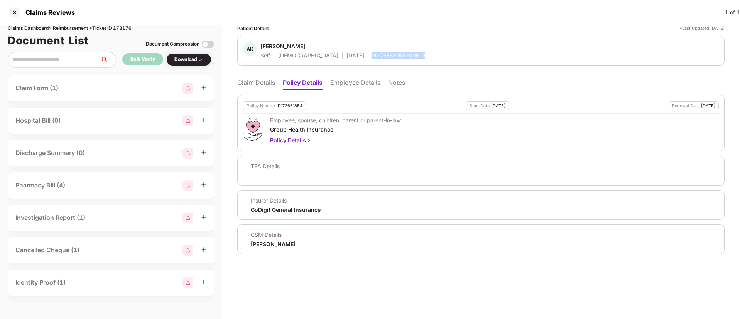
copy div "N276588153209619"
click at [395, 83] on li "Notes" at bounding box center [396, 84] width 17 height 11
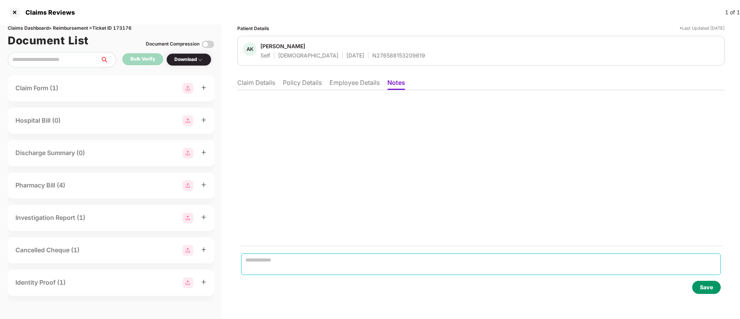
click at [283, 261] on textarea at bounding box center [481, 265] width 480 height 22
paste textarea "**********"
type textarea "**********"
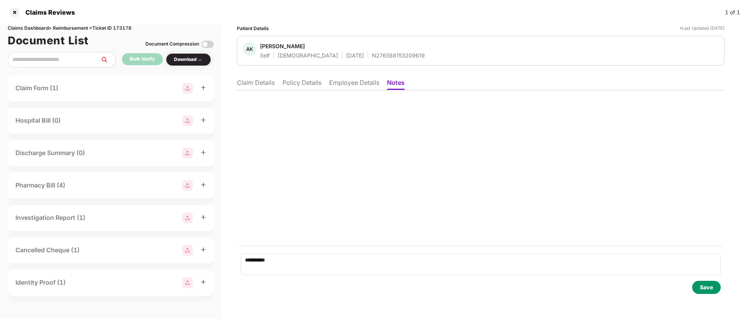
click at [709, 288] on div "Save" at bounding box center [706, 287] width 13 height 8
click at [268, 83] on li "Claim Details" at bounding box center [256, 84] width 38 height 11
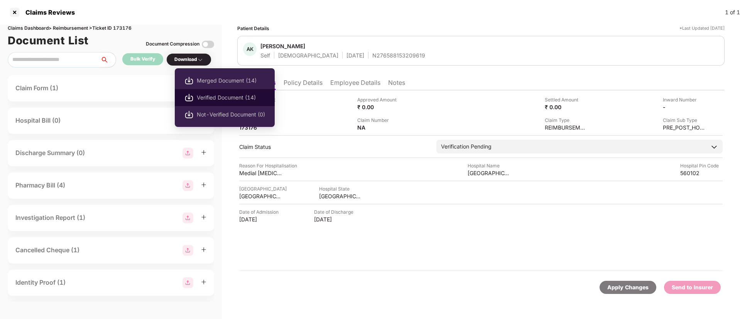
click at [209, 99] on span "Verified Document (14)" at bounding box center [231, 97] width 68 height 8
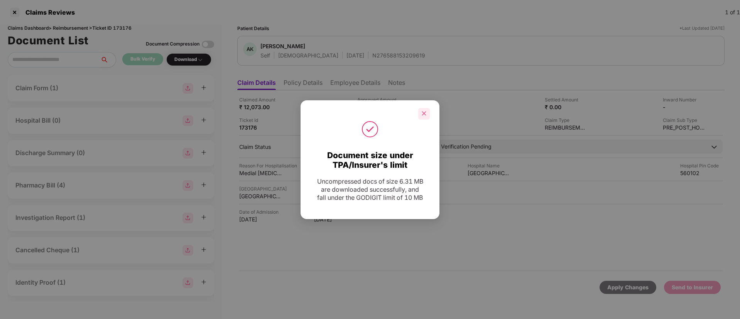
click at [426, 113] on div at bounding box center [424, 114] width 12 height 12
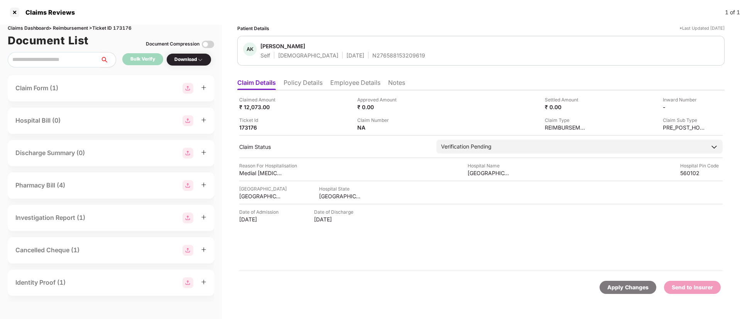
click at [395, 86] on li "Notes" at bounding box center [396, 84] width 17 height 11
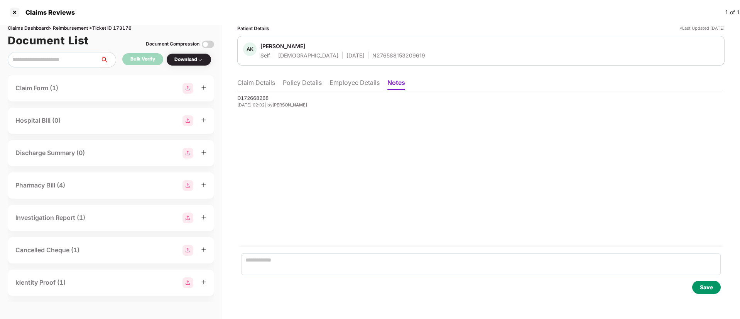
click at [254, 97] on div "D172668268" at bounding box center [480, 98] width 487 height 8
copy div "D172668268"
drag, startPoint x: 262, startPoint y: 46, endPoint x: 313, endPoint y: 47, distance: 51.7
click at [313, 47] on span "Ashish Kumar" at bounding box center [342, 46] width 165 height 9
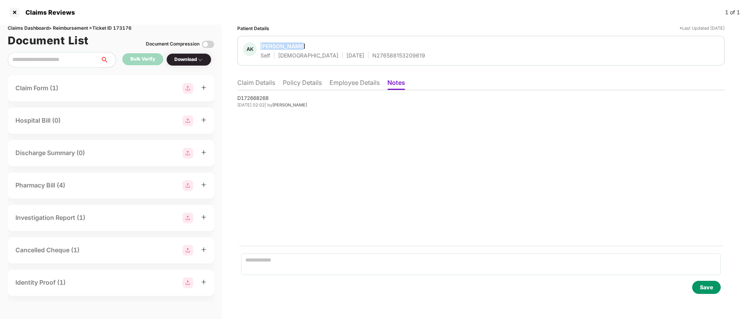
copy div "Ashish Kumar"
drag, startPoint x: 339, startPoint y: 56, endPoint x: 408, endPoint y: 56, distance: 69.1
click at [408, 56] on div "AK Ashish Kumar Self Male 18 May 1989 N276588153209619" at bounding box center [481, 50] width 476 height 17
copy div "N276588153209619"
click at [339, 84] on li "Employee Details" at bounding box center [355, 84] width 50 height 11
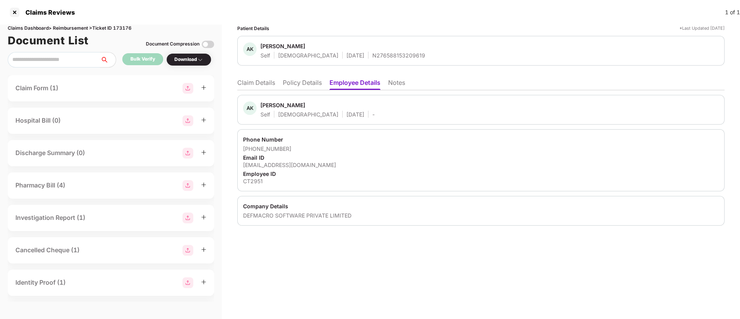
click at [398, 203] on div "Company Details" at bounding box center [481, 206] width 476 height 7
click at [258, 78] on ul "Claim Details Policy Details Employee Details Notes" at bounding box center [480, 82] width 487 height 15
click at [248, 83] on li "Claim Details" at bounding box center [256, 84] width 38 height 11
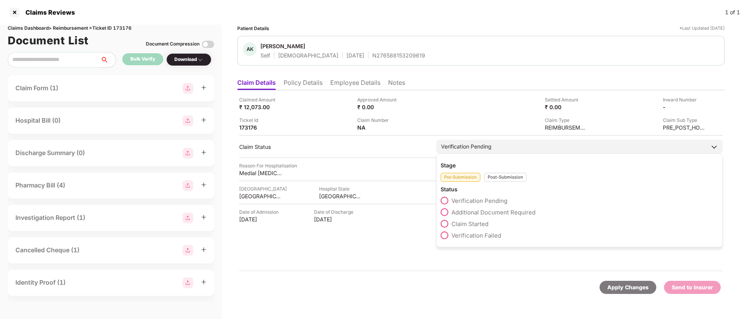
click at [447, 221] on span at bounding box center [445, 224] width 8 height 8
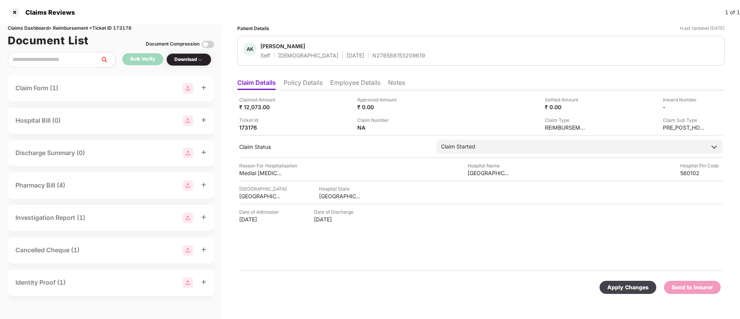
click at [628, 287] on div "Apply Changes" at bounding box center [627, 287] width 41 height 8
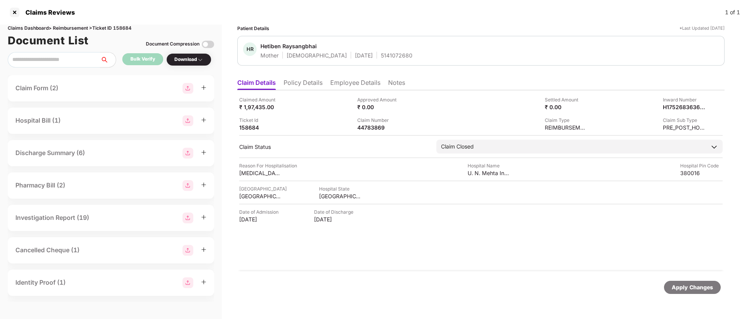
click at [21, 10] on div "Claims Reviews" at bounding box center [48, 12] width 54 height 8
click at [14, 15] on div at bounding box center [14, 12] width 12 height 12
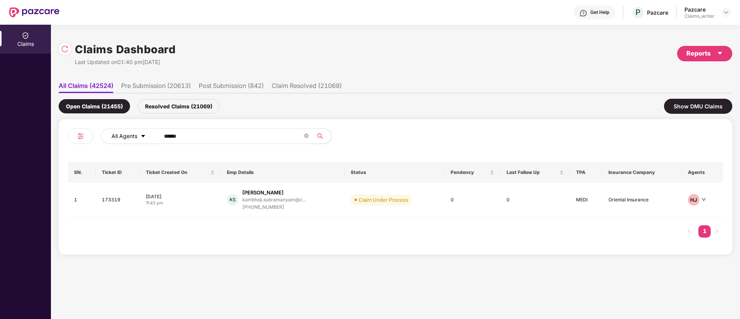
drag, startPoint x: 200, startPoint y: 135, endPoint x: 140, endPoint y: 137, distance: 59.8
click at [140, 137] on div "All Agents ******" at bounding box center [297, 136] width 393 height 15
paste input "text"
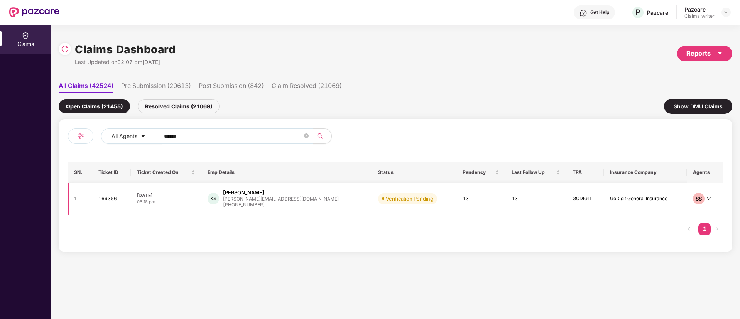
type input "******"
click at [106, 195] on td "169356" at bounding box center [111, 199] width 39 height 32
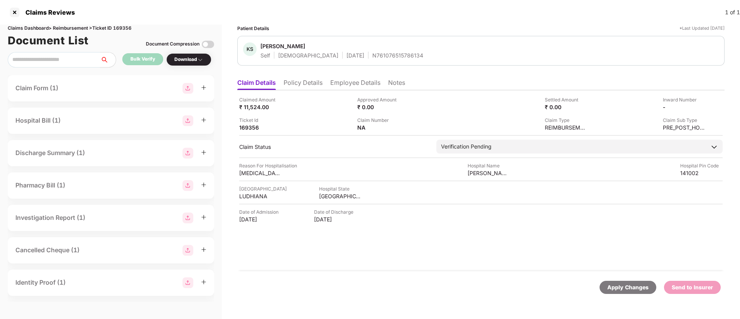
click at [347, 83] on li "Employee Details" at bounding box center [355, 84] width 50 height 11
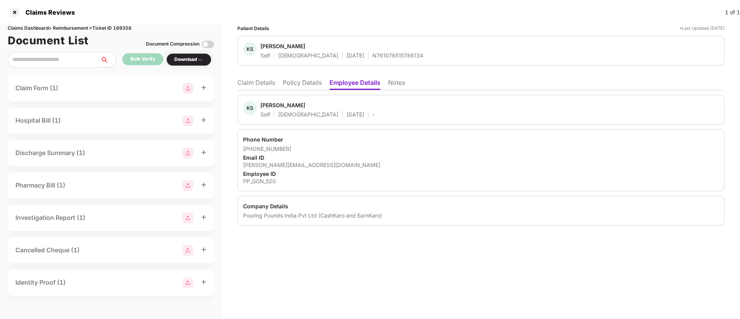
click at [437, 261] on div "Patient Details *Last Updated [DATE] KS [PERSON_NAME] Self [DEMOGRAPHIC_DATA] […" at bounding box center [481, 172] width 518 height 294
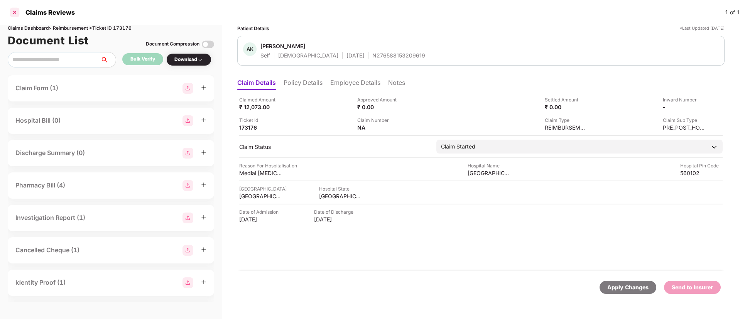
click at [19, 14] on div at bounding box center [14, 12] width 12 height 12
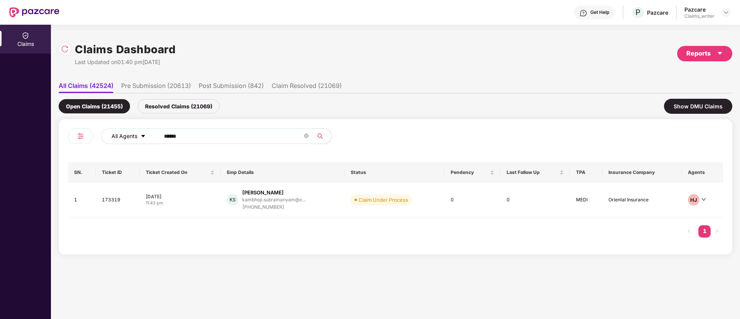
drag, startPoint x: 194, startPoint y: 132, endPoint x: 130, endPoint y: 137, distance: 65.0
click at [130, 137] on div "All Agents ******" at bounding box center [297, 136] width 393 height 15
paste input "text"
type input "******"
click at [106, 198] on td "168920" at bounding box center [116, 200] width 42 height 35
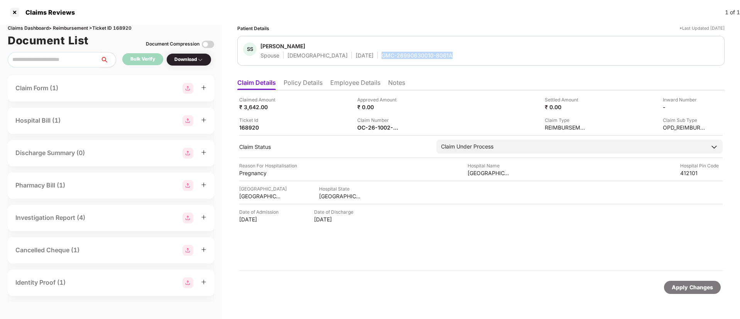
drag, startPoint x: 355, startPoint y: 56, endPoint x: 428, endPoint y: 56, distance: 72.9
click at [428, 56] on div "SS Shivani Suryawanshi Spouse Female 01 Sept 1997 GMC-26990630010-8061A" at bounding box center [481, 50] width 476 height 17
copy div "GMC-26990630010-8061A"
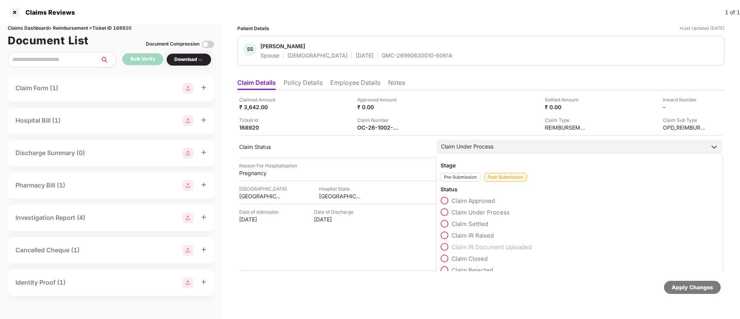
click at [448, 199] on span at bounding box center [445, 201] width 8 height 8
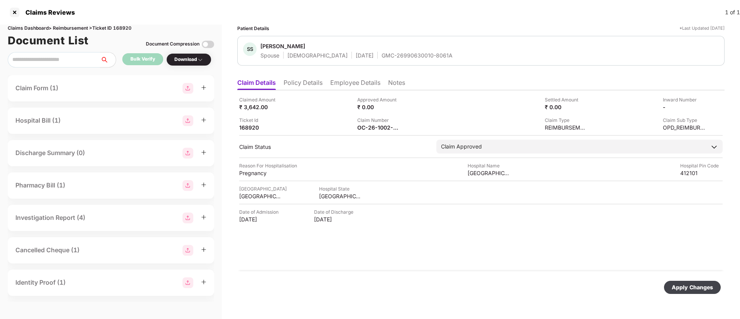
click at [408, 105] on div "Approved Amount ₹ 0.00" at bounding box center [413, 103] width 112 height 15
click at [404, 107] on img at bounding box center [405, 106] width 6 height 6
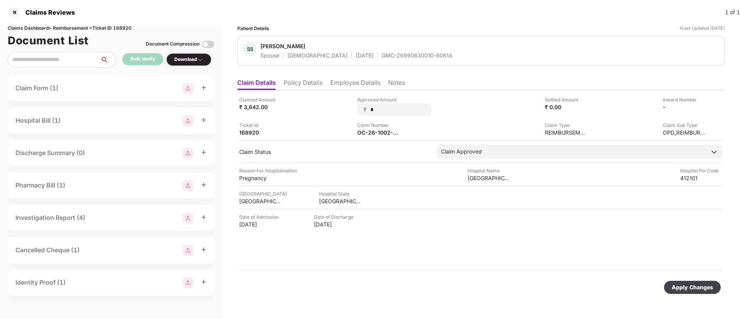
drag, startPoint x: 377, startPoint y: 108, endPoint x: 355, endPoint y: 109, distance: 22.4
click at [355, 109] on div "Claimed Amount ₹ 3,642.00 Approved Amount ₹ * Settled Amount ₹ 0.00 Inward Numb…" at bounding box center [481, 116] width 484 height 40
type input "****"
click at [686, 284] on div "Apply Changes" at bounding box center [692, 287] width 41 height 8
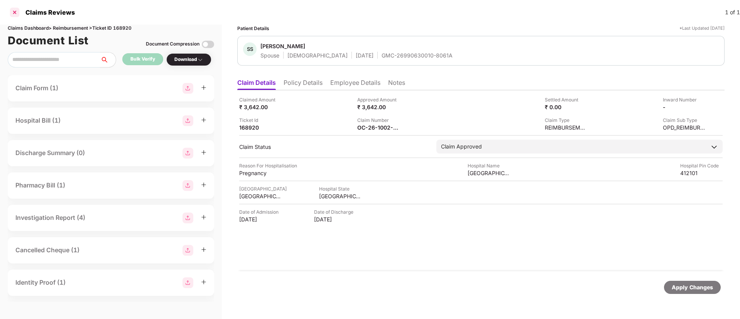
click at [17, 14] on div at bounding box center [14, 12] width 12 height 12
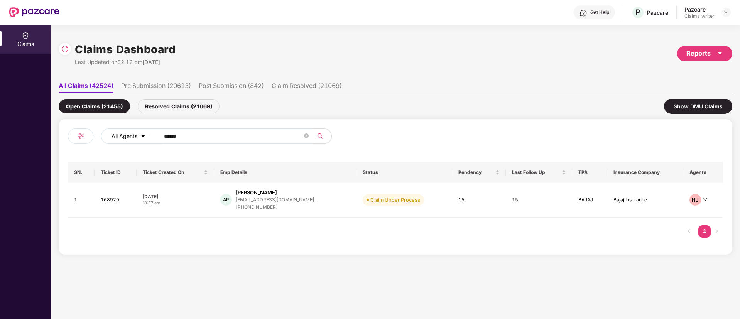
drag, startPoint x: 191, startPoint y: 135, endPoint x: 135, endPoint y: 132, distance: 56.4
click at [135, 132] on div "All Agents ******" at bounding box center [297, 136] width 393 height 15
paste input "text"
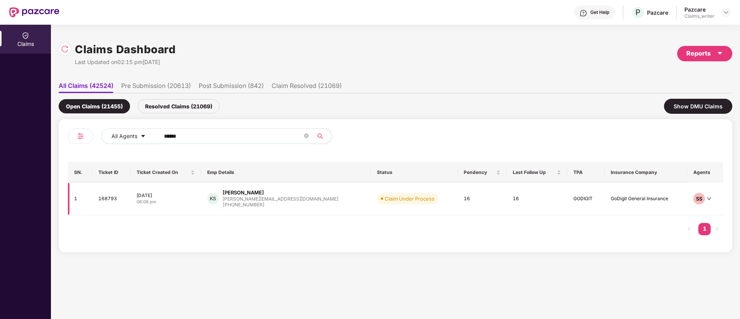
type input "******"
click at [112, 200] on td "168793" at bounding box center [111, 199] width 38 height 32
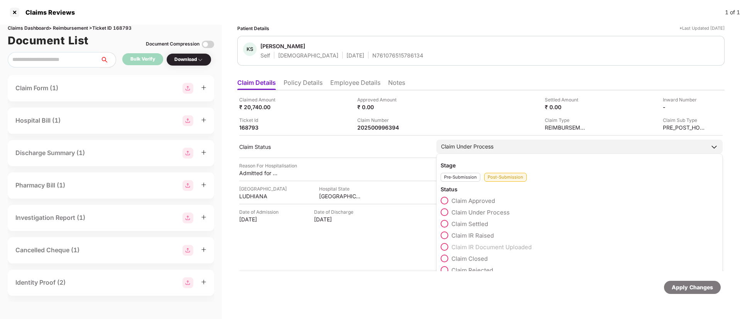
click at [445, 236] on span at bounding box center [445, 236] width 8 height 8
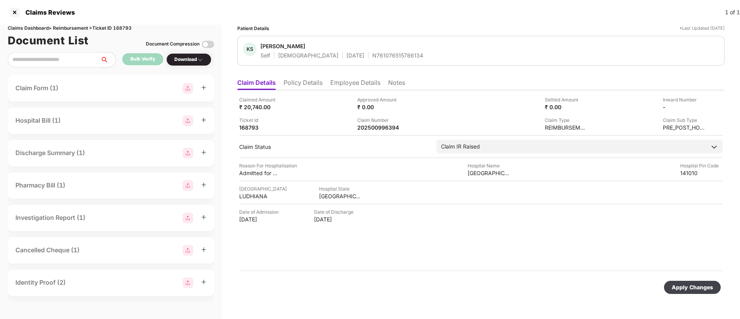
click at [678, 291] on div "Apply Changes" at bounding box center [692, 287] width 41 height 8
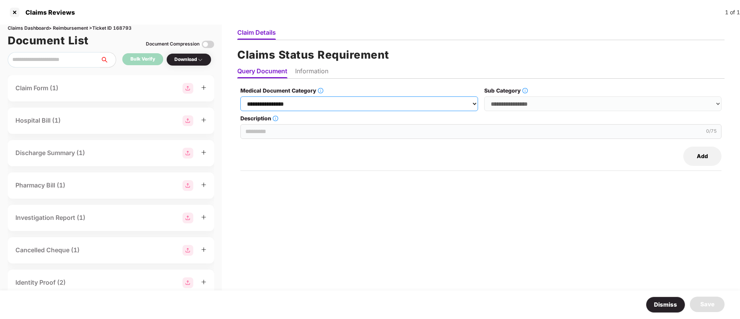
click at [311, 101] on select "**********" at bounding box center [358, 103] width 237 height 15
select select "**********"
click at [241, 96] on select "**********" at bounding box center [358, 103] width 237 height 15
click at [536, 99] on select "**********" at bounding box center [602, 103] width 237 height 15
select select "******"
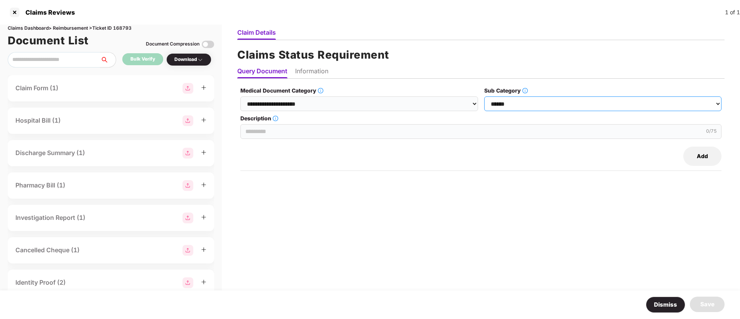
click at [485, 96] on select "**********" at bounding box center [602, 103] width 237 height 15
click at [333, 131] on input "Description" at bounding box center [480, 131] width 481 height 15
paste input "**********"
type input "**********"
click at [303, 69] on li "Information" at bounding box center [311, 72] width 33 height 11
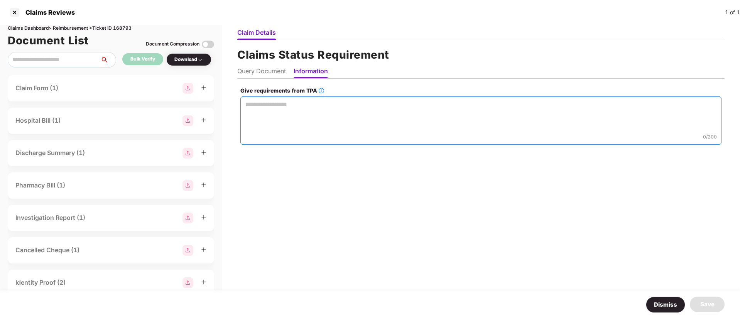
click at [293, 120] on textarea "Give requirements from TPA" at bounding box center [480, 120] width 481 height 48
paste textarea "**********"
type textarea "**********"
click at [703, 302] on div "Save" at bounding box center [707, 304] width 14 height 9
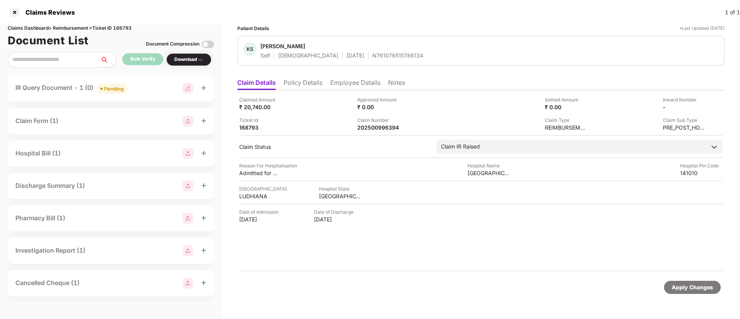
click at [310, 83] on li "Policy Details" at bounding box center [303, 84] width 39 height 11
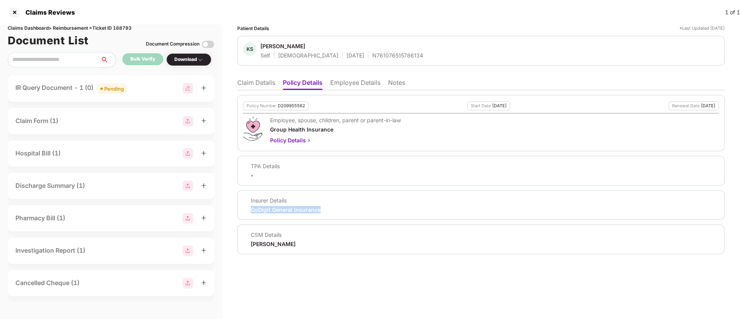
drag, startPoint x: 251, startPoint y: 211, endPoint x: 323, endPoint y: 210, distance: 71.8
click at [323, 210] on div "Insurer Details GoDigit General Insurance" at bounding box center [481, 205] width 476 height 17
copy div "GoDigit General Insurance"
click at [263, 85] on li "Claim Details" at bounding box center [256, 84] width 38 height 11
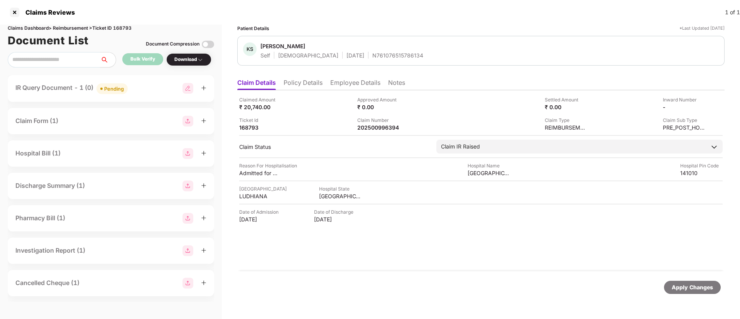
click at [336, 81] on li "Employee Details" at bounding box center [355, 84] width 50 height 11
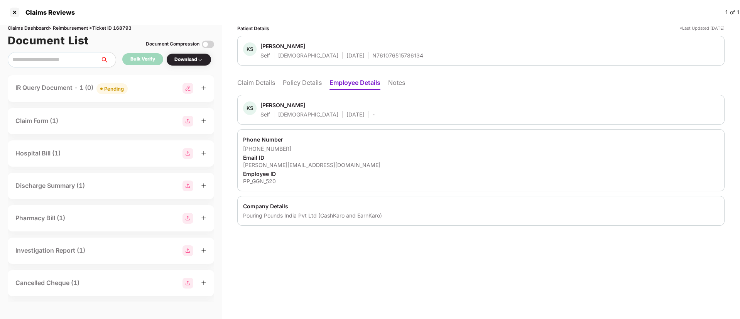
click at [260, 84] on li "Claim Details" at bounding box center [256, 84] width 38 height 11
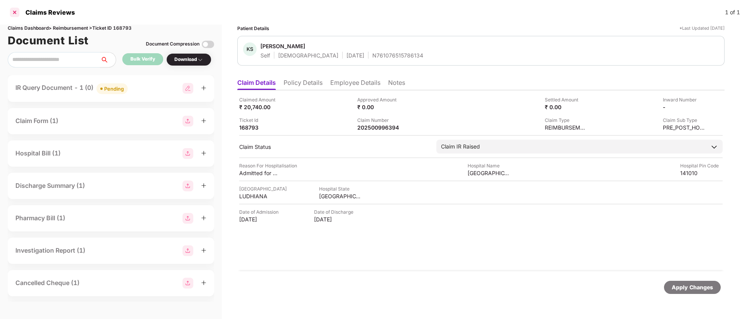
click at [11, 13] on div at bounding box center [14, 12] width 12 height 12
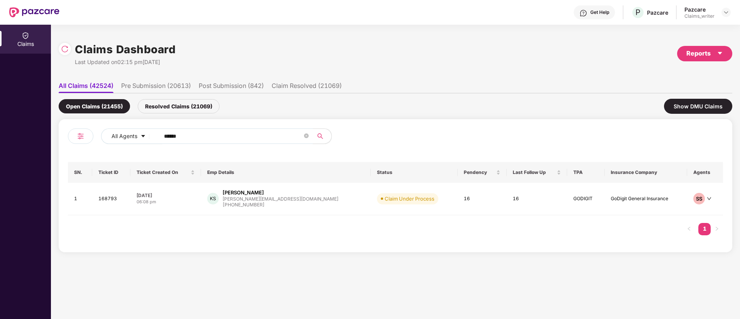
drag, startPoint x: 207, startPoint y: 144, endPoint x: 161, endPoint y: 142, distance: 45.6
click at [160, 142] on span "******" at bounding box center [234, 136] width 158 height 15
drag, startPoint x: 192, startPoint y: 139, endPoint x: 143, endPoint y: 129, distance: 50.3
click at [143, 129] on div "All Agents ******" at bounding box center [297, 136] width 393 height 15
paste input "text"
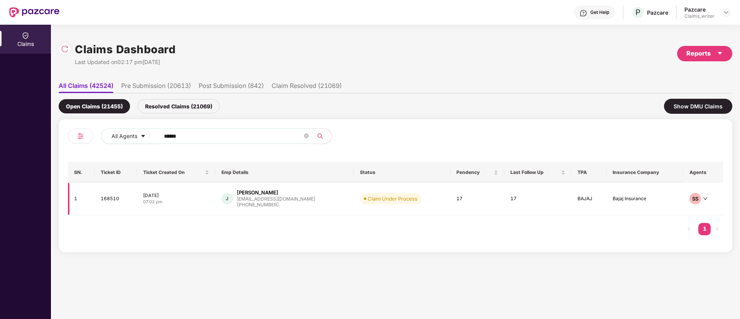
type input "******"
click at [115, 202] on td "168510" at bounding box center [116, 199] width 42 height 32
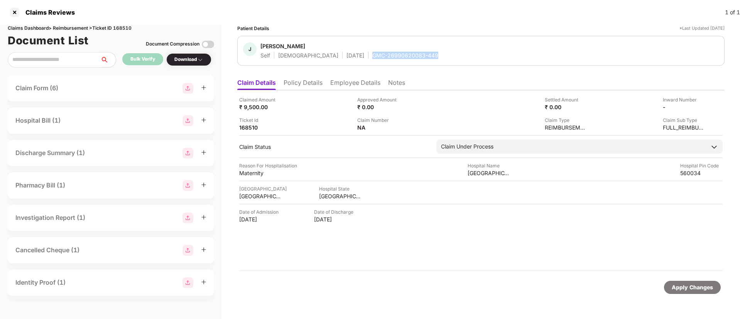
drag, startPoint x: 347, startPoint y: 56, endPoint x: 430, endPoint y: 54, distance: 83.0
click at [430, 54] on div "[PERSON_NAME] Self [DEMOGRAPHIC_DATA] [DATE] GMC-26990620083-449" at bounding box center [481, 50] width 476 height 17
copy div "GMC-26990620083-449"
drag, startPoint x: 467, startPoint y: 173, endPoint x: 519, endPoint y: 173, distance: 52.5
click at [519, 173] on div "Reason For Hospitalisation Maternity Hospital Name [GEOGRAPHIC_DATA][PERSON_NAM…" at bounding box center [481, 169] width 484 height 15
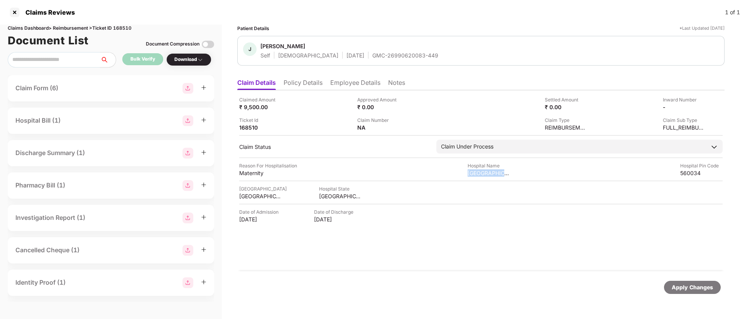
copy div "St [PERSON_NAME] Medical Co"
click at [350, 87] on li "Employee Details" at bounding box center [355, 84] width 50 height 11
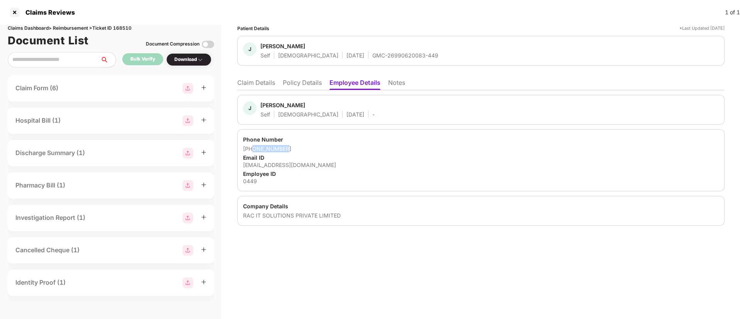
drag, startPoint x: 253, startPoint y: 149, endPoint x: 299, endPoint y: 149, distance: 45.5
click at [298, 149] on div "[PHONE_NUMBER]" at bounding box center [481, 148] width 476 height 7
copy div "6363802411"
drag, startPoint x: 242, startPoint y: 166, endPoint x: 300, endPoint y: 165, distance: 58.7
click at [300, 165] on div "Phone Number [PHONE_NUMBER] Email ID [EMAIL_ADDRESS][DOMAIN_NAME] Employee ID 0…" at bounding box center [480, 160] width 487 height 62
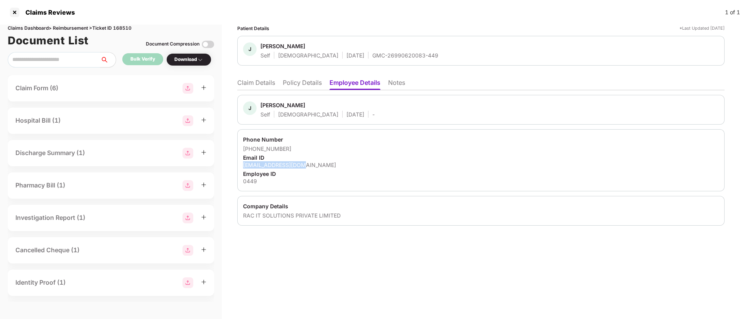
copy div "[EMAIL_ADDRESS][DOMAIN_NAME]"
click at [261, 90] on li "Claim Details" at bounding box center [256, 84] width 38 height 11
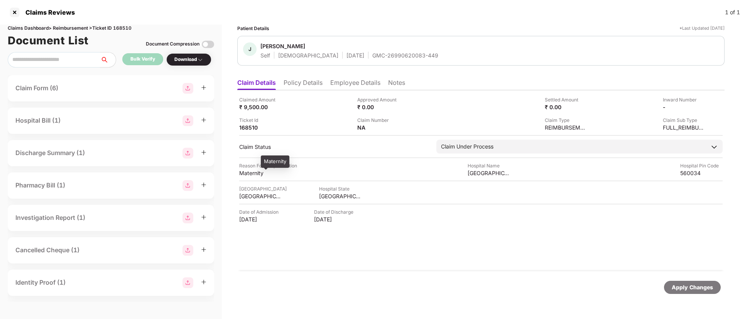
click at [250, 173] on div "Maternity" at bounding box center [260, 172] width 42 height 7
copy div "Maternity"
click at [196, 62] on div "Download" at bounding box center [188, 59] width 29 height 7
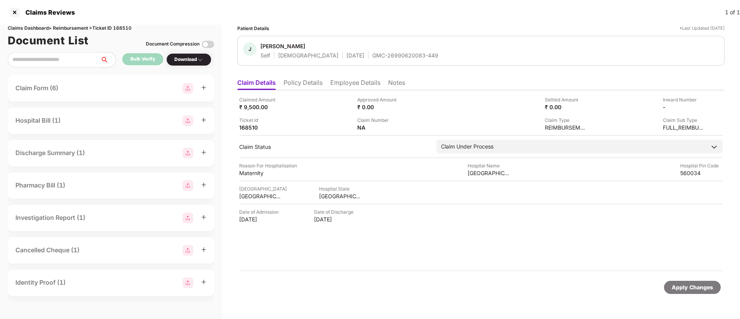
click at [196, 62] on div "Download" at bounding box center [188, 59] width 29 height 7
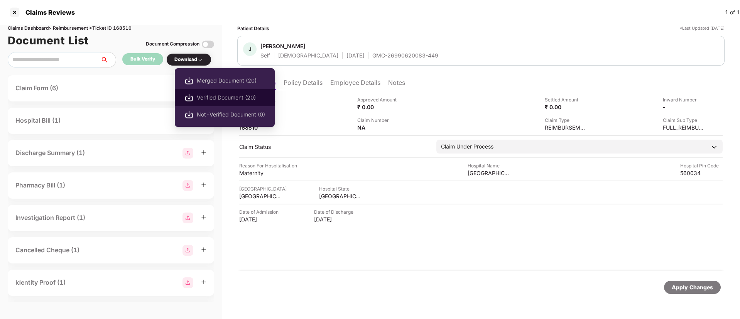
click at [222, 95] on span "Verified Document (20)" at bounding box center [231, 97] width 68 height 8
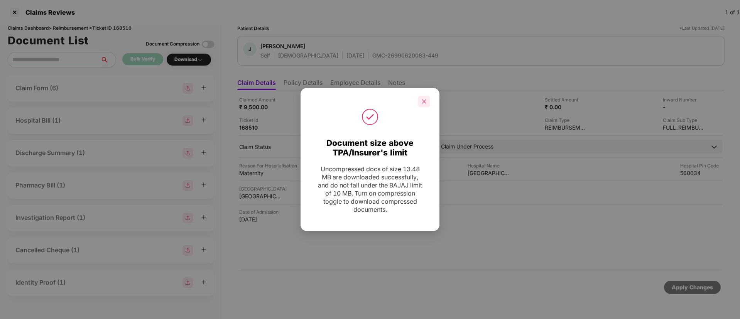
click at [419, 102] on div at bounding box center [424, 102] width 12 height 12
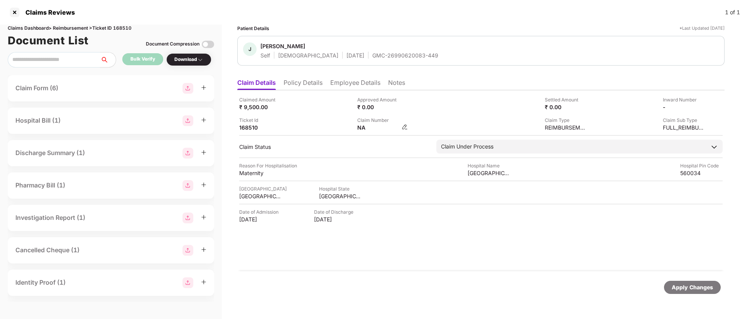
click at [404, 127] on img at bounding box center [405, 127] width 6 height 6
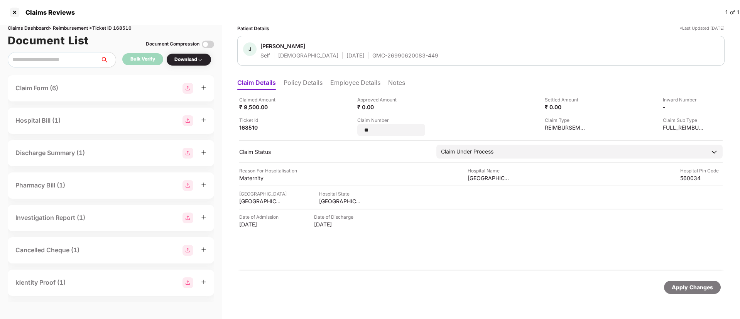
drag, startPoint x: 379, startPoint y: 130, endPoint x: 345, endPoint y: 129, distance: 34.4
click at [345, 129] on div "Claimed Amount ₹ 9,500.00 Approved Amount ₹ 0.00 Settled Amount ₹ 0.00 Inward N…" at bounding box center [481, 116] width 484 height 40
type input "**********"
click at [677, 290] on div "Apply Changes" at bounding box center [692, 287] width 41 height 8
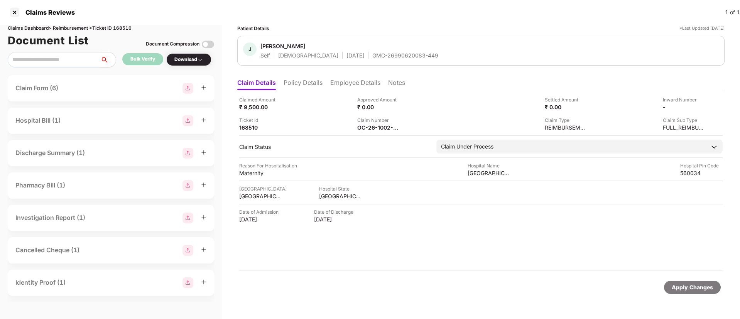
click at [343, 88] on li "Employee Details" at bounding box center [355, 84] width 50 height 11
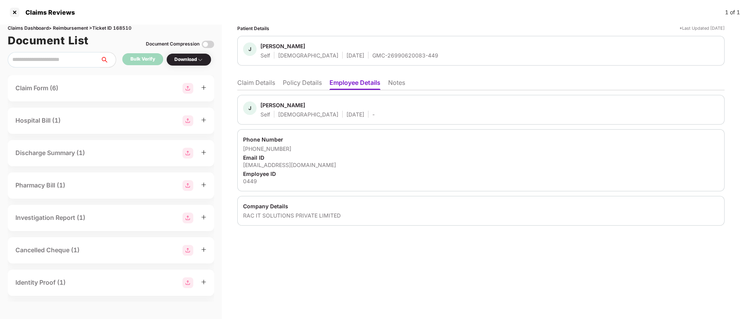
click at [266, 86] on li "Claim Details" at bounding box center [256, 84] width 38 height 11
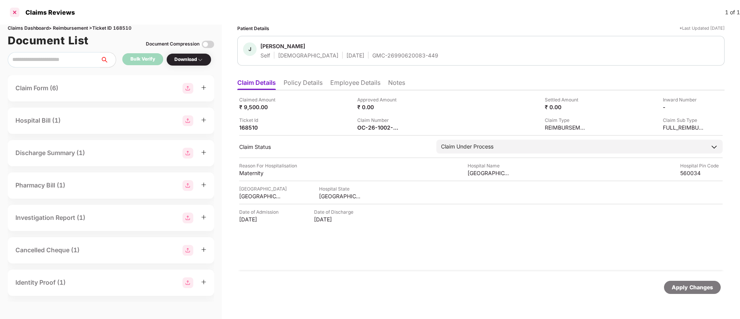
click at [12, 11] on div at bounding box center [14, 12] width 12 height 12
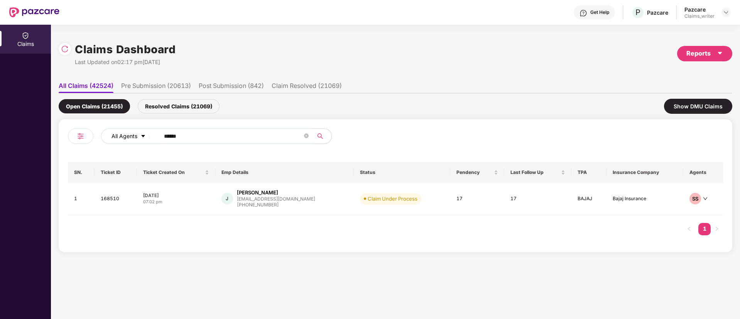
drag, startPoint x: 195, startPoint y: 140, endPoint x: 137, endPoint y: 132, distance: 58.9
click at [137, 132] on div "All Agents ******" at bounding box center [297, 136] width 393 height 15
paste input "text"
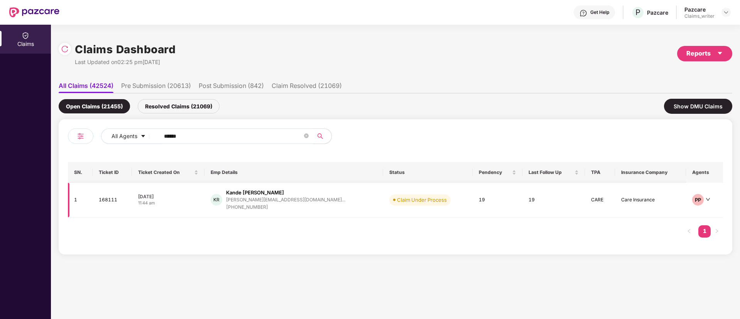
type input "******"
click at [117, 202] on td "168111" at bounding box center [112, 200] width 39 height 35
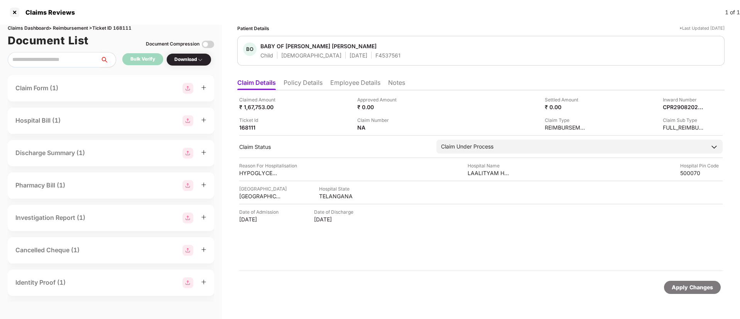
click at [307, 84] on li "Policy Details" at bounding box center [303, 84] width 39 height 11
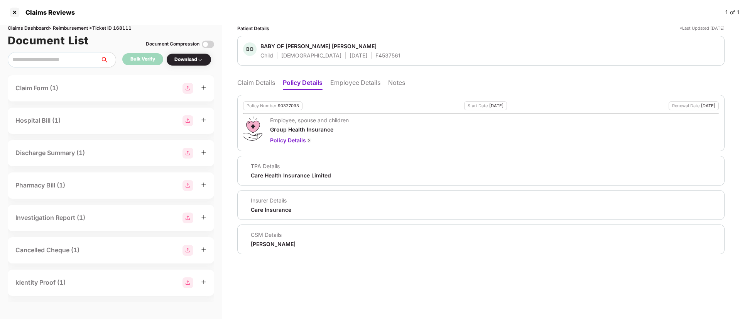
click at [285, 107] on div "90327093" at bounding box center [288, 105] width 21 height 5
copy div "90327093"
click at [375, 56] on div "F4537561" at bounding box center [387, 55] width 25 height 7
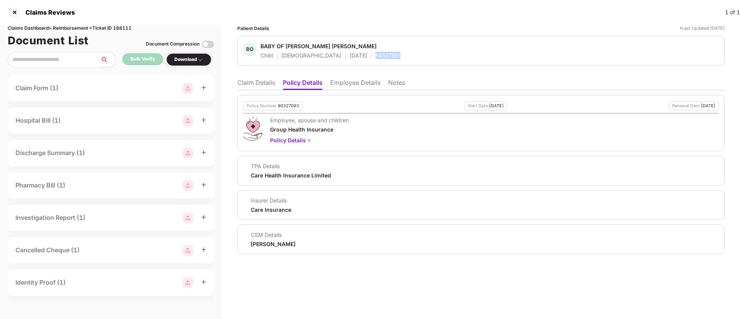
copy div "F4537561"
click at [259, 84] on li "Claim Details" at bounding box center [256, 84] width 38 height 11
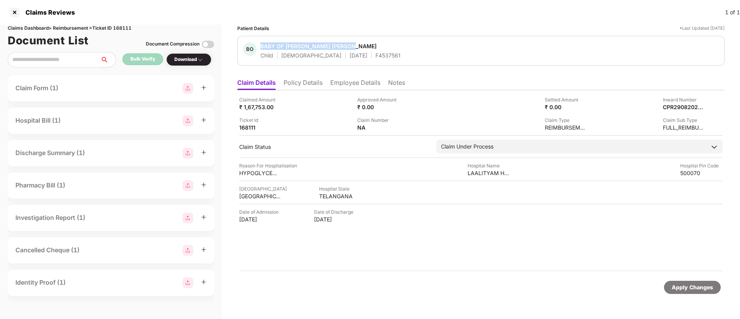
drag, startPoint x: 260, startPoint y: 47, endPoint x: 358, endPoint y: 41, distance: 97.4
click at [358, 41] on div "BO BABY OF [PERSON_NAME] [PERSON_NAME] Child [DEMOGRAPHIC_DATA] [DATE] F4537561" at bounding box center [480, 51] width 487 height 30
copy div "BABY OF [PERSON_NAME] [PERSON_NAME]"
click at [15, 16] on div at bounding box center [14, 12] width 12 height 12
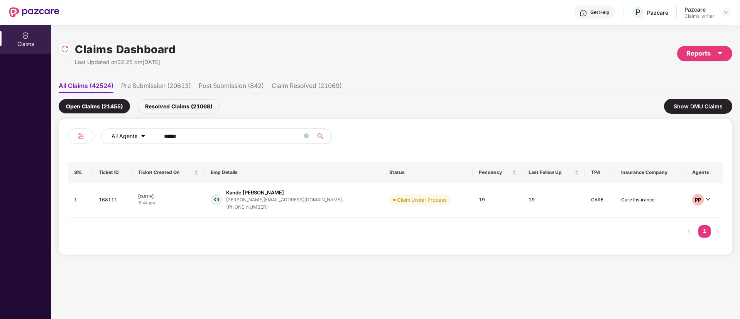
drag, startPoint x: 199, startPoint y: 132, endPoint x: 142, endPoint y: 135, distance: 57.6
click at [142, 135] on div "All Agents ******" at bounding box center [297, 136] width 393 height 15
paste input "text"
type input "******"
click at [110, 200] on td "167356" at bounding box center [112, 199] width 39 height 32
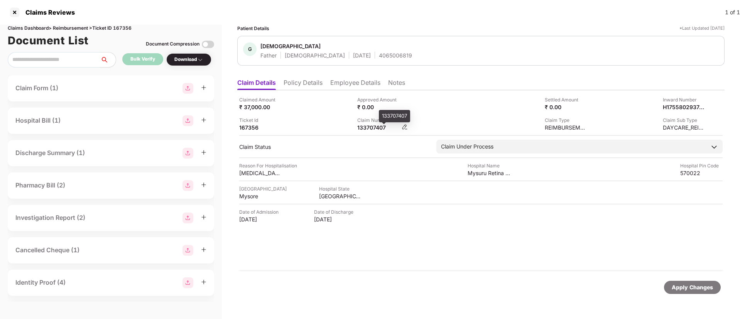
click at [374, 129] on div "133707407" at bounding box center [378, 127] width 42 height 7
click at [14, 16] on div at bounding box center [14, 12] width 12 height 12
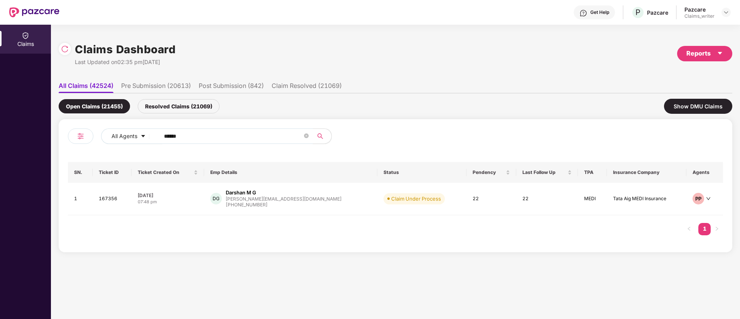
click at [198, 144] on div "All Agents ******" at bounding box center [232, 140] width 328 height 22
drag, startPoint x: 197, startPoint y: 135, endPoint x: 154, endPoint y: 130, distance: 43.5
click at [154, 130] on div "All Agents ******" at bounding box center [297, 136] width 393 height 15
paste input "text"
type input "******"
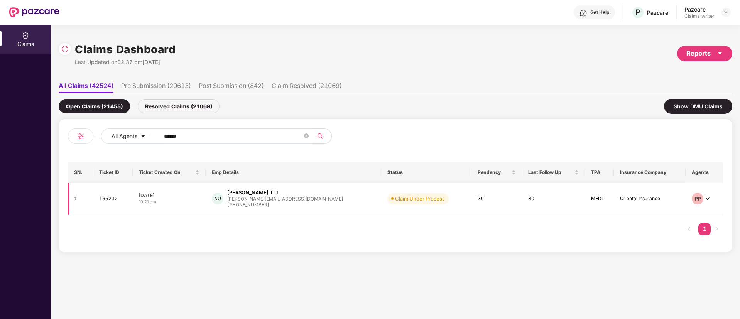
click at [114, 192] on td "165232" at bounding box center [113, 199] width 40 height 32
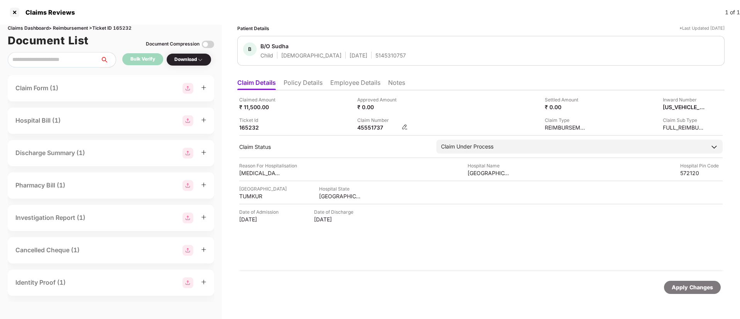
click at [368, 127] on div "45551737" at bounding box center [378, 127] width 42 height 7
click at [14, 13] on div at bounding box center [14, 12] width 12 height 12
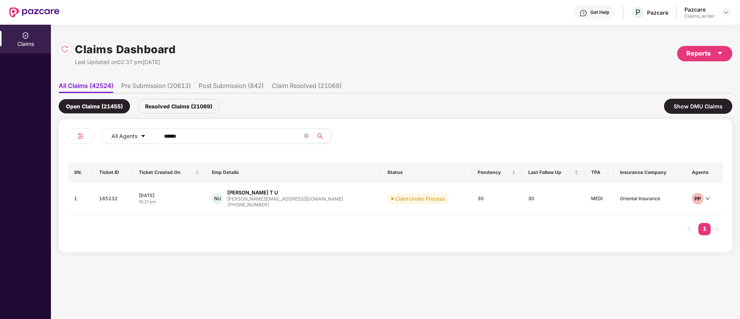
drag, startPoint x: 202, startPoint y: 139, endPoint x: 156, endPoint y: 135, distance: 45.7
click at [156, 135] on span "******" at bounding box center [234, 136] width 158 height 15
paste input "text"
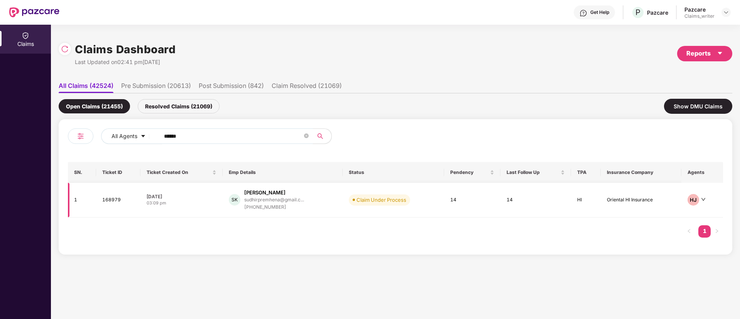
type input "******"
click at [110, 203] on td "168979" at bounding box center [118, 200] width 44 height 35
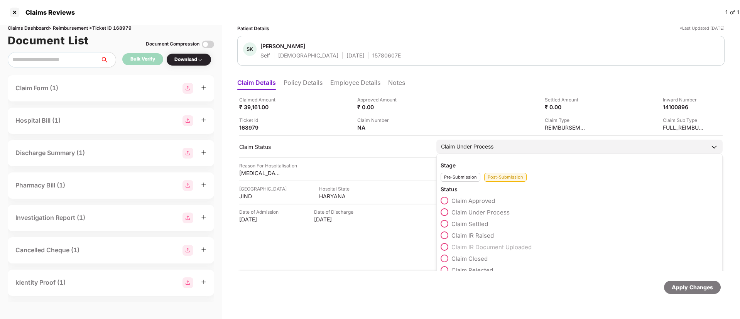
click at [447, 234] on span at bounding box center [445, 236] width 8 height 8
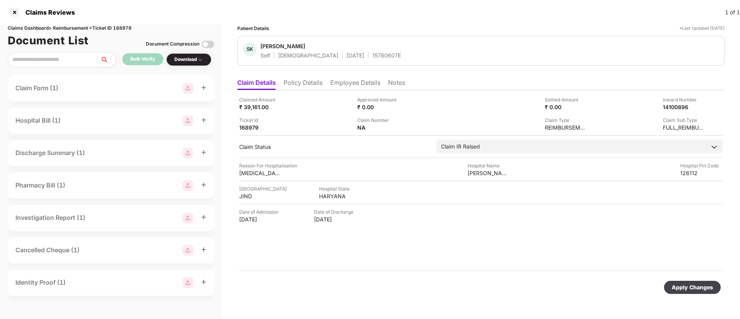
click at [684, 288] on div "Apply Changes" at bounding box center [692, 287] width 41 height 8
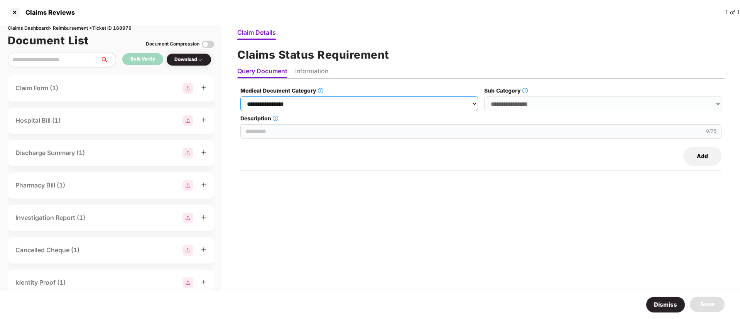
drag, startPoint x: 299, startPoint y: 103, endPoint x: 299, endPoint y: 109, distance: 6.2
click at [299, 103] on select "**********" at bounding box center [358, 103] width 237 height 15
select select "**********"
click at [241, 96] on select "**********" at bounding box center [358, 103] width 237 height 15
click at [536, 108] on select "**********" at bounding box center [602, 103] width 237 height 15
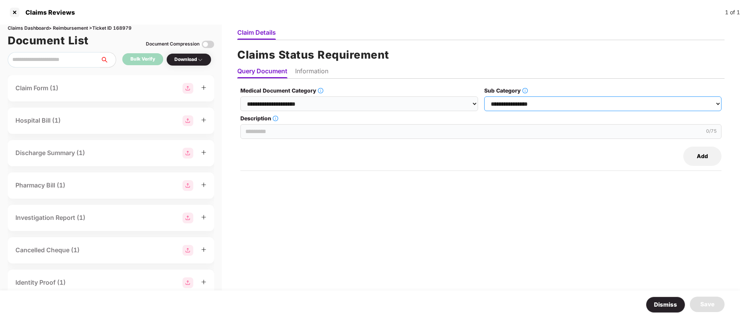
select select "******"
click at [485, 96] on select "**********" at bounding box center [602, 103] width 237 height 15
click at [304, 130] on input "Description" at bounding box center [480, 131] width 481 height 15
paste input "**********"
type input "**********"
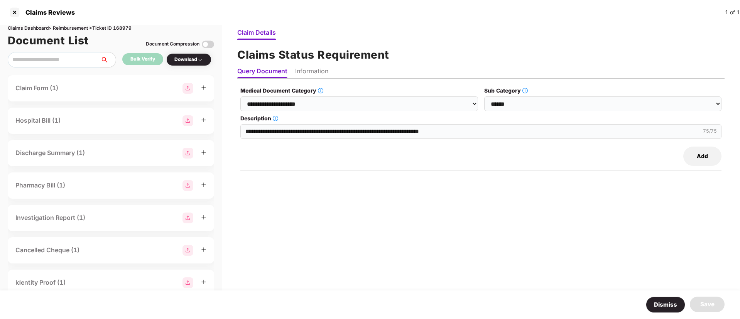
click at [307, 74] on li "Information" at bounding box center [311, 72] width 33 height 11
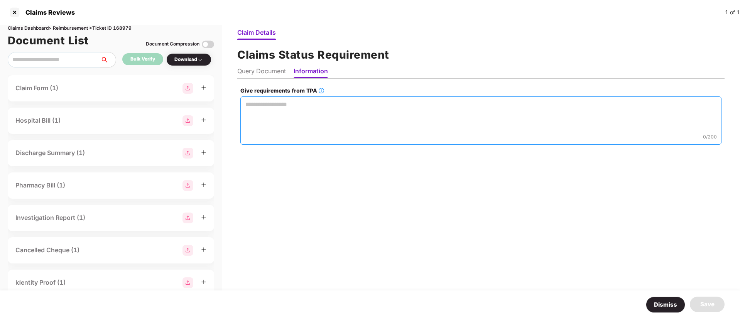
click at [301, 112] on textarea "Give requirements from TPA" at bounding box center [480, 120] width 481 height 48
paste textarea "**********"
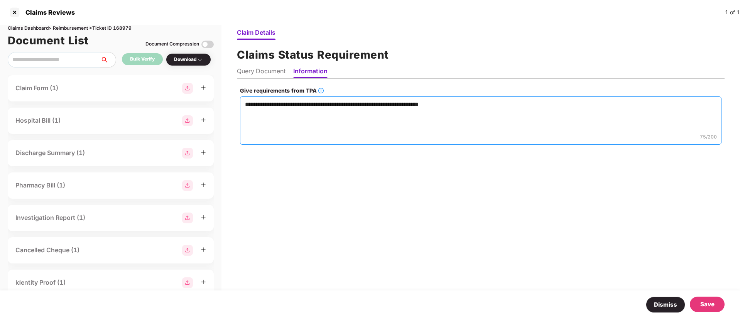
type textarea "**********"
click at [718, 306] on div "Save" at bounding box center [707, 304] width 35 height 15
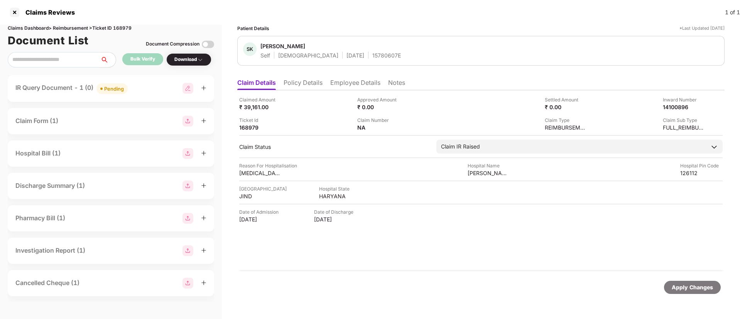
click at [309, 85] on li "Policy Details" at bounding box center [303, 84] width 39 height 11
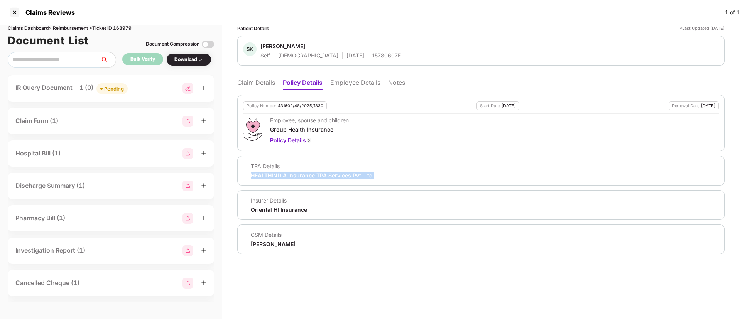
drag, startPoint x: 250, startPoint y: 176, endPoint x: 389, endPoint y: 179, distance: 138.2
click at [389, 179] on div "TPA Details HEALTHINDIA Insurance TPA Services Pvt. Ltd." at bounding box center [480, 171] width 487 height 30
click at [15, 18] on div at bounding box center [14, 12] width 12 height 12
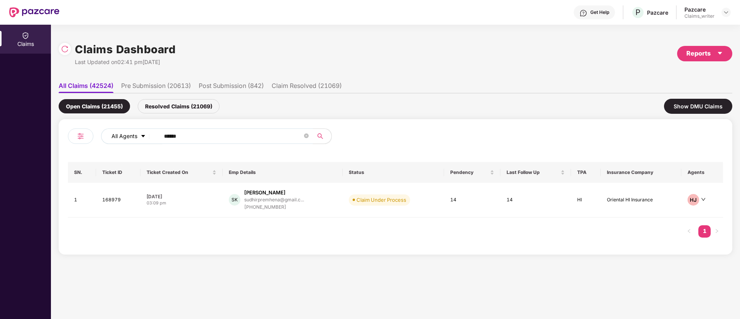
drag, startPoint x: 198, startPoint y: 139, endPoint x: 151, endPoint y: 137, distance: 46.7
click at [151, 137] on div "All Agents ******" at bounding box center [297, 136] width 393 height 15
paste input "text"
type input "******"
click at [113, 202] on td "167782" at bounding box center [116, 200] width 43 height 35
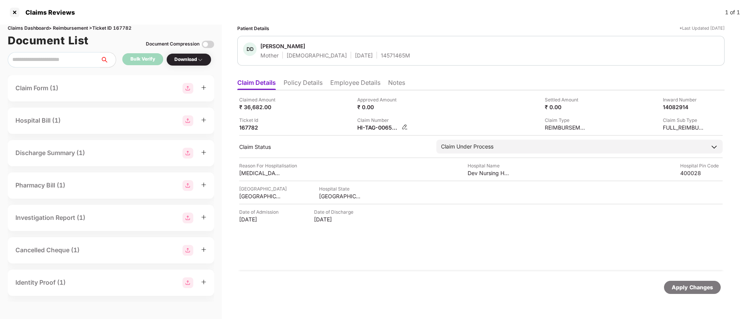
click at [402, 128] on img at bounding box center [405, 127] width 6 height 6
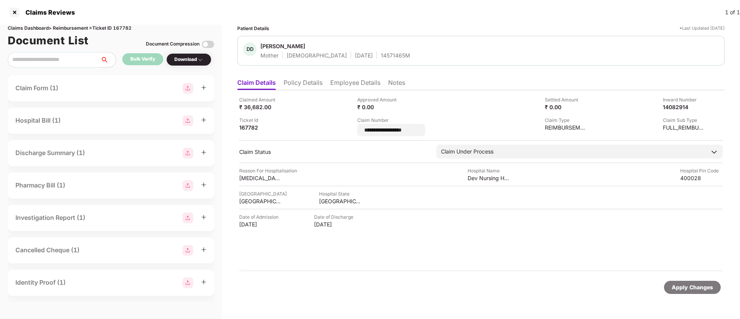
drag, startPoint x: 402, startPoint y: 130, endPoint x: 350, endPoint y: 129, distance: 52.1
click at [350, 129] on div "**********" at bounding box center [481, 116] width 484 height 40
